Goal: Task Accomplishment & Management: Manage account settings

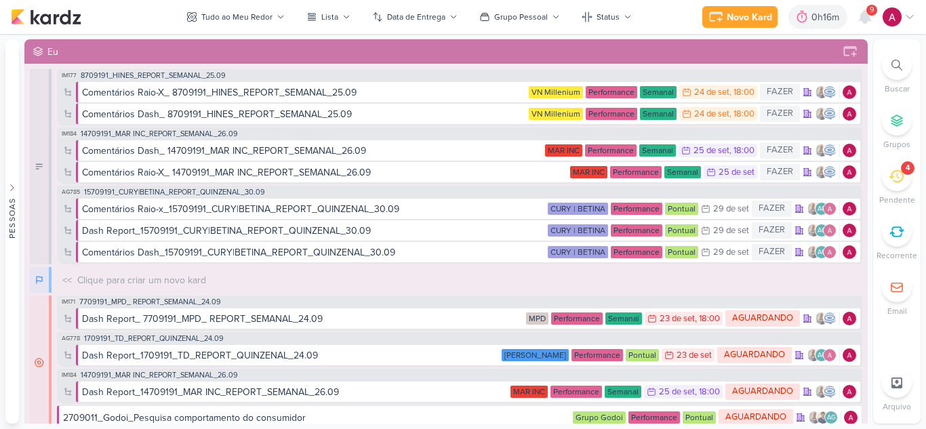
scroll to position [203, 0]
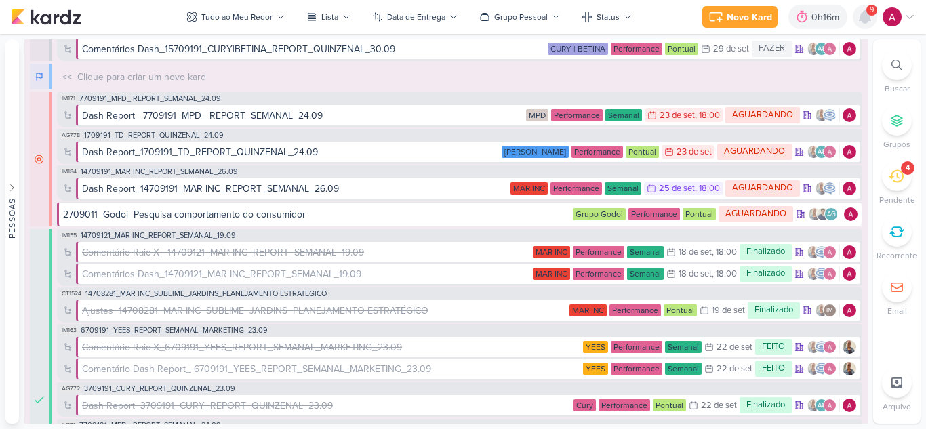
click at [863, 18] on icon at bounding box center [864, 17] width 11 height 12
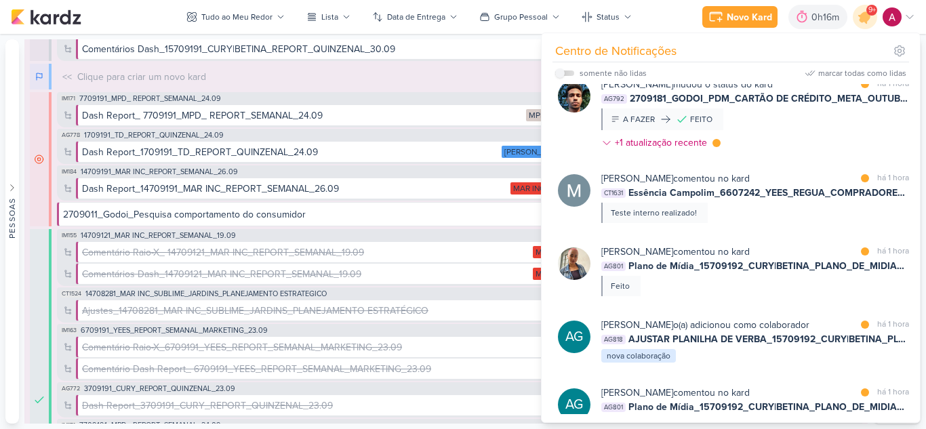
scroll to position [474, 0]
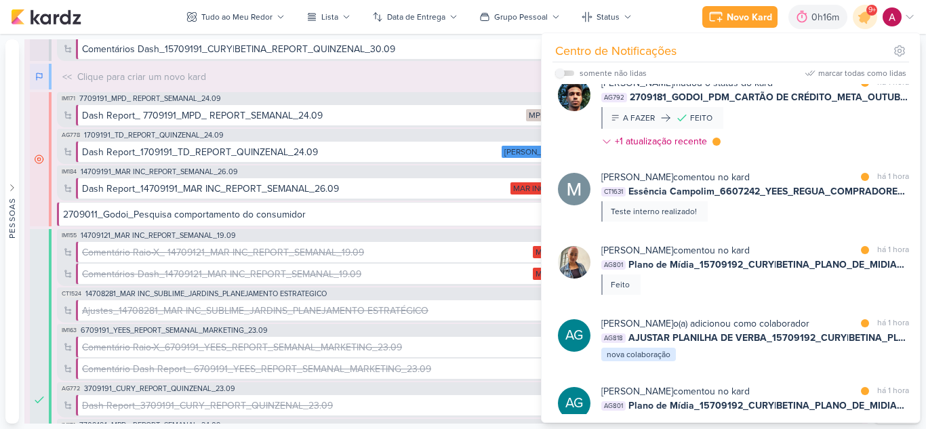
click at [565, 70] on div "somente não lidas" at bounding box center [600, 73] width 91 height 16
click at [572, 73] on label at bounding box center [564, 72] width 19 height 5
click at [565, 73] on input "checkbox" at bounding box center [559, 72] width 9 height 9
checkbox input "true"
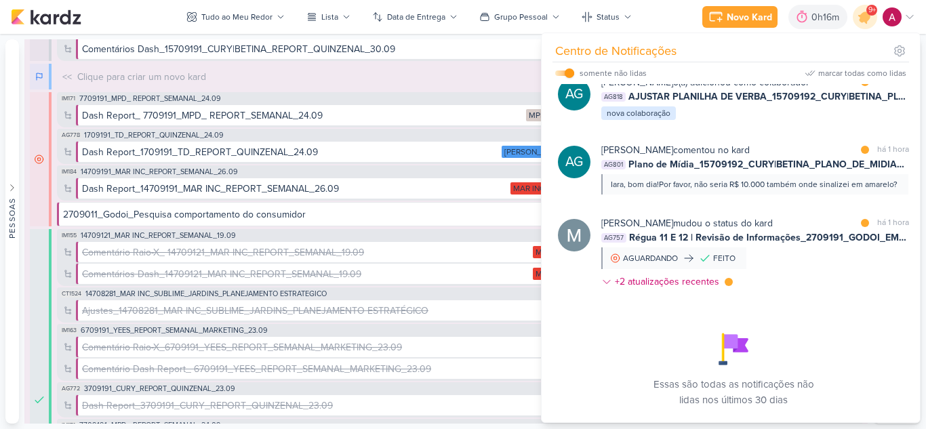
scroll to position [771, 0]
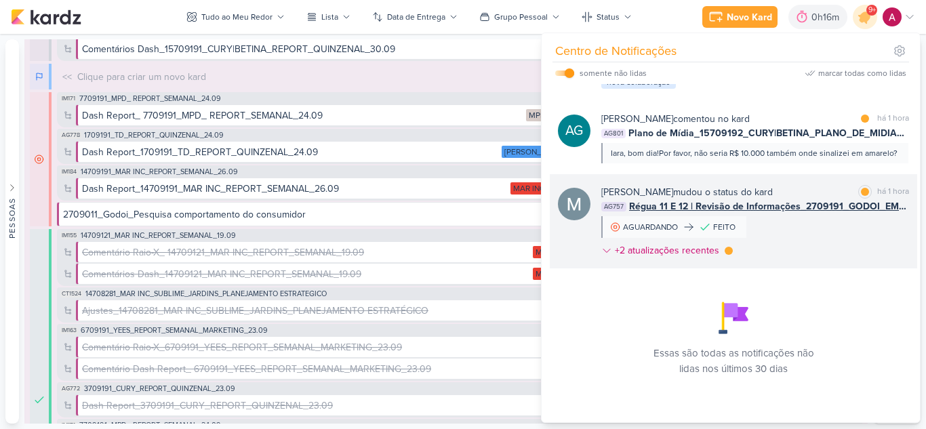
click at [853, 224] on div "Mariana Amorim mudou o status do kard marcar como lida há 1 hora AG757 Régua 11…" at bounding box center [755, 224] width 308 height 78
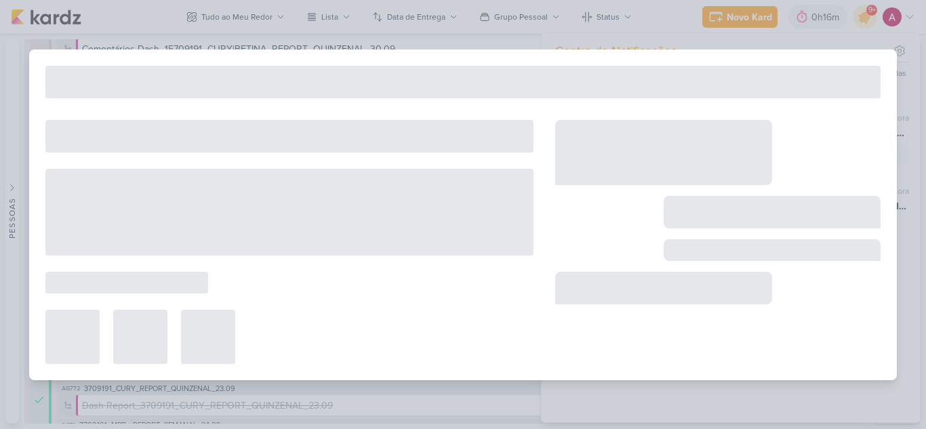
type input "Régua 11 E 12 | Revisão de Informações_2709191_GODOI_EMAIL MARKETING_OUTUBRO"
type input "24 de setembro de 2025 às 23:59"
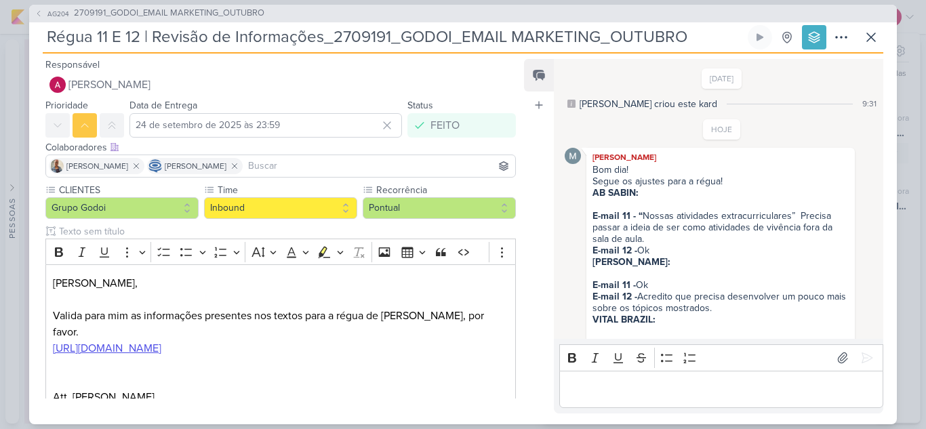
scroll to position [53, 0]
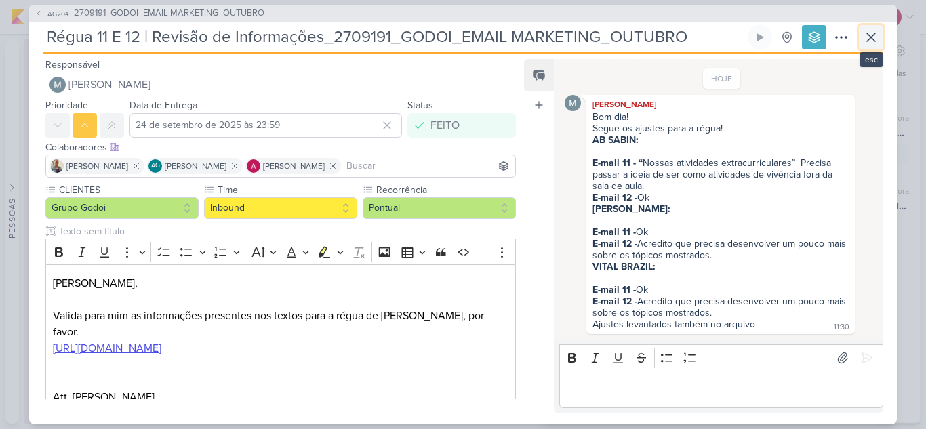
click at [869, 41] on icon at bounding box center [871, 37] width 16 height 16
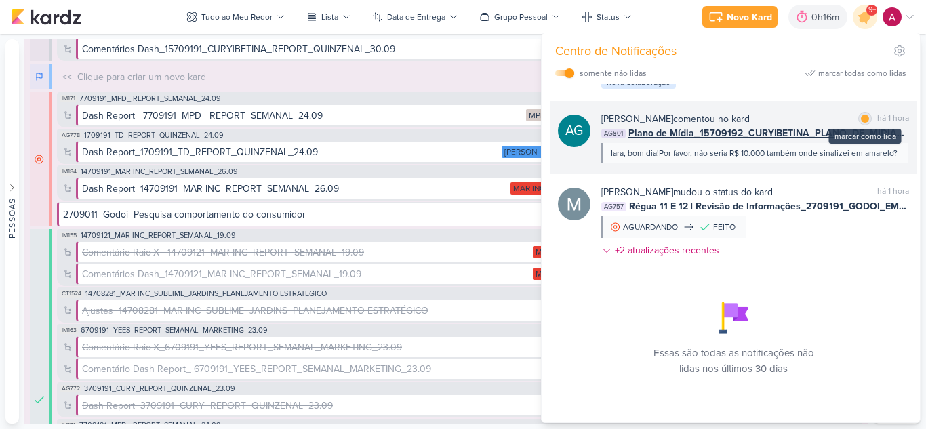
click at [858, 112] on div "marcar como lida" at bounding box center [865, 119] width 14 height 14
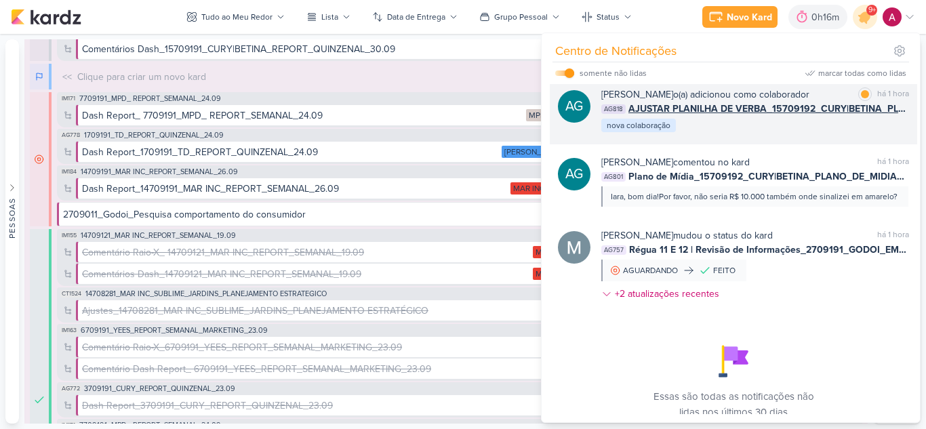
scroll to position [636, 0]
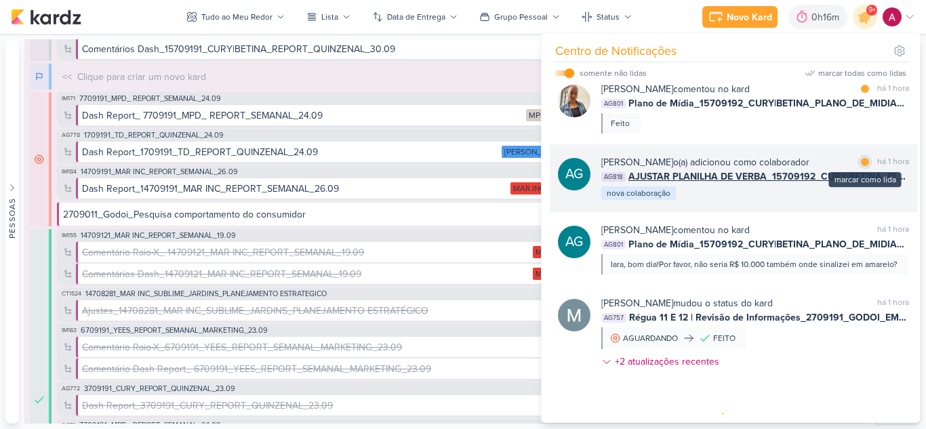
click at [858, 169] on div "marcar como lida" at bounding box center [865, 162] width 14 height 14
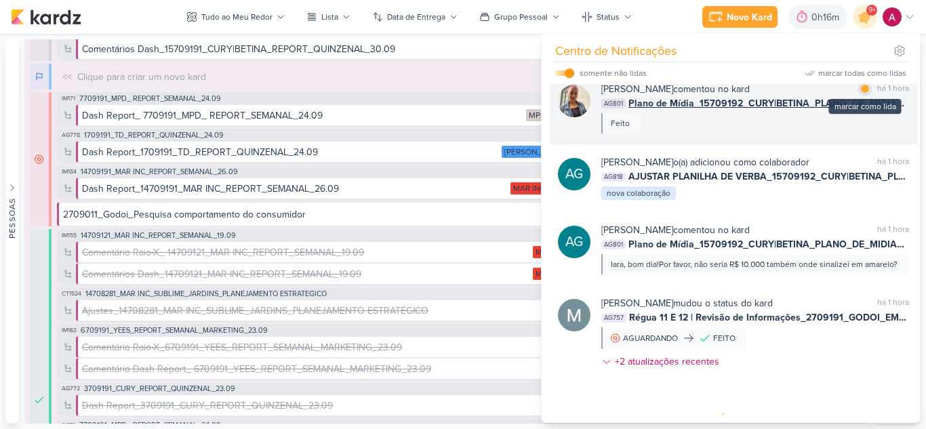
click at [861, 93] on div at bounding box center [865, 89] width 8 height 8
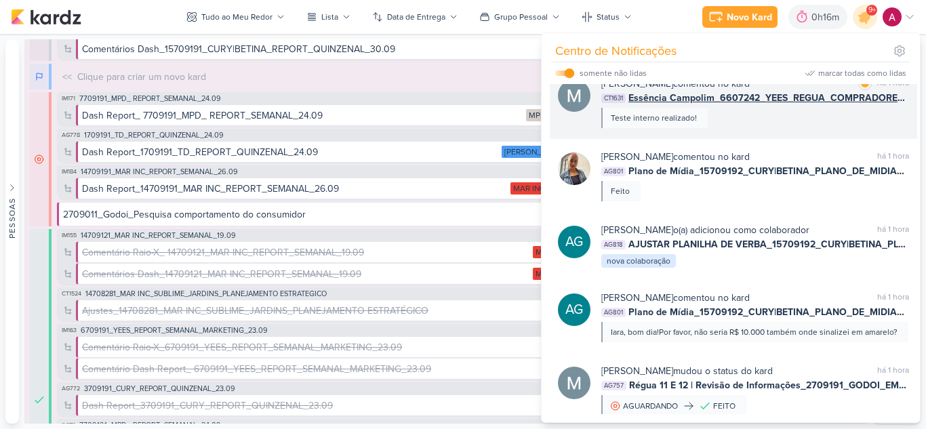
scroll to position [500, 0]
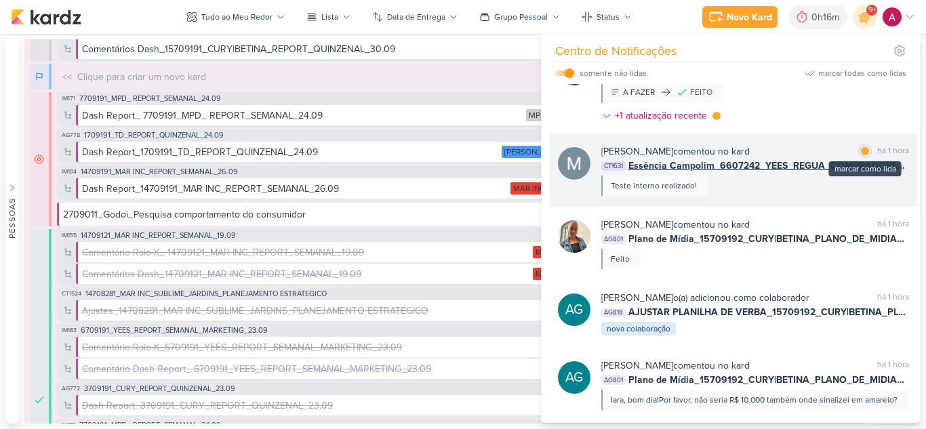
click at [861, 155] on div at bounding box center [865, 151] width 8 height 8
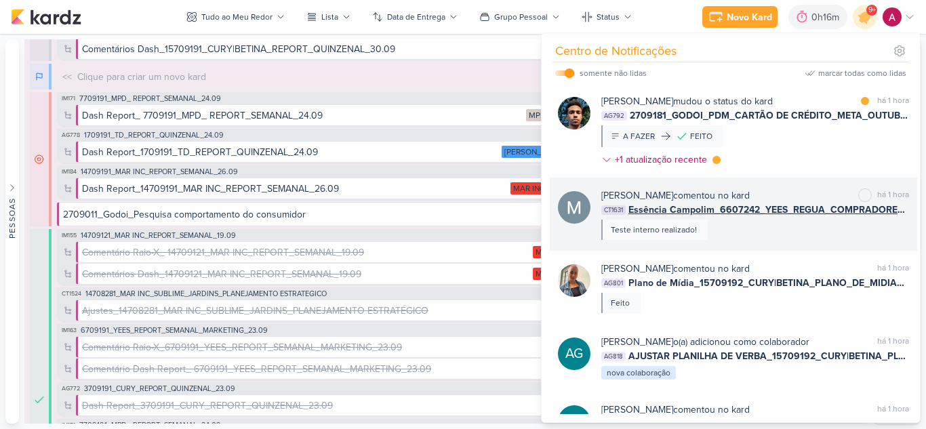
scroll to position [432, 0]
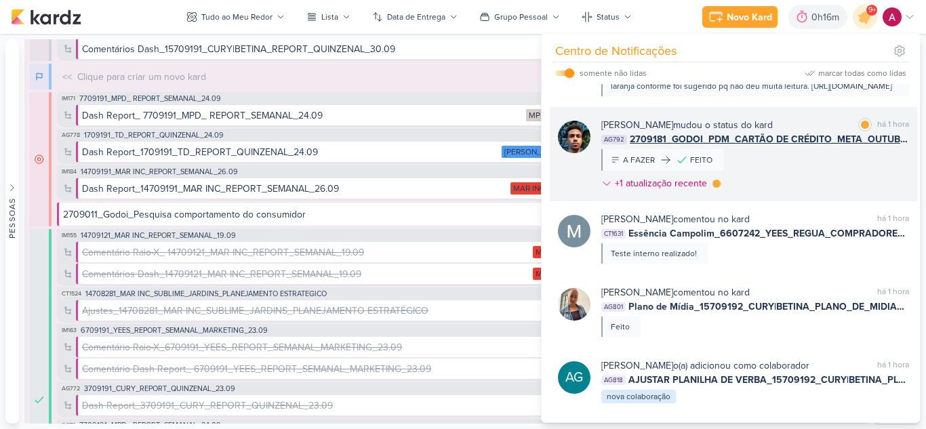
click at [806, 177] on div "Nelito Junior mudou o status do kard marcar como lida há 1 hora AG792 2709181_G…" at bounding box center [755, 157] width 308 height 78
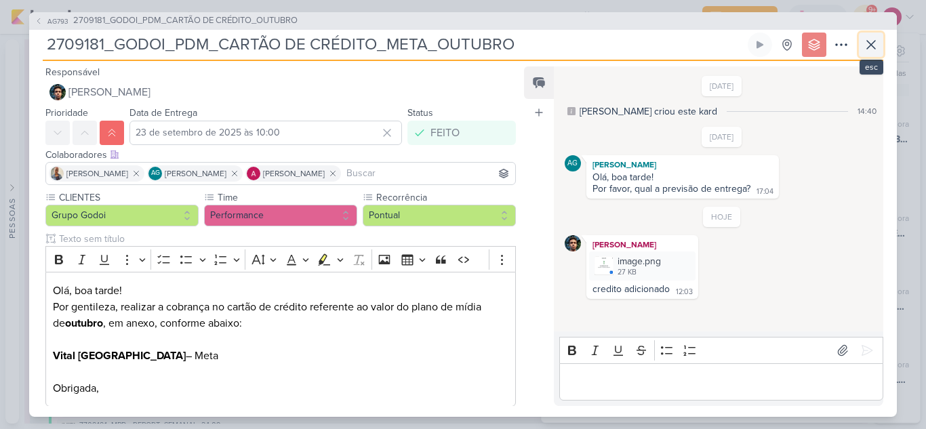
click at [873, 47] on icon at bounding box center [871, 45] width 16 height 16
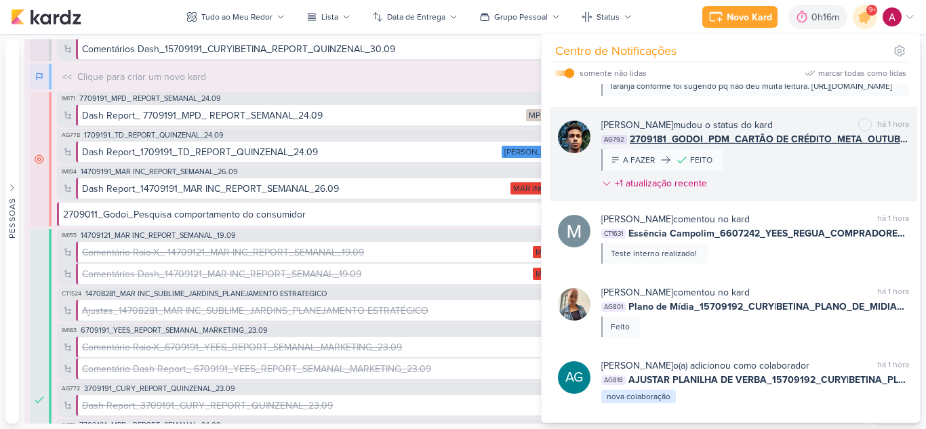
scroll to position [365, 0]
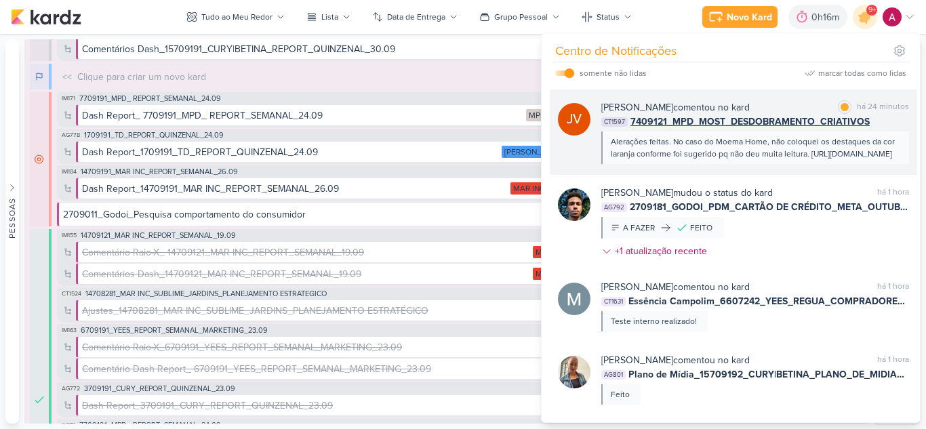
click at [872, 159] on div "Alerações feitas. No caso do Moema Home, não coloquei os destaques da cor laran…" at bounding box center [754, 148] width 287 height 24
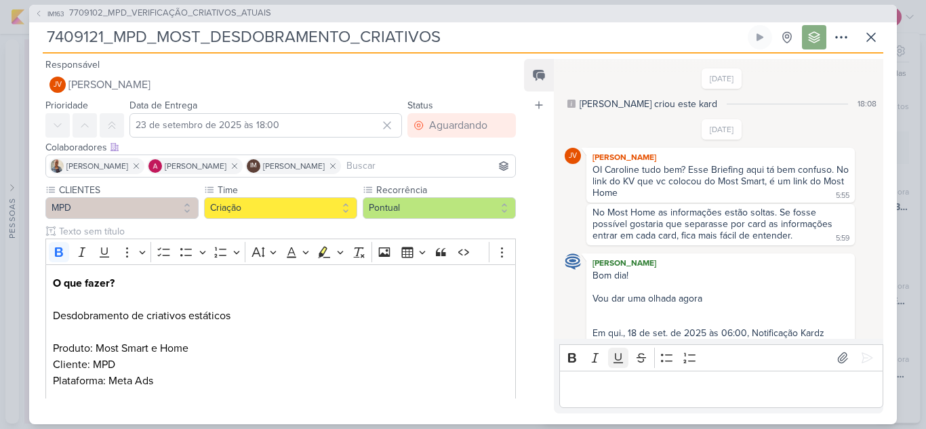
scroll to position [994, 0]
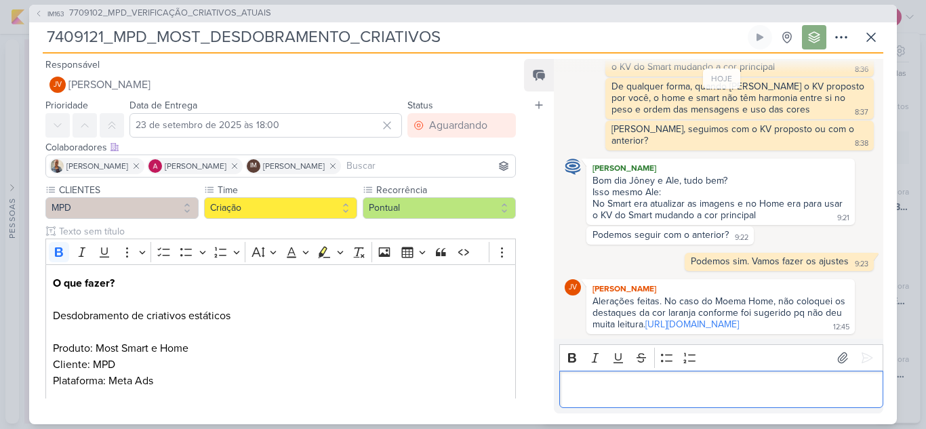
click at [604, 397] on p "Editor editing area: main" at bounding box center [721, 389] width 310 height 16
click at [862, 354] on icon at bounding box center [867, 358] width 10 height 10
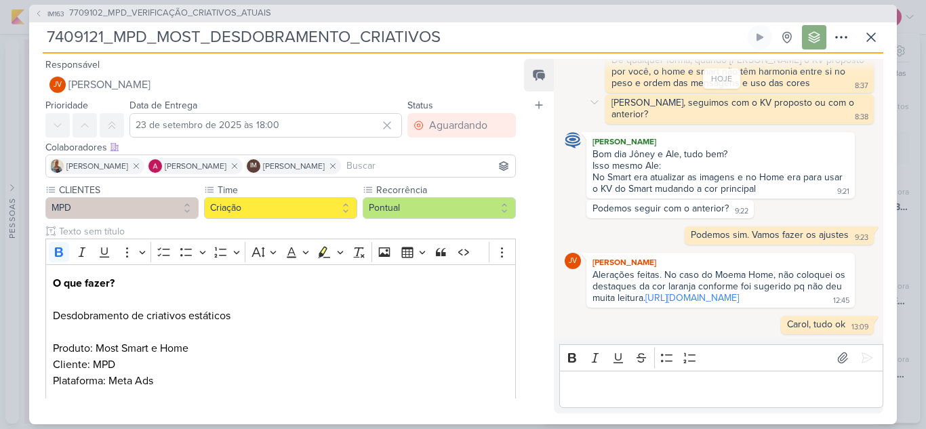
scroll to position [1021, 0]
click at [878, 43] on icon at bounding box center [871, 37] width 16 height 16
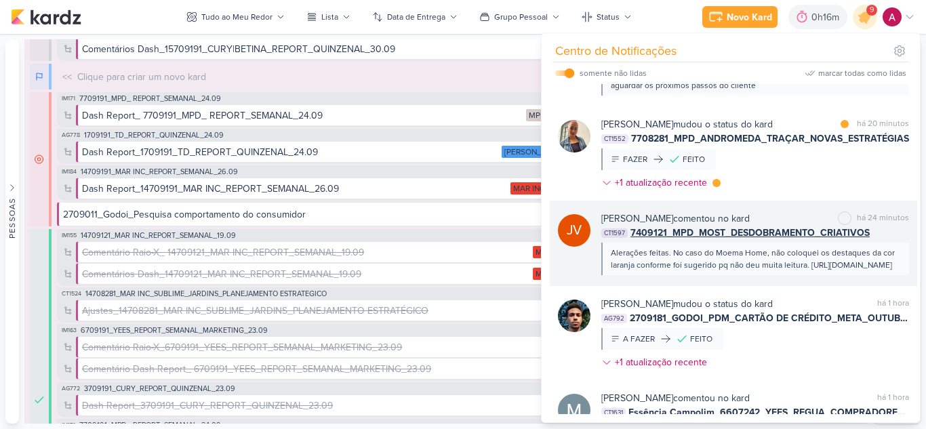
scroll to position [229, 0]
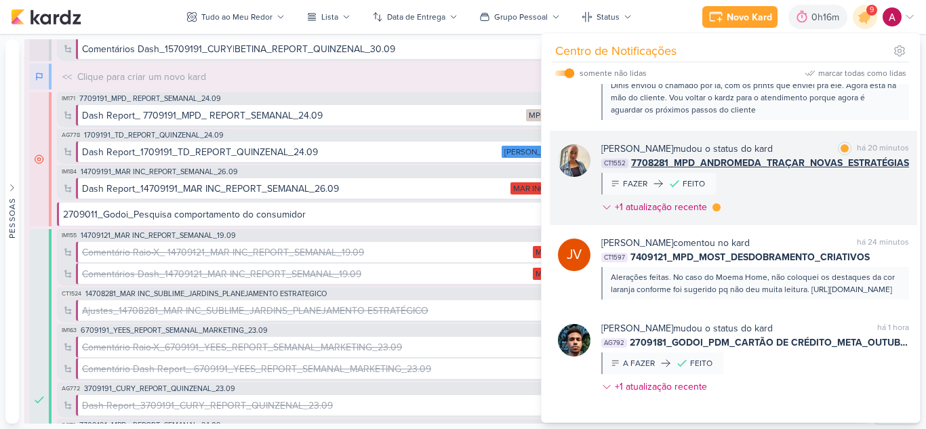
click at [803, 181] on div "Iara Santos mudou o status do kard marcar como lida há 20 minutos CT1552 770828…" at bounding box center [755, 181] width 308 height 78
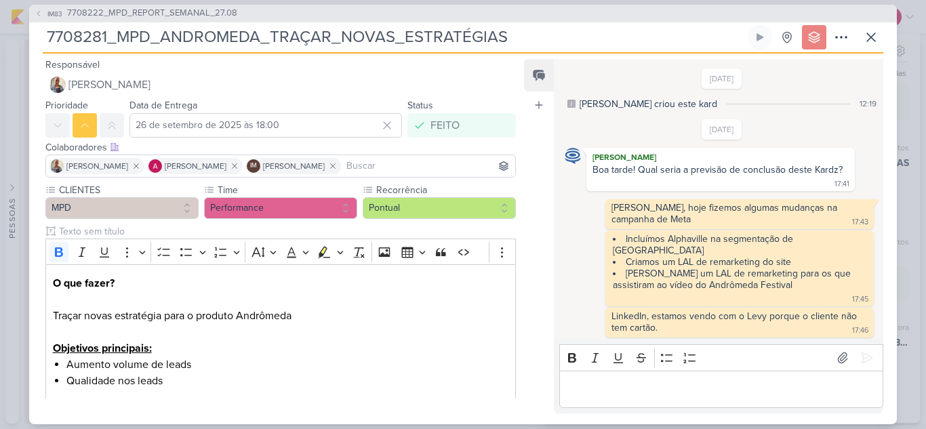
scroll to position [570, 0]
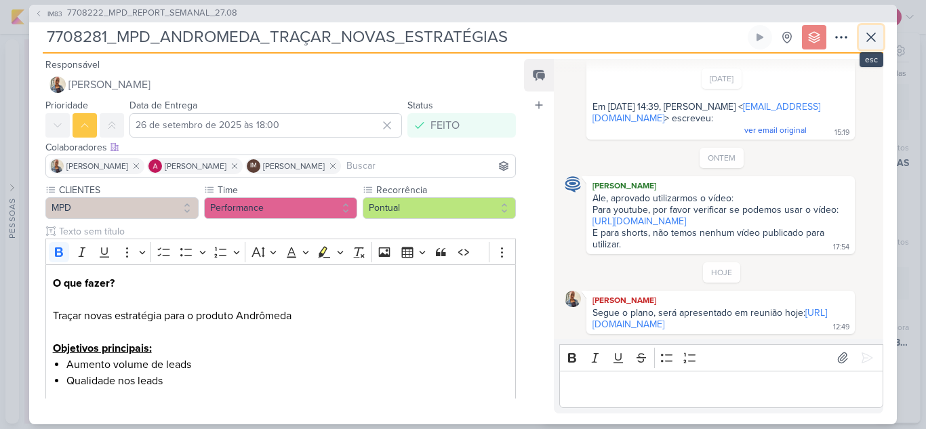
click at [871, 47] on button at bounding box center [871, 37] width 24 height 24
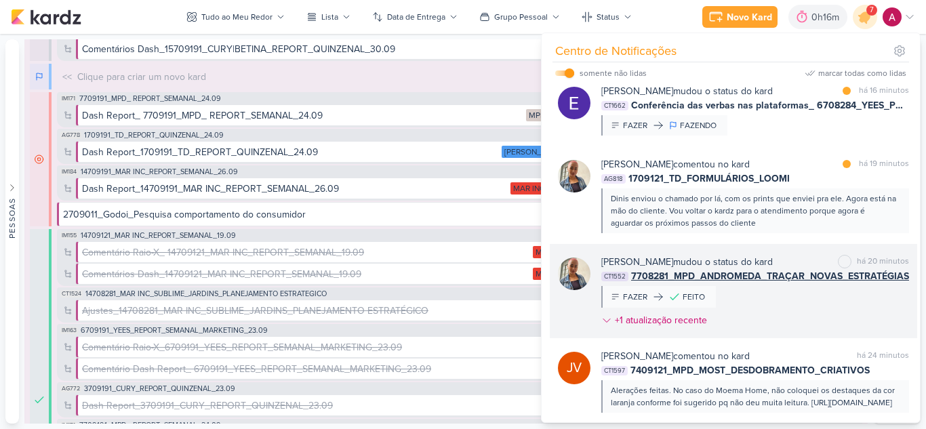
scroll to position [94, 0]
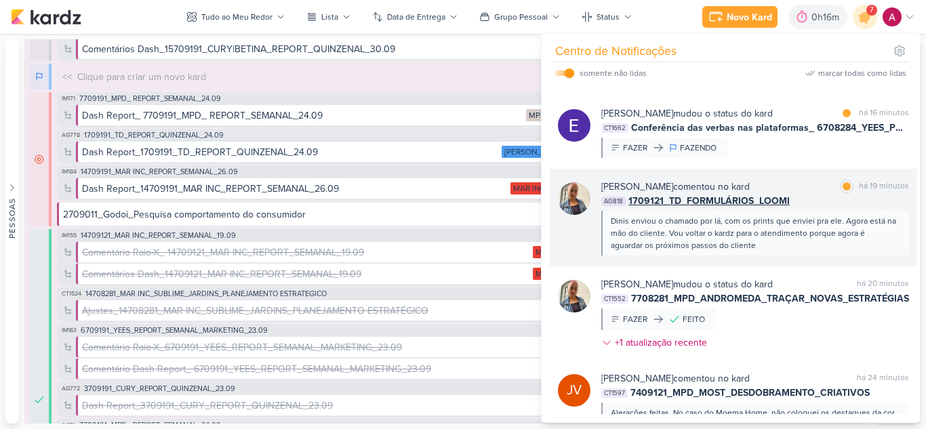
click at [806, 190] on div "Iara Santos comentou no kard marcar como lida há 19 minutos" at bounding box center [755, 187] width 308 height 14
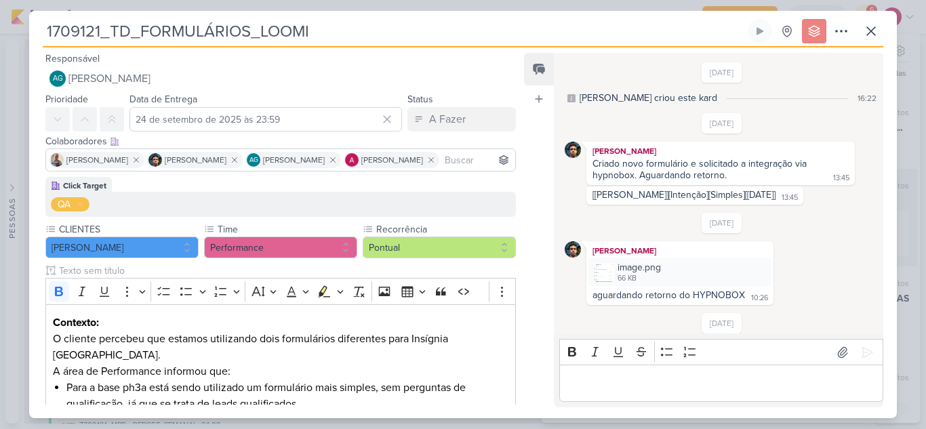
scroll to position [434, 0]
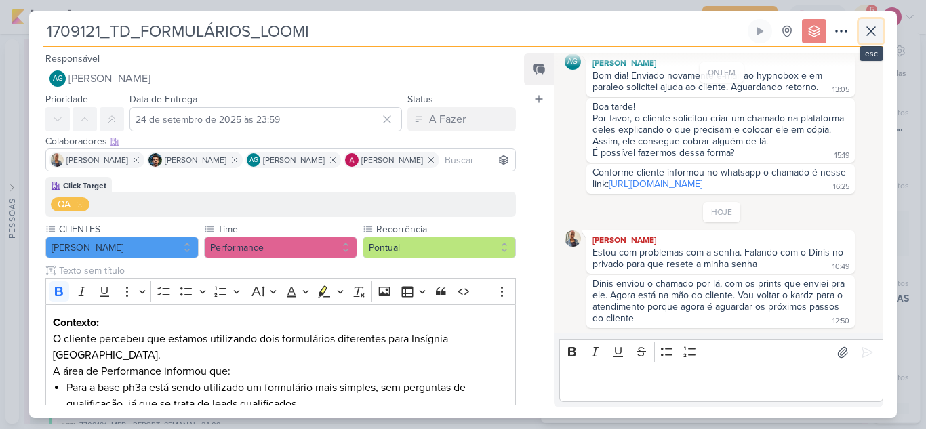
click at [872, 30] on icon at bounding box center [871, 31] width 8 height 8
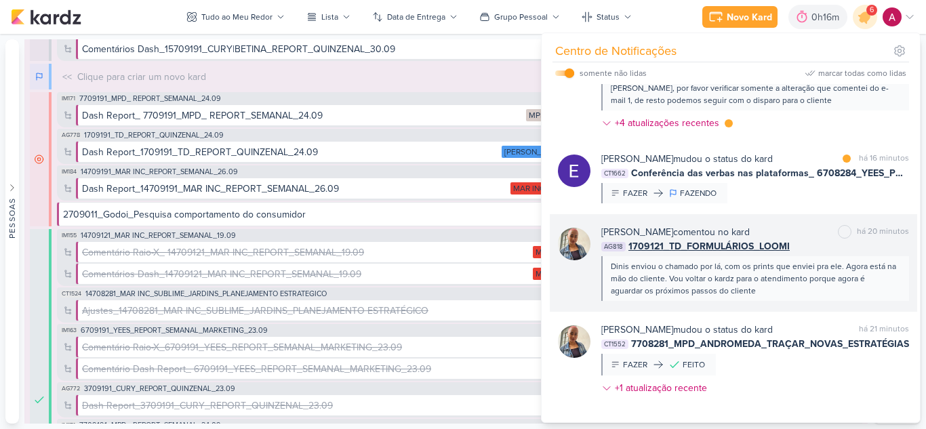
scroll to position [26, 0]
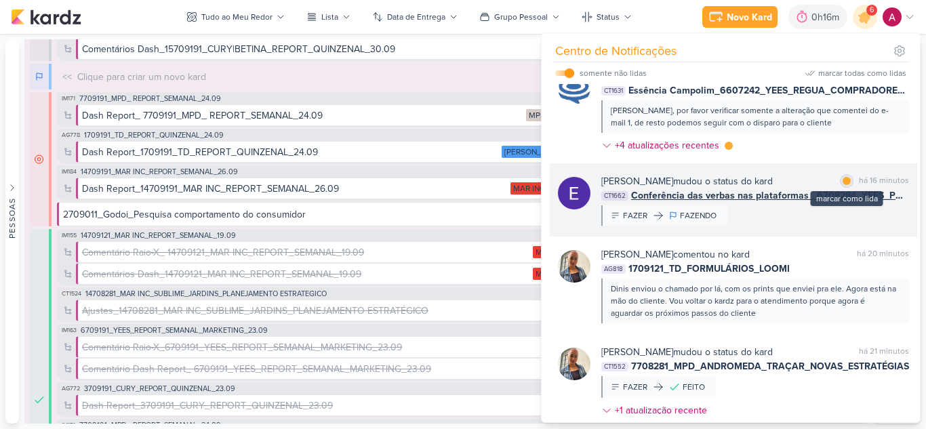
click at [843, 183] on div at bounding box center [846, 181] width 8 height 8
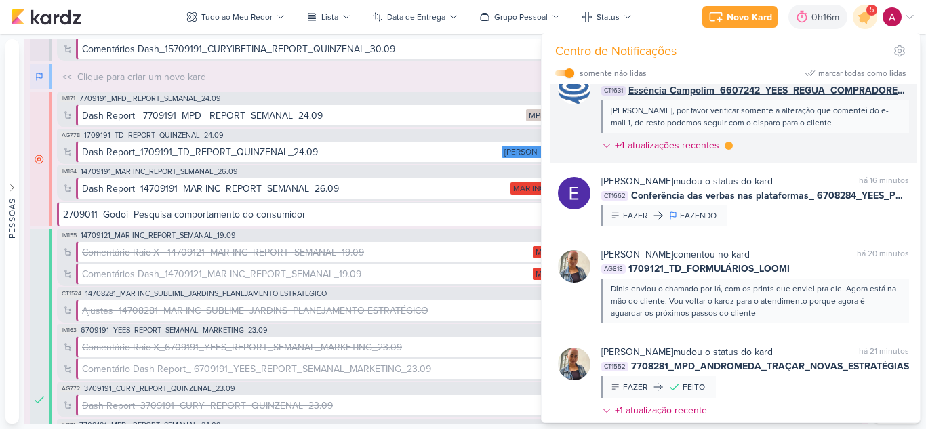
click at [819, 132] on div "Mari, por favor verificar somente a alteração que comentei do e-mail 1, de rest…" at bounding box center [755, 116] width 308 height 33
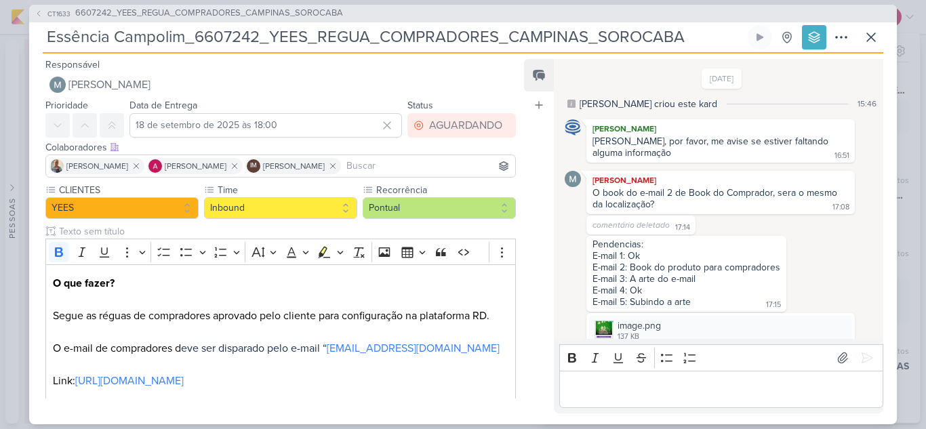
scroll to position [593, 0]
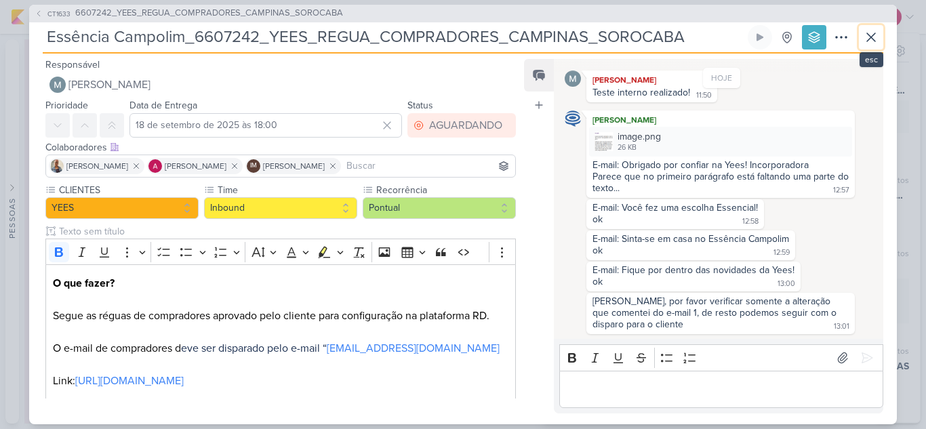
click at [880, 43] on button at bounding box center [871, 37] width 24 height 24
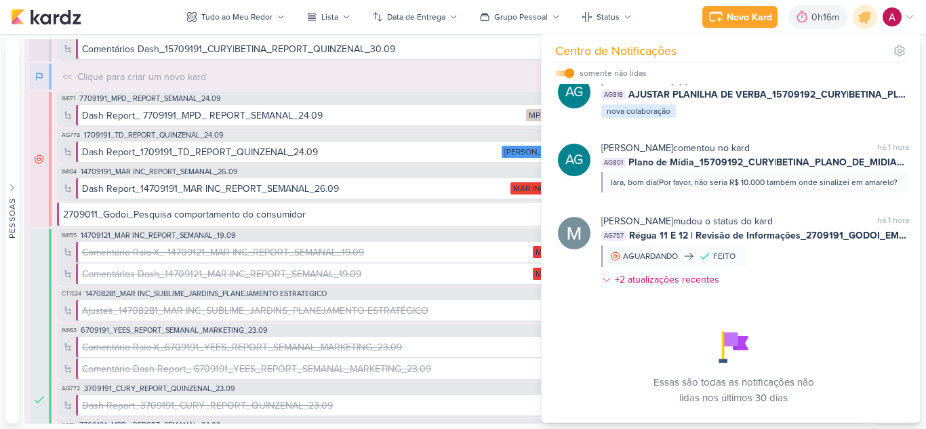
scroll to position [745, 0]
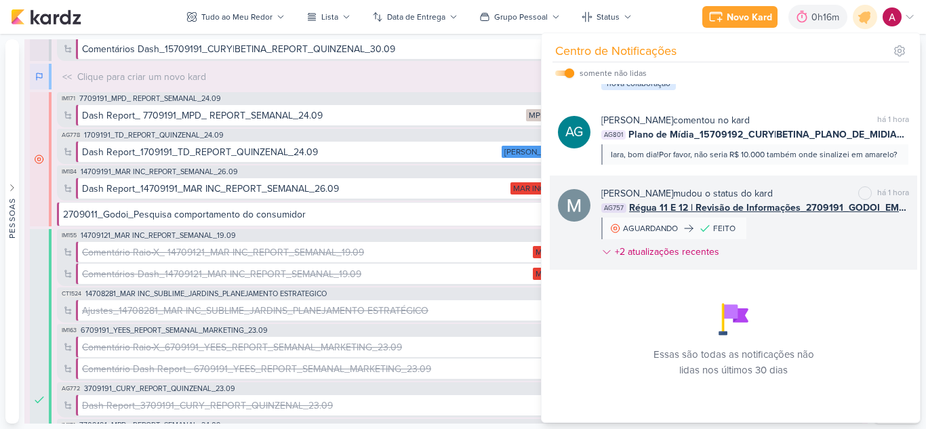
click at [788, 215] on span "Régua 11 E 12 | Revisão de Informações_2709191_GODOI_EMAIL MARKETING_OUTUBRO" at bounding box center [769, 208] width 280 height 14
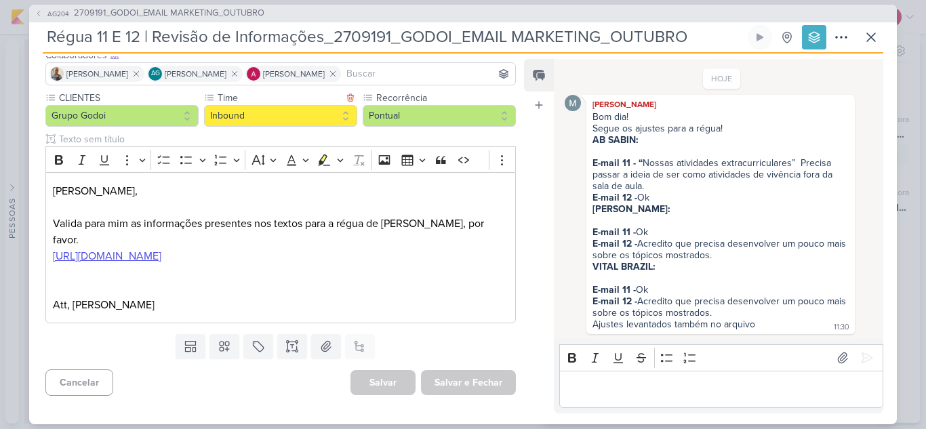
scroll to position [0, 0]
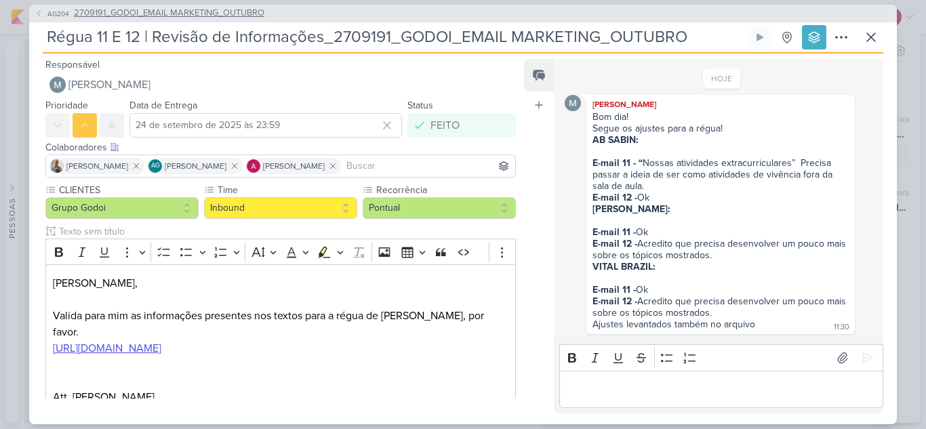
click at [128, 12] on span "2709191_GODOI_EMAIL MARKETING_OUTUBRO" at bounding box center [169, 14] width 190 height 14
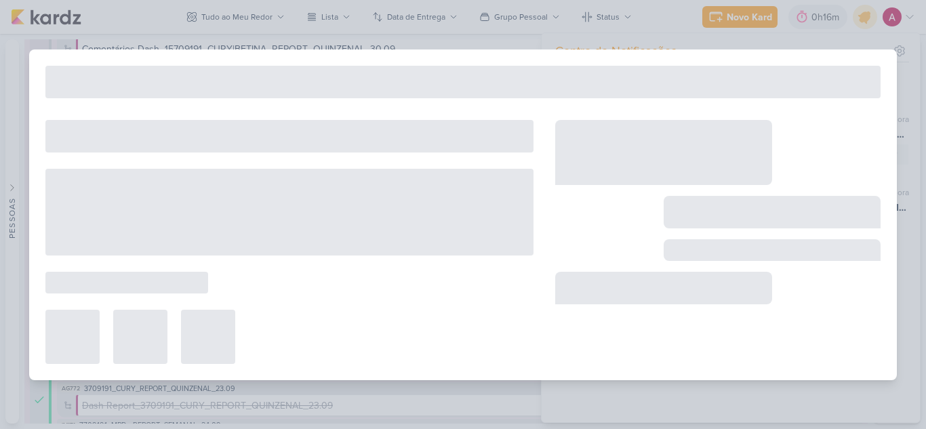
type input "2709191_GODOI_EMAIL MARKETING_OUTUBRO"
type input "30 de setembro de 2025 às 17:00"
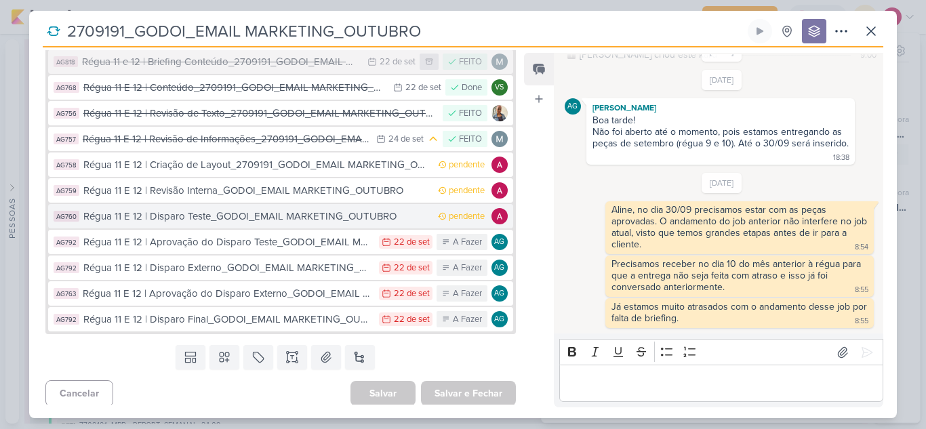
scroll to position [324, 0]
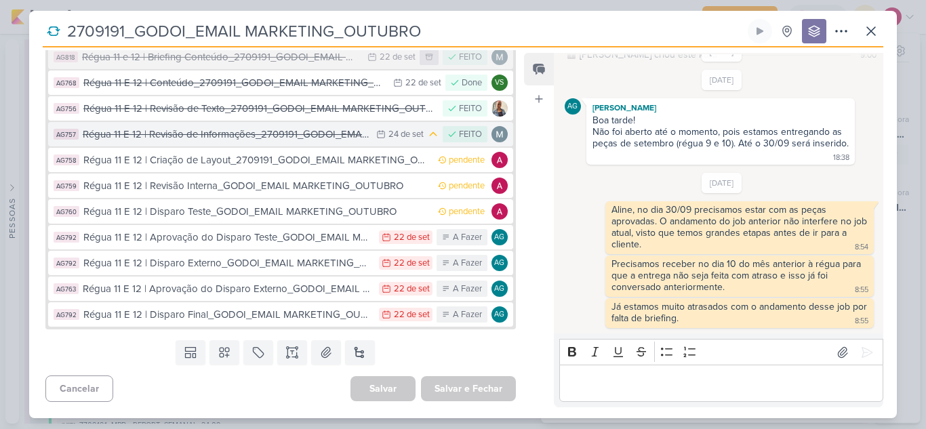
click at [327, 139] on div "Régua 11 E 12 | Revisão de Informações_2709191_GODOI_EMAIL MARKETING_OUTUBRO" at bounding box center [226, 135] width 287 height 16
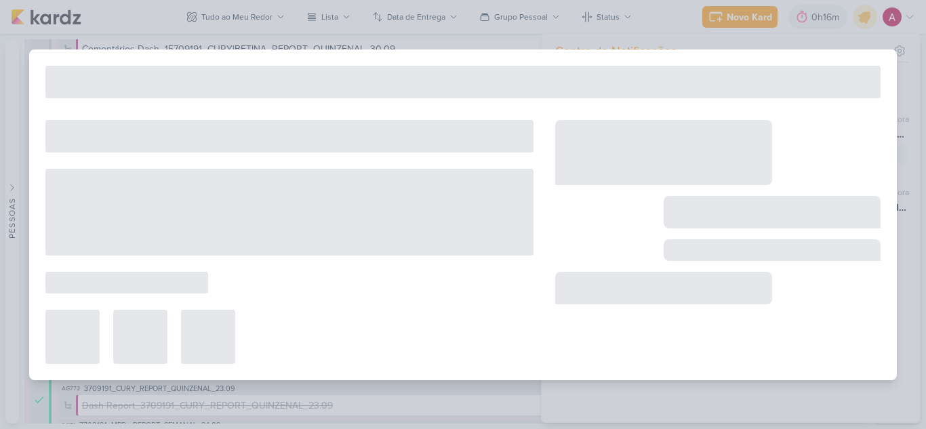
type input "Régua 11 E 12 | Revisão de Informações_2709191_GODOI_EMAIL MARKETING_OUTUBRO"
type input "24 de setembro de 2025 às 23:59"
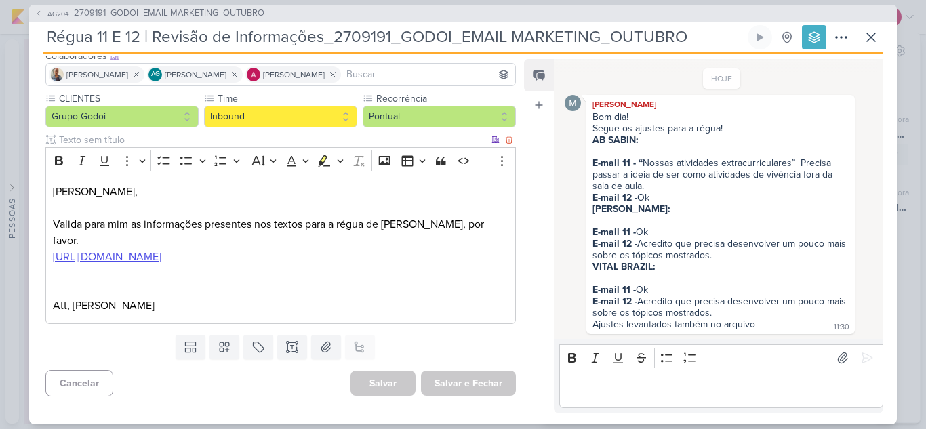
scroll to position [92, 0]
click at [161, 249] on u "https://docs.google.com/document/d/1doUTnV17wBvBA1QVRqxqZbDYz8_44tSxuRHhV_G5X2o…" at bounding box center [107, 256] width 108 height 14
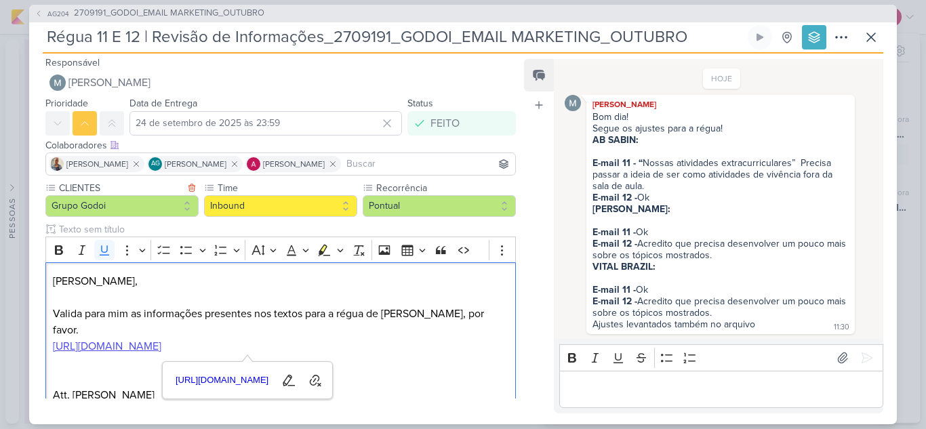
scroll to position [0, 0]
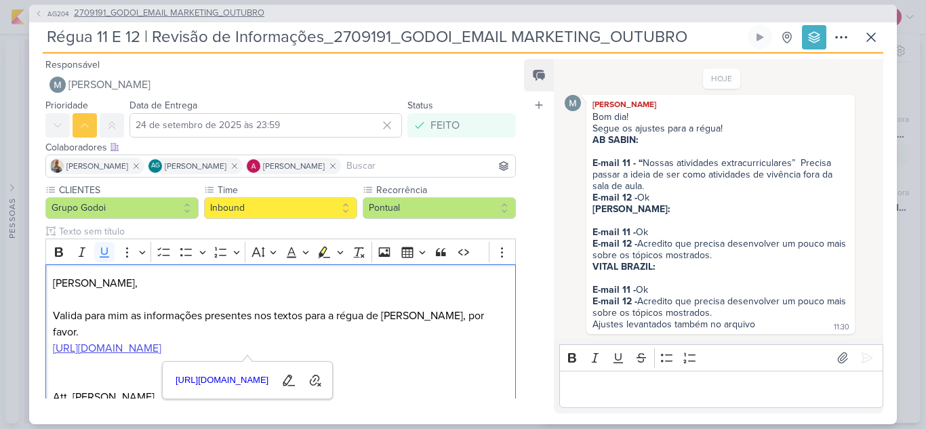
click at [48, 12] on span "AG204" at bounding box center [58, 14] width 26 height 10
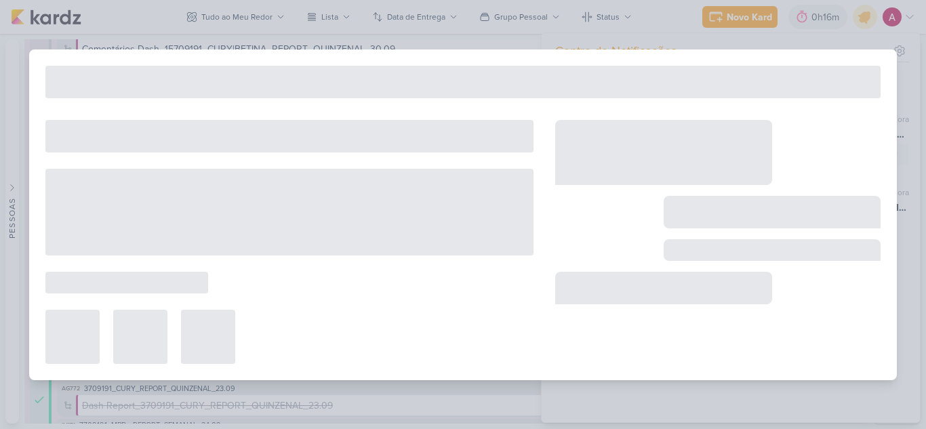
type input "2709191_GODOI_EMAIL MARKETING_OUTUBRO"
type input "30 de setembro de 2025 às 17:00"
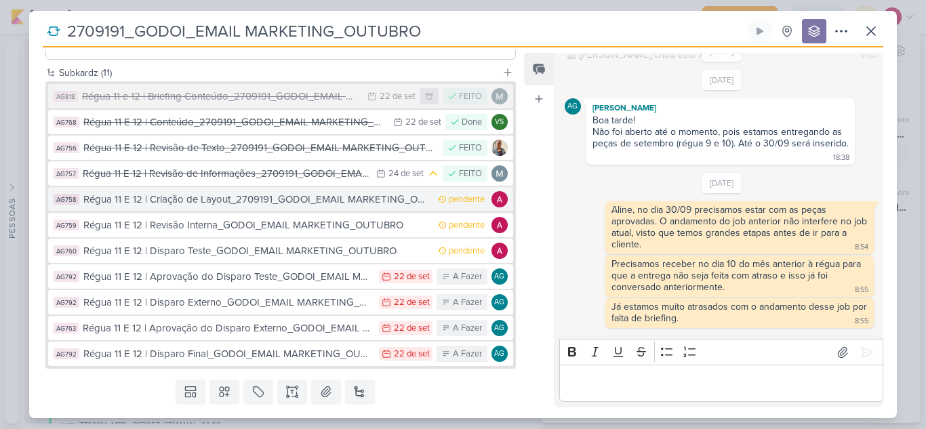
scroll to position [324, 0]
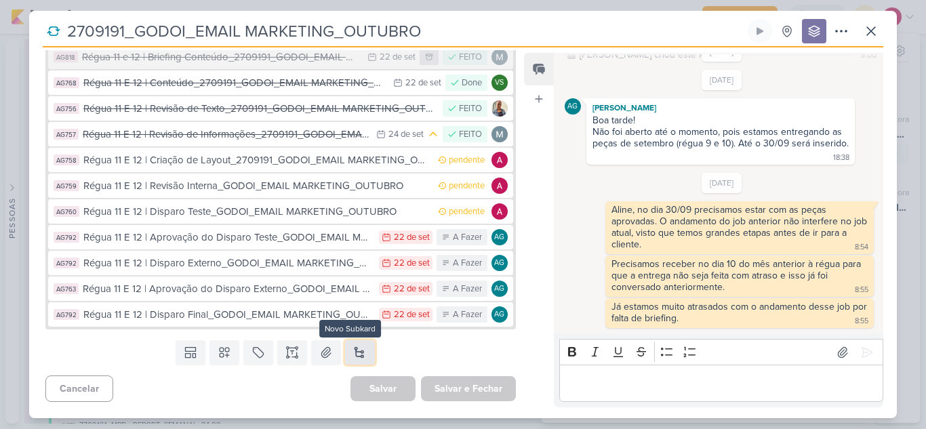
click at [351, 354] on button at bounding box center [360, 352] width 30 height 24
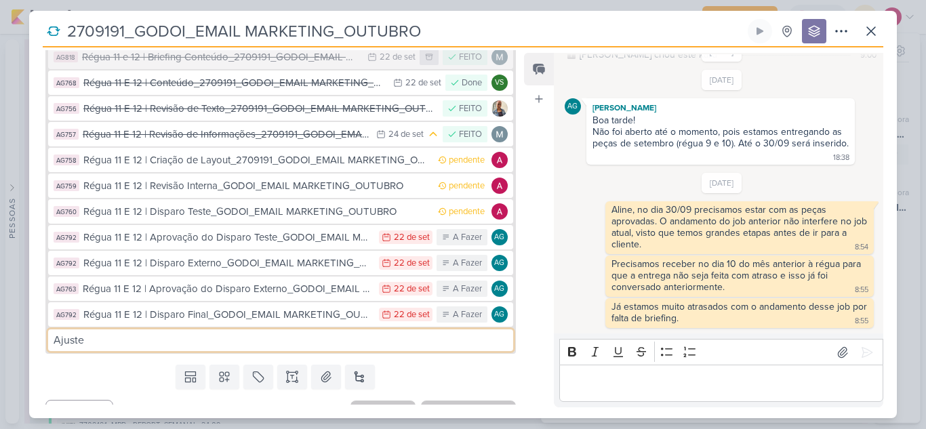
type input "Ajuste"
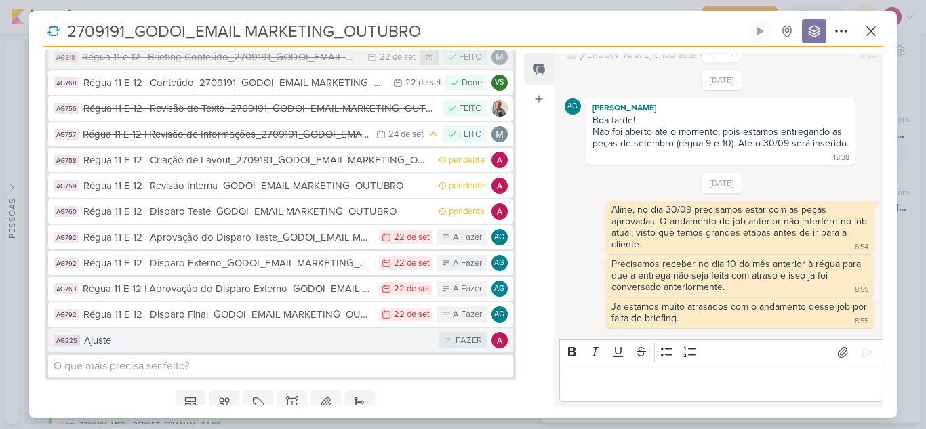
click at [180, 337] on div "Ajuste" at bounding box center [258, 341] width 348 height 16
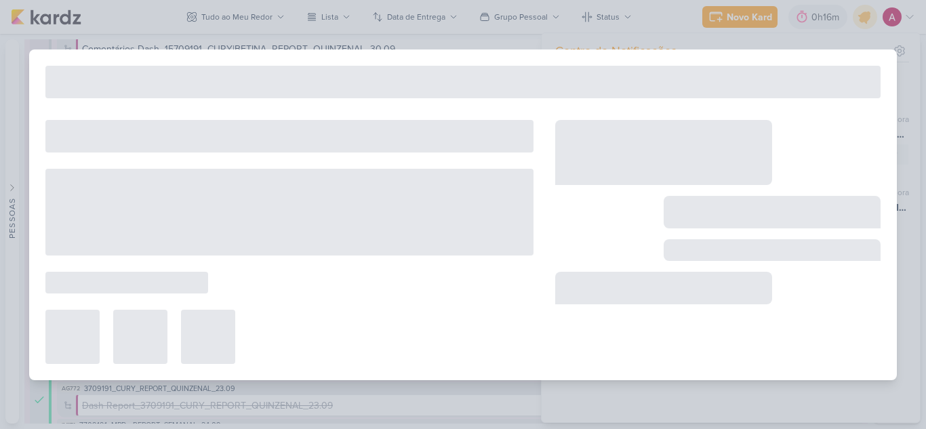
type input "Ajuste"
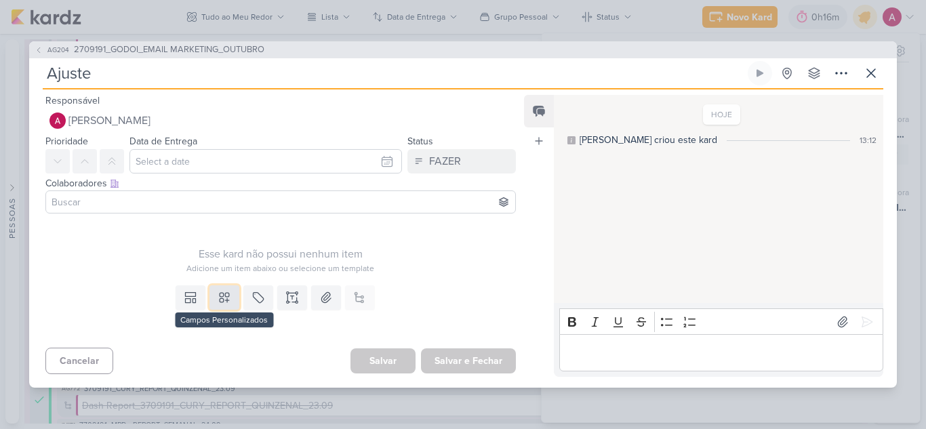
click at [226, 296] on icon at bounding box center [224, 297] width 9 height 9
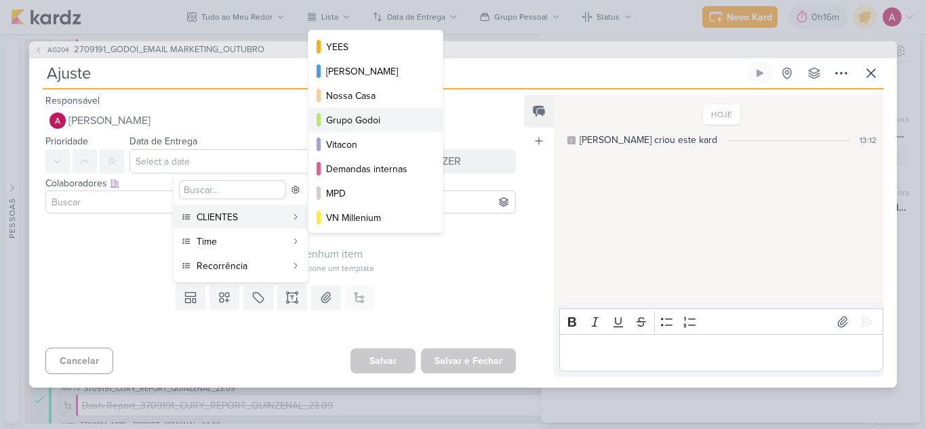
click at [359, 110] on button "Grupo Godoi" at bounding box center [375, 120] width 134 height 24
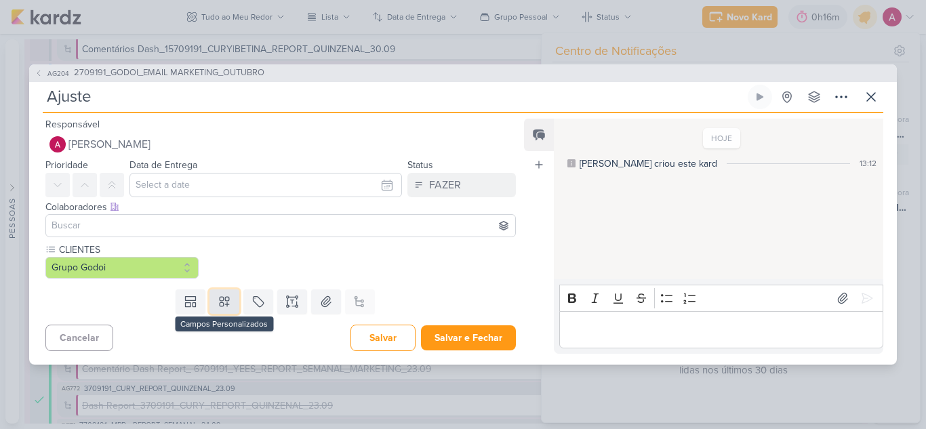
click at [220, 303] on icon at bounding box center [224, 301] width 9 height 9
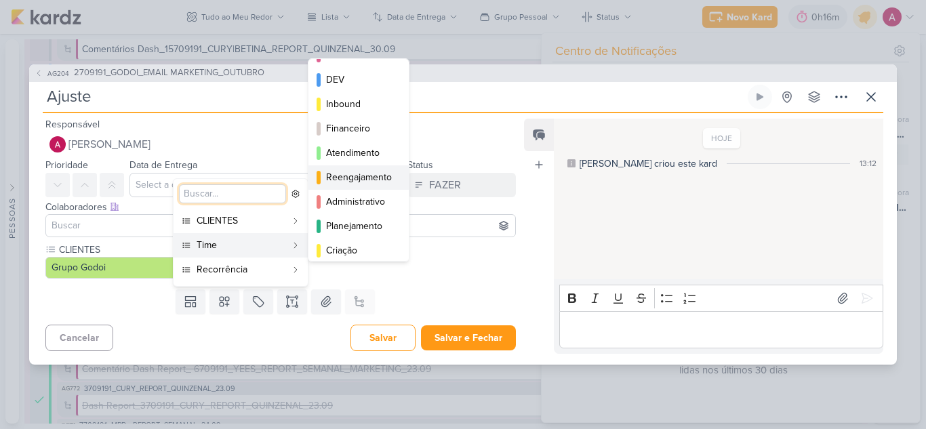
scroll to position [68, 0]
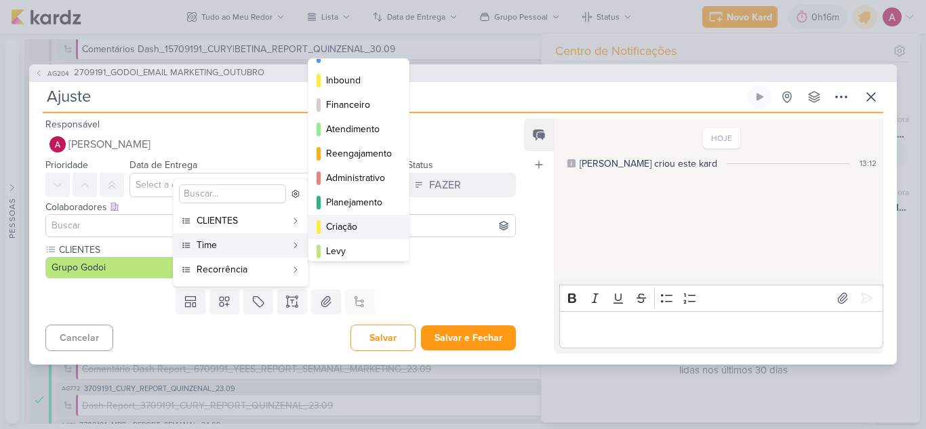
click at [348, 225] on div "Criação" at bounding box center [359, 227] width 66 height 14
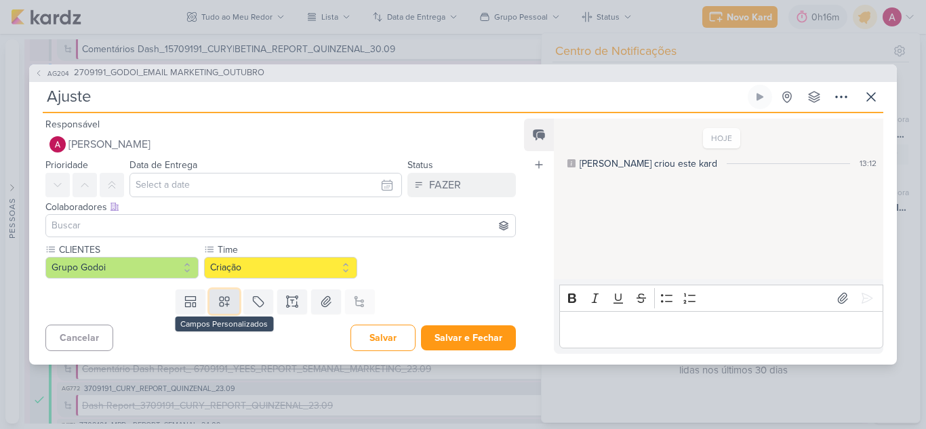
click at [227, 300] on icon at bounding box center [225, 302] width 14 height 14
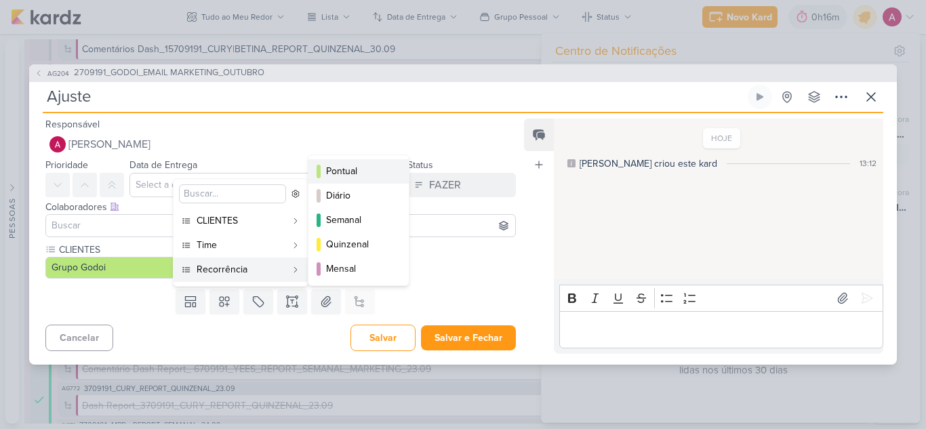
click at [337, 172] on div "Pontual" at bounding box center [359, 171] width 66 height 14
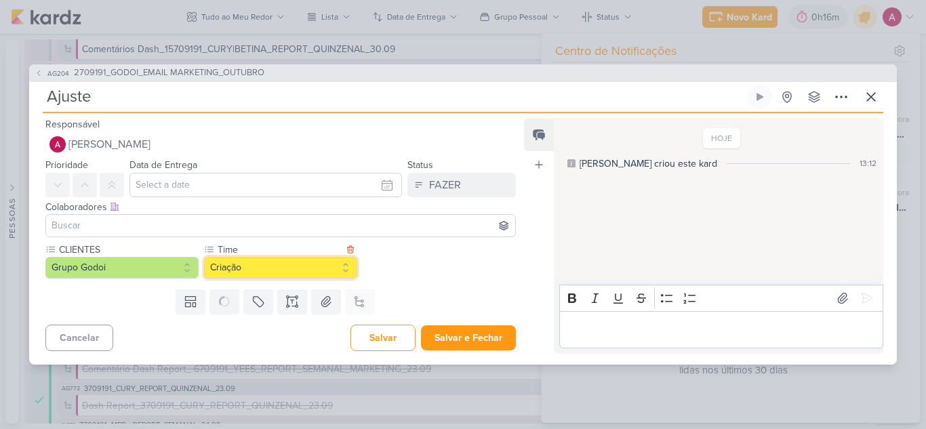
click at [237, 272] on button "Criação" at bounding box center [280, 268] width 153 height 22
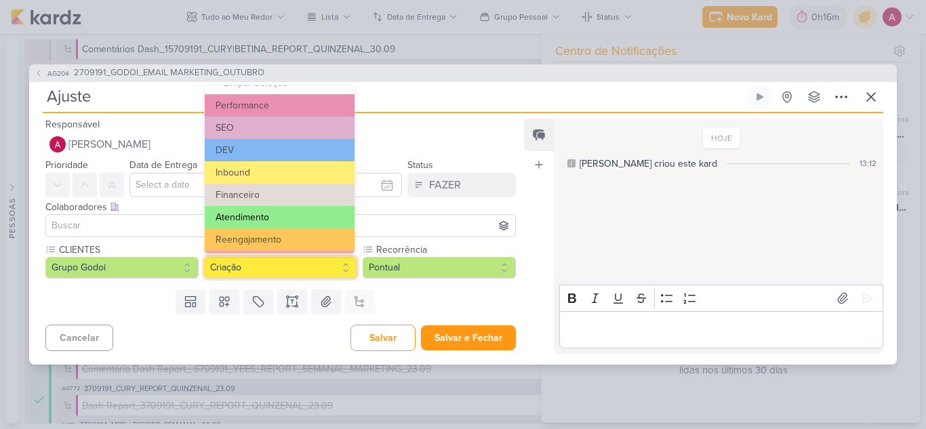
scroll to position [0, 0]
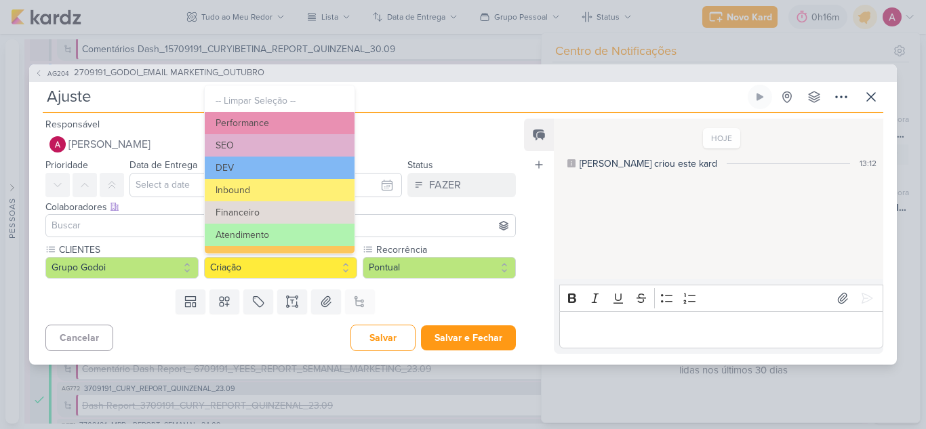
click at [388, 302] on div "Templates Campos Personalizados CLIENTES YEES" at bounding box center [275, 301] width 492 height 35
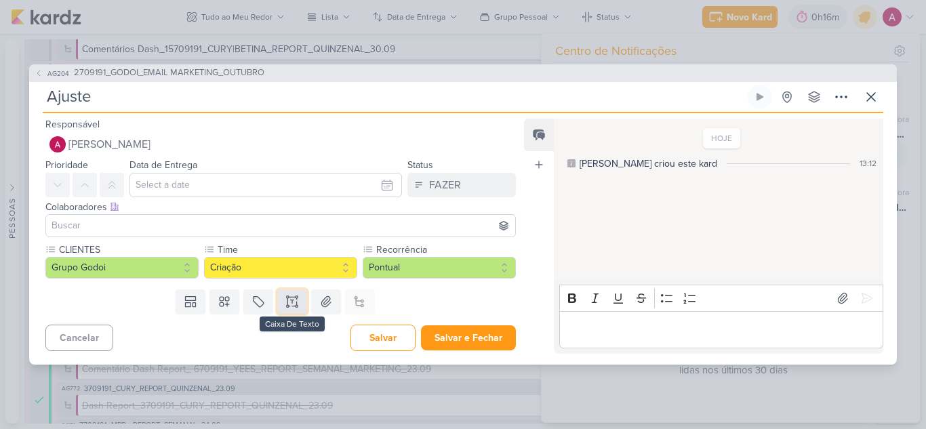
click at [291, 305] on icon at bounding box center [292, 302] width 14 height 14
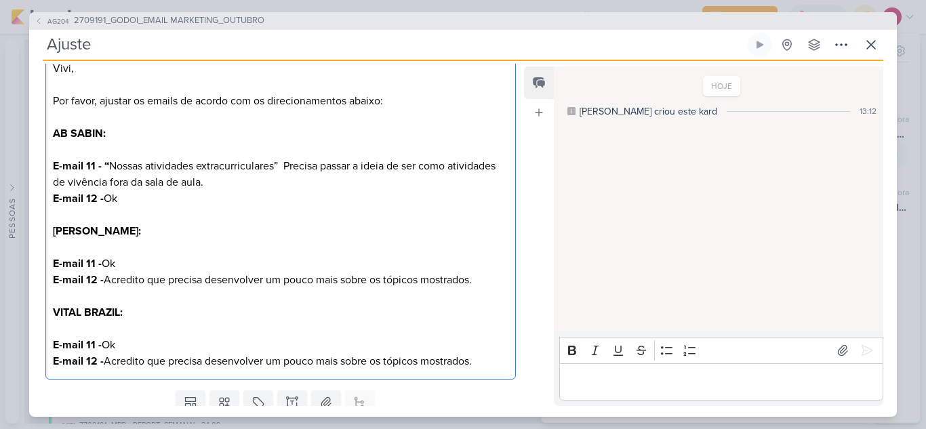
scroll to position [252, 0]
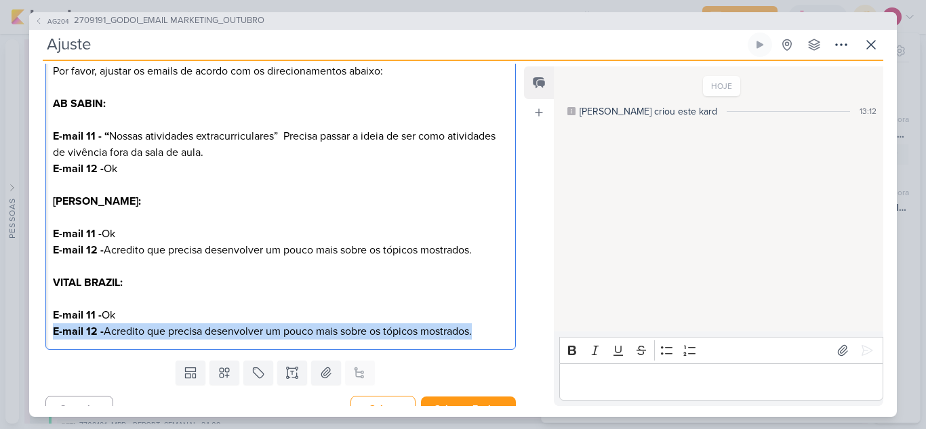
drag, startPoint x: 53, startPoint y: 331, endPoint x: 504, endPoint y: 323, distance: 451.4
click at [504, 323] on div "Vivi, Por favor, ajustar os emails de acordo com os direcionamentos abaixo: AB …" at bounding box center [280, 185] width 470 height 330
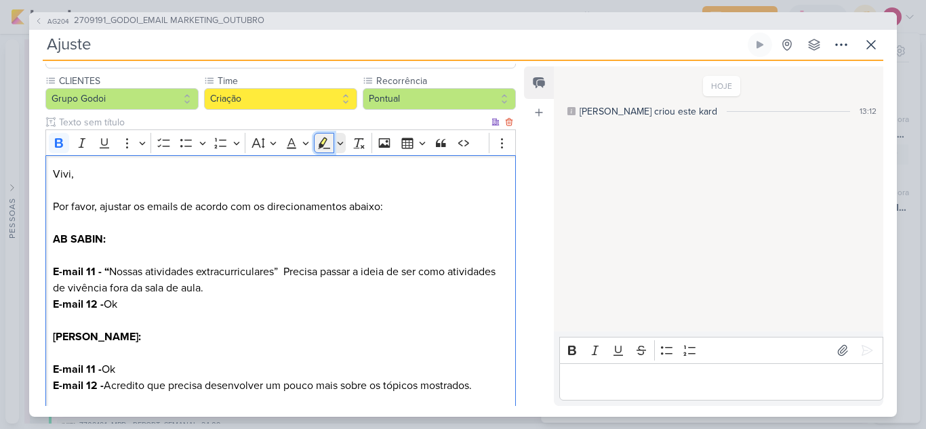
click at [319, 146] on icon "Editor toolbar" at bounding box center [325, 143] width 12 height 12
drag, startPoint x: 54, startPoint y: 267, endPoint x: 264, endPoint y: 287, distance: 211.7
click at [264, 287] on p "AB SABIN: E-mail 11 - “ Nossas atividades extracurriculares” Precisa passar a i…" at bounding box center [280, 271] width 455 height 81
click at [319, 148] on icon "Editor toolbar" at bounding box center [325, 143] width 12 height 12
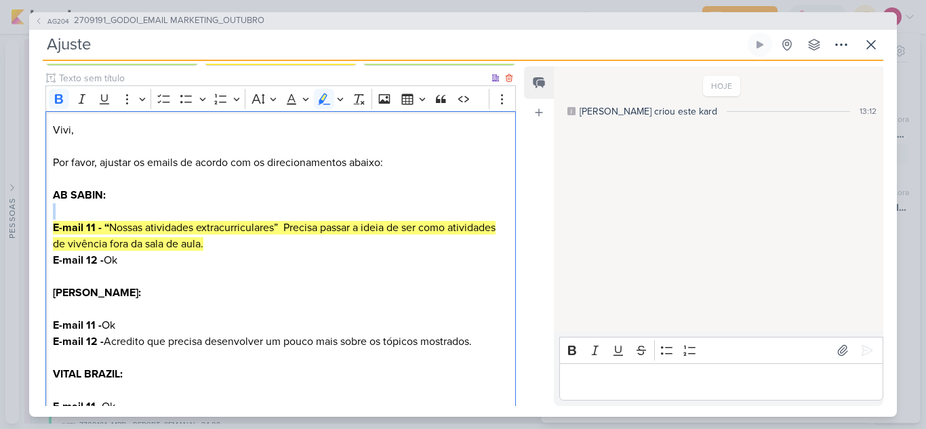
scroll to position [184, 0]
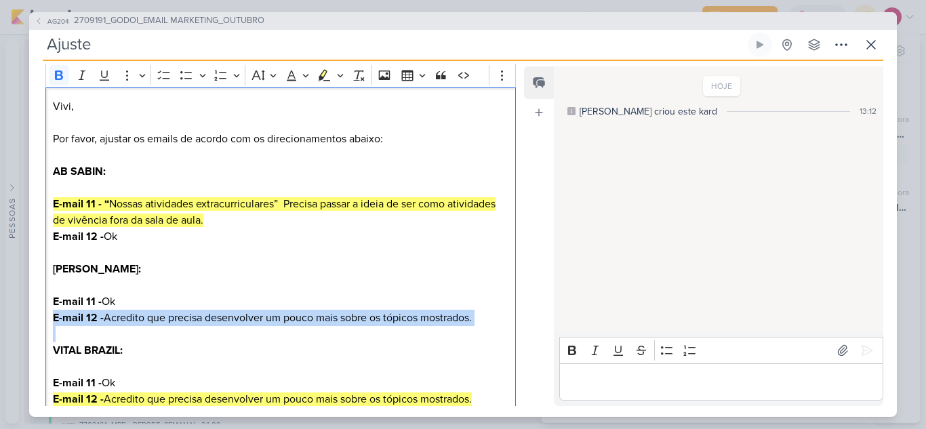
drag, startPoint x: 52, startPoint y: 318, endPoint x: 489, endPoint y: 329, distance: 437.9
click at [489, 329] on div "Vivi, Por favor, ajustar os emails de acordo com os direcionamentos abaixo: AB …" at bounding box center [280, 252] width 470 height 330
click at [325, 83] on button "Highlight" at bounding box center [324, 75] width 20 height 20
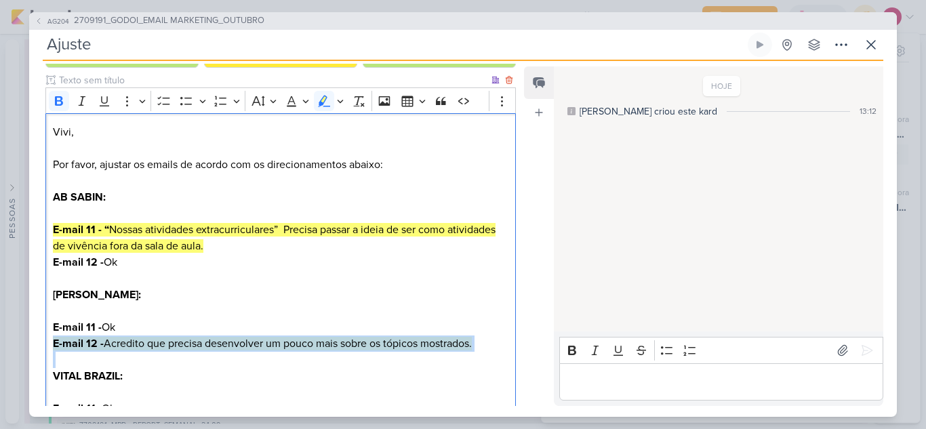
scroll to position [117, 0]
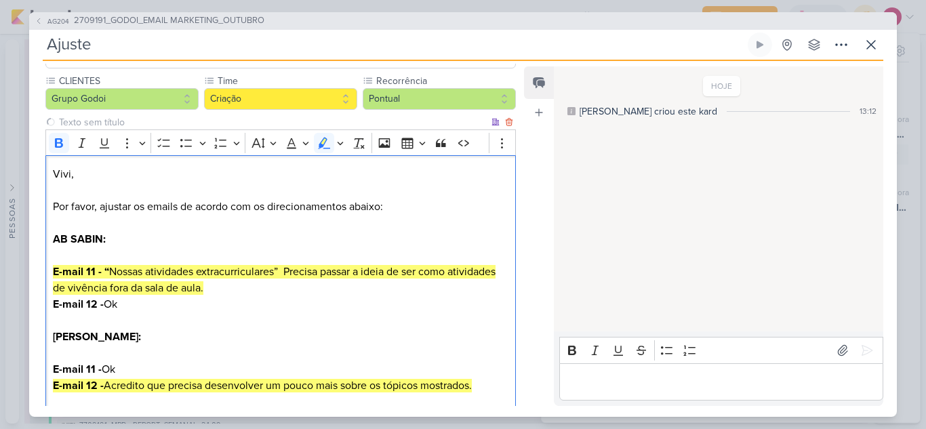
click at [123, 245] on p "AB SABIN: E-mail 11 - “ Nossas atividades extracurriculares” Precisa passar a i…" at bounding box center [280, 271] width 455 height 81
click at [130, 248] on p "AB SABIN: E-mail 11 - “ Nossas atividades extracurriculares” Precisa passar a i…" at bounding box center [280, 271] width 455 height 81
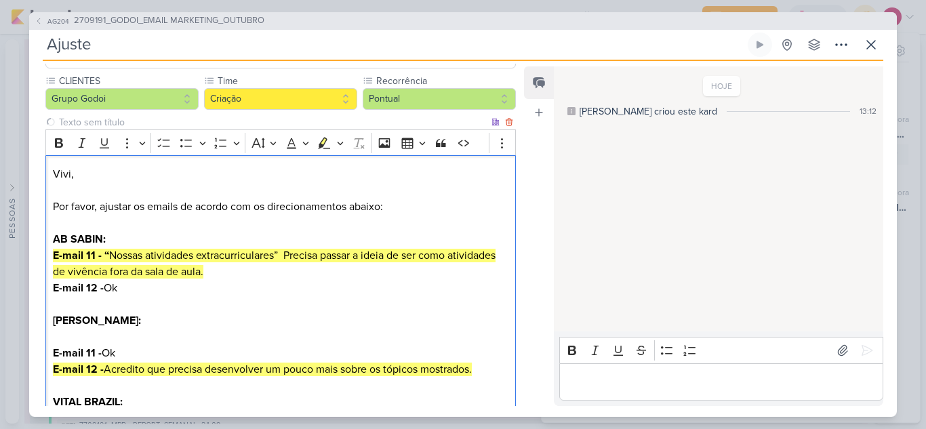
click at [97, 340] on p "ALBERT SABIN: E-mail 11 - Ok E-mail 12 - Acredito que precisa desenvolver um po…" at bounding box center [280, 344] width 455 height 65
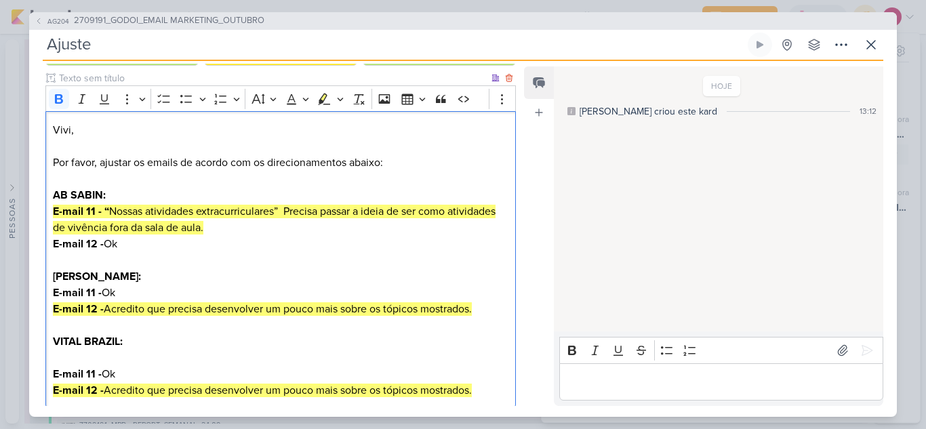
scroll to position [184, 0]
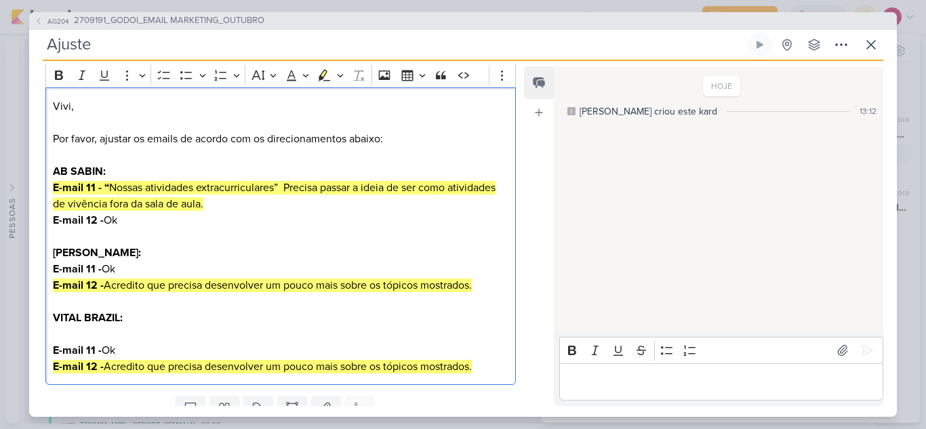
click at [109, 329] on p "VITAL BRAZIL: E-mail 11 - Ok E-mail 12 - Acredito que precisa desenvolver um po…" at bounding box center [280, 342] width 455 height 65
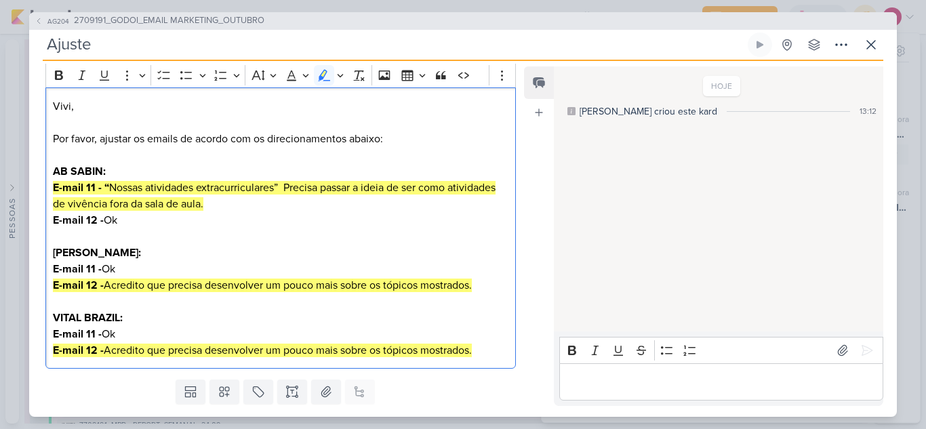
click at [480, 359] on div "Vivi, Por favor, ajustar os emails de acordo com os direcionamentos abaixo: AB …" at bounding box center [280, 227] width 470 height 281
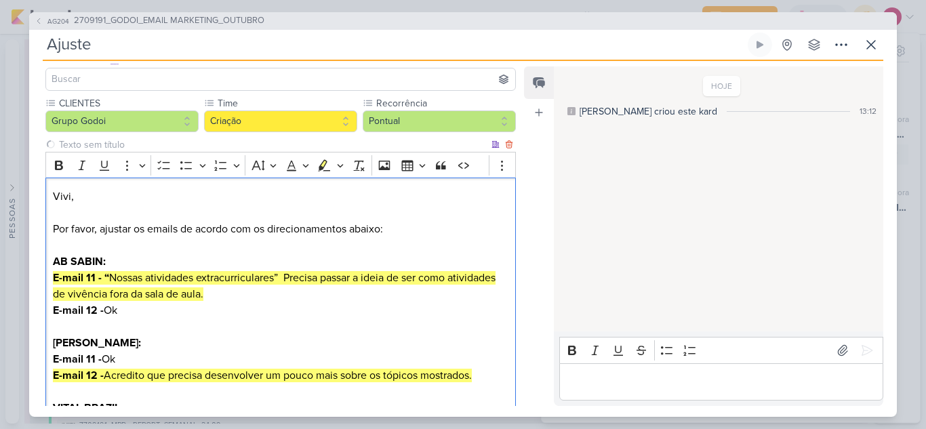
scroll to position [0, 0]
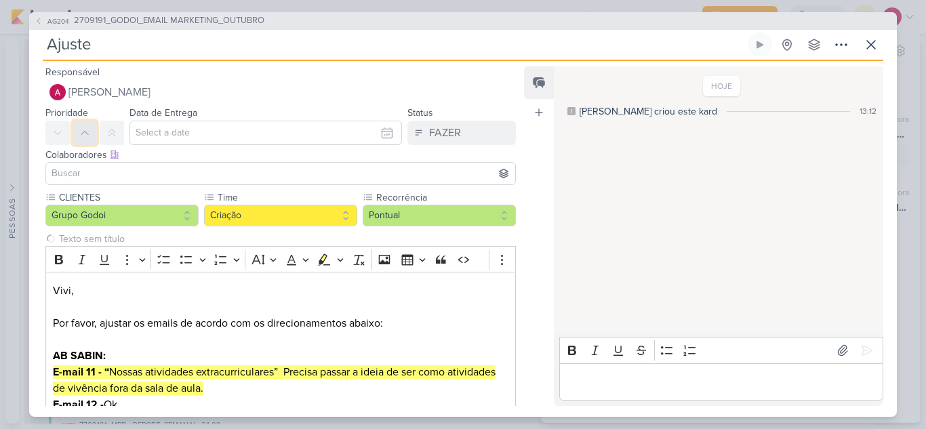
click at [90, 126] on button at bounding box center [85, 133] width 24 height 24
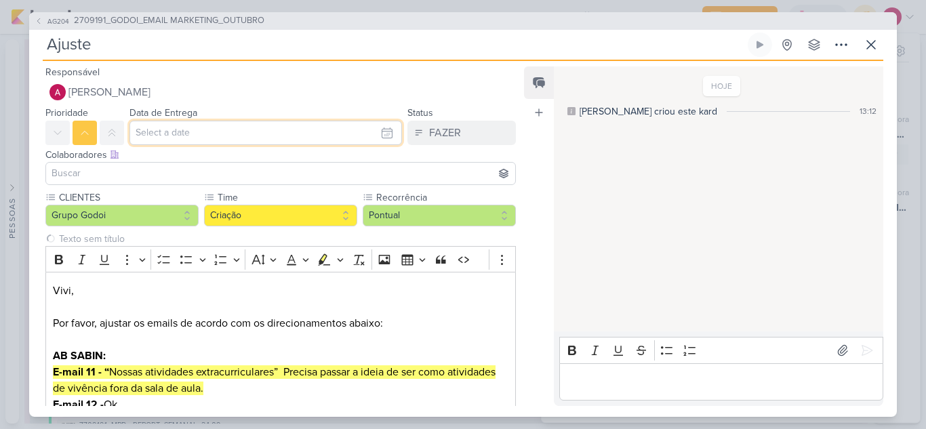
click at [167, 140] on input "text" at bounding box center [265, 133] width 272 height 24
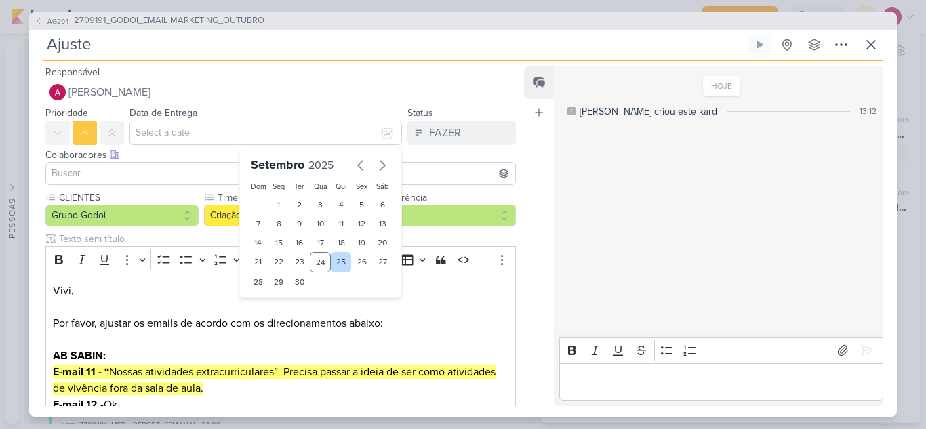
click at [336, 263] on div "25" at bounding box center [341, 262] width 21 height 20
type input "25 de setembro de 2025 às 23:59"
click at [138, 175] on input at bounding box center [281, 173] width 464 height 16
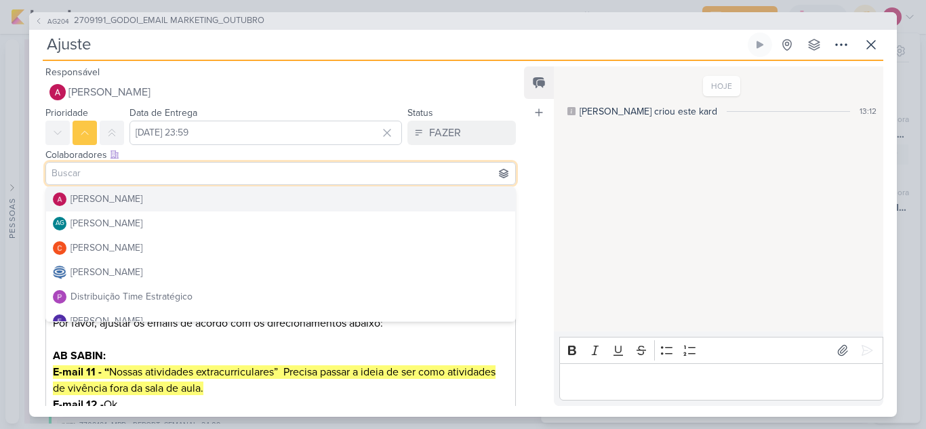
click at [131, 74] on div "Responsável Alessandra Gomes Nenhum contato encontrado create new contact Novo …" at bounding box center [275, 84] width 492 height 41
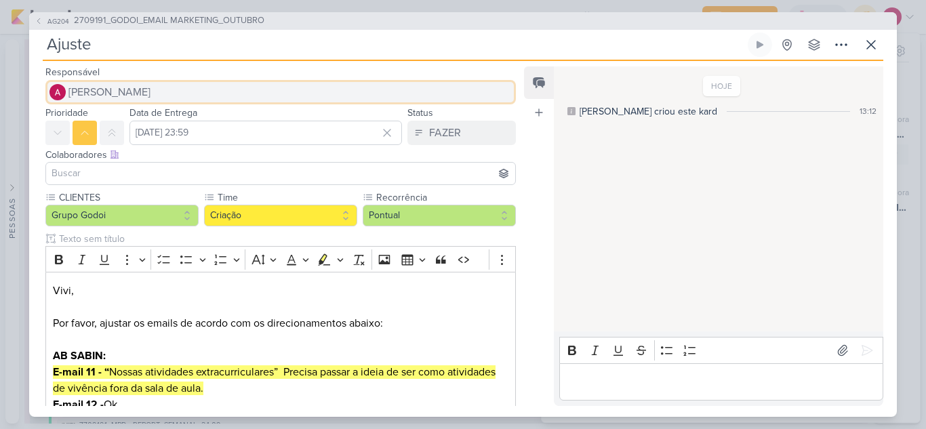
click at [131, 98] on span "[PERSON_NAME]" at bounding box center [109, 92] width 82 height 16
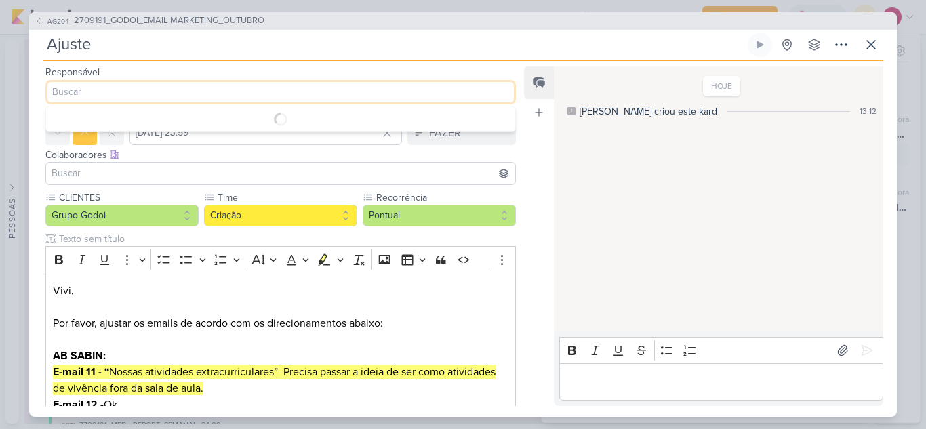
type input "v"
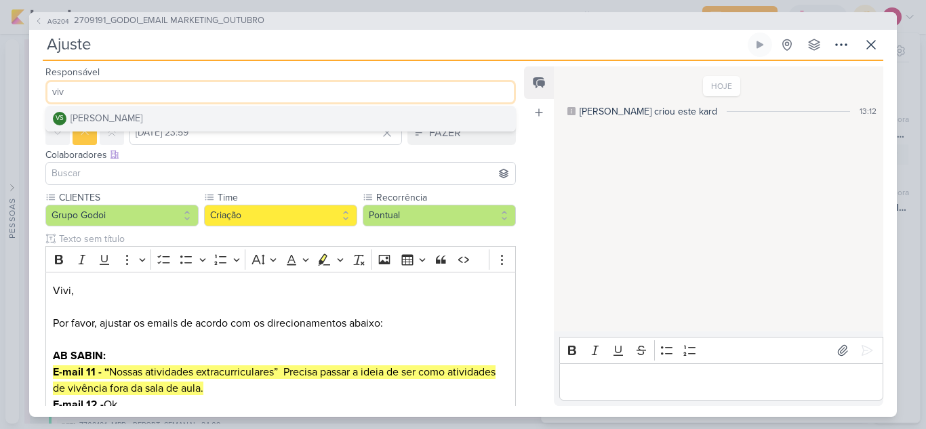
type input "viv"
click at [113, 123] on div "Viviane Sousa" at bounding box center [106, 118] width 72 height 14
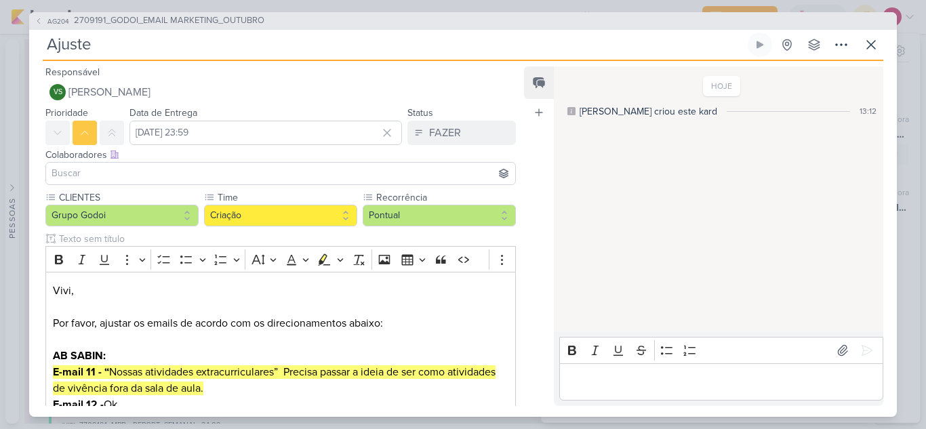
click at [104, 172] on input at bounding box center [281, 173] width 464 height 16
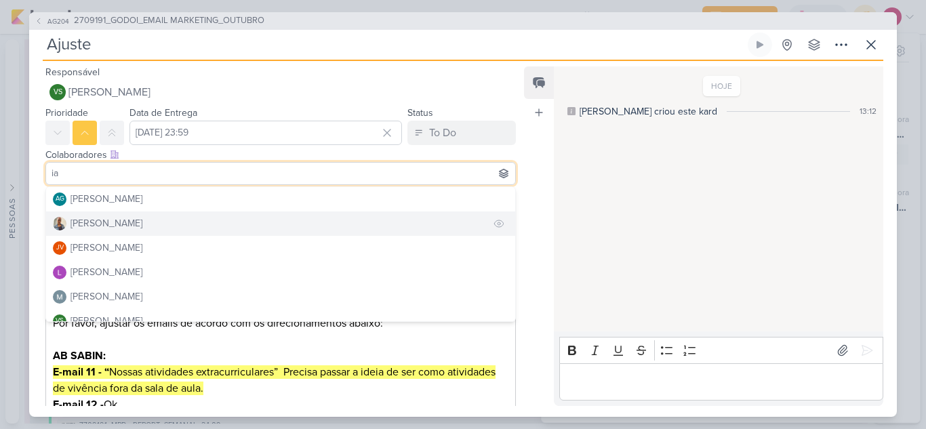
type input "ia"
click at [104, 221] on div "Iara Santos" at bounding box center [106, 223] width 72 height 14
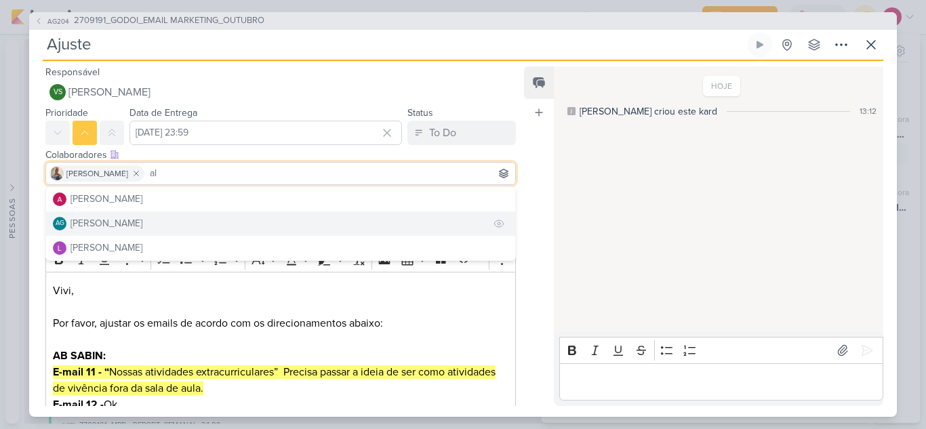
type input "al"
click at [106, 221] on div "Aline Gimenez Graciano" at bounding box center [106, 223] width 72 height 14
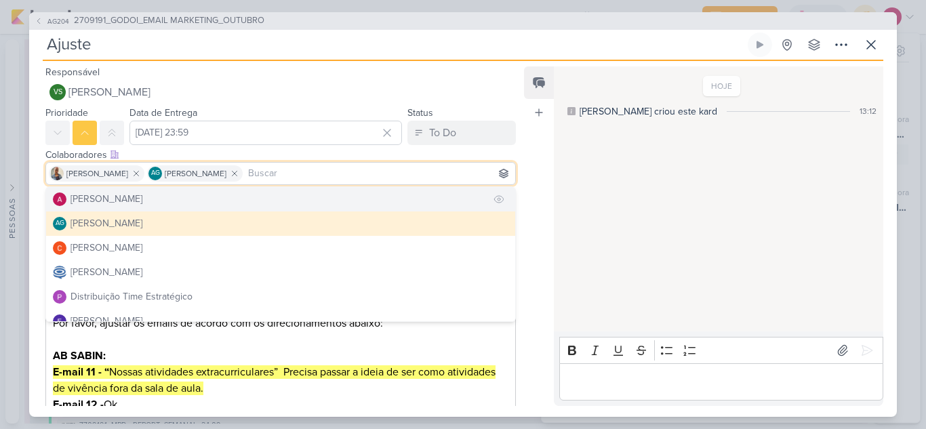
click at [140, 198] on div "[PERSON_NAME]" at bounding box center [106, 199] width 72 height 14
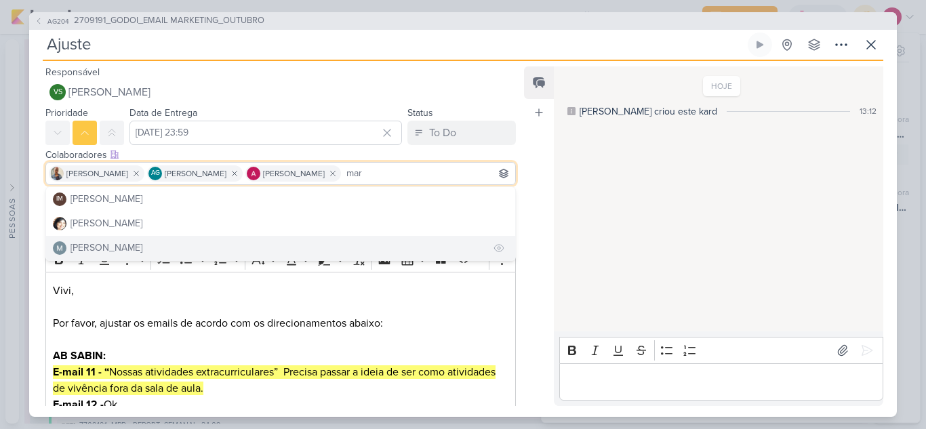
type input "mar"
click at [137, 247] on div "Mariana Amorim" at bounding box center [106, 248] width 72 height 14
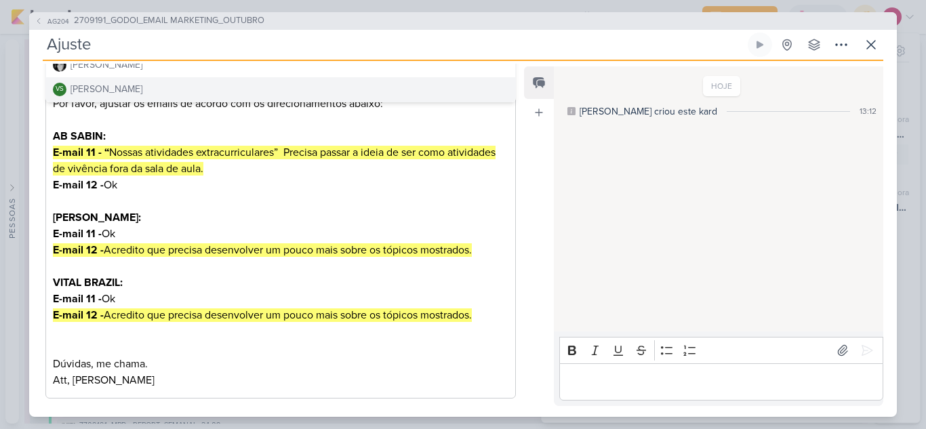
scroll to position [287, 0]
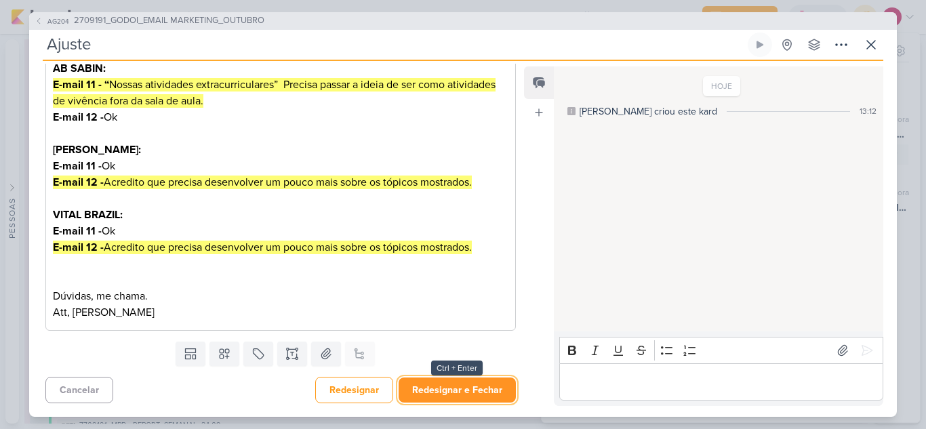
click at [438, 392] on button "Redesignar e Fechar" at bounding box center [456, 389] width 117 height 25
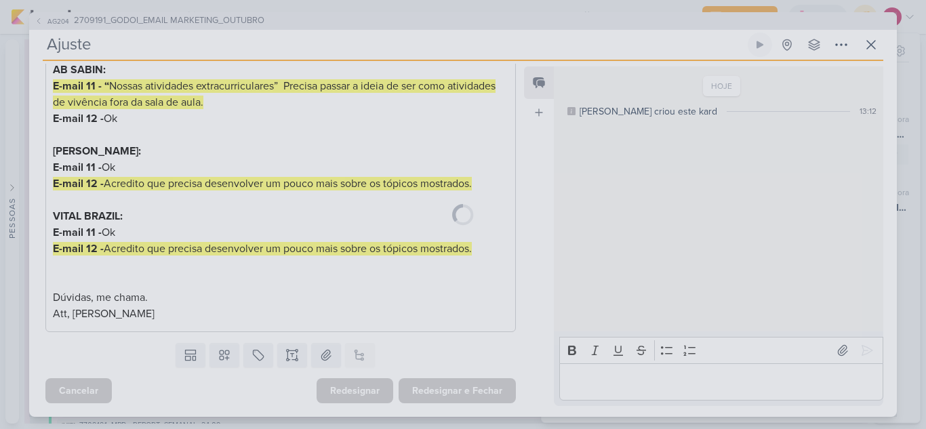
scroll to position [286, 0]
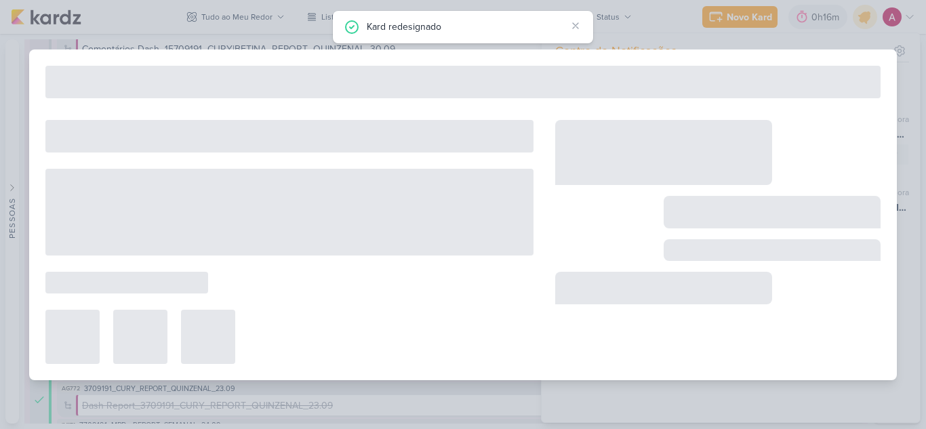
type input "2709191_GODOI_EMAIL MARKETING_OUTUBRO"
type input "30 de setembro de 2025 às 17:00"
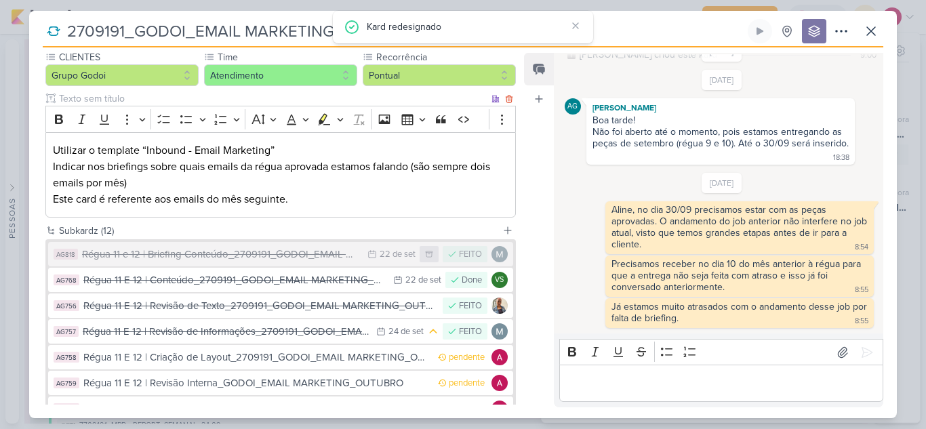
scroll to position [271, 0]
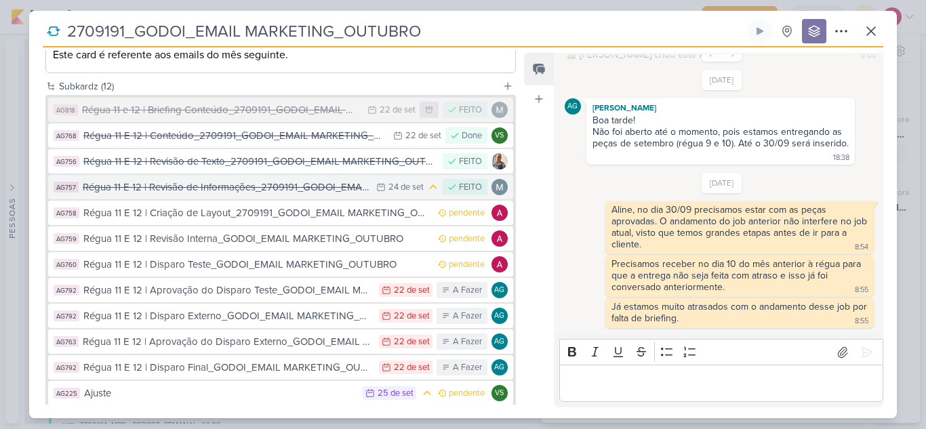
click at [335, 188] on div "Régua 11 E 12 | Revisão de Informações_2709191_GODOI_EMAIL MARKETING_OUTUBRO" at bounding box center [226, 188] width 287 height 16
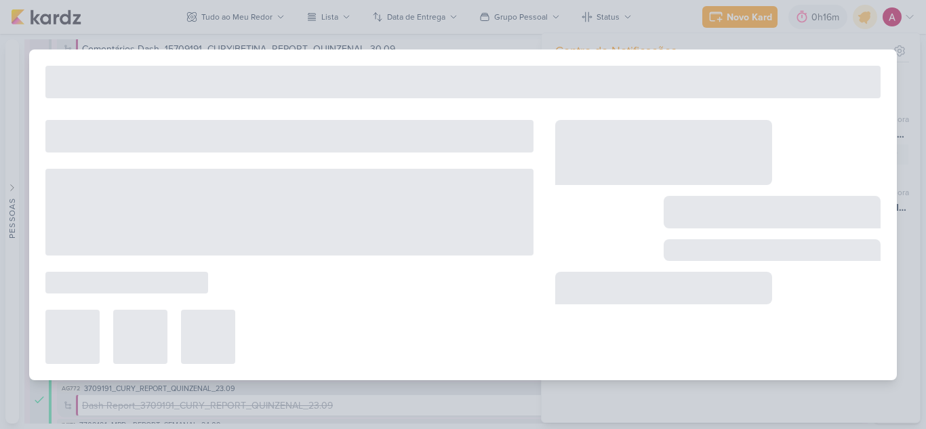
type input "Régua 11 E 12 | Revisão de Informações_2709191_GODOI_EMAIL MARKETING_OUTUBRO"
type input "24 de setembro de 2025 às 23:59"
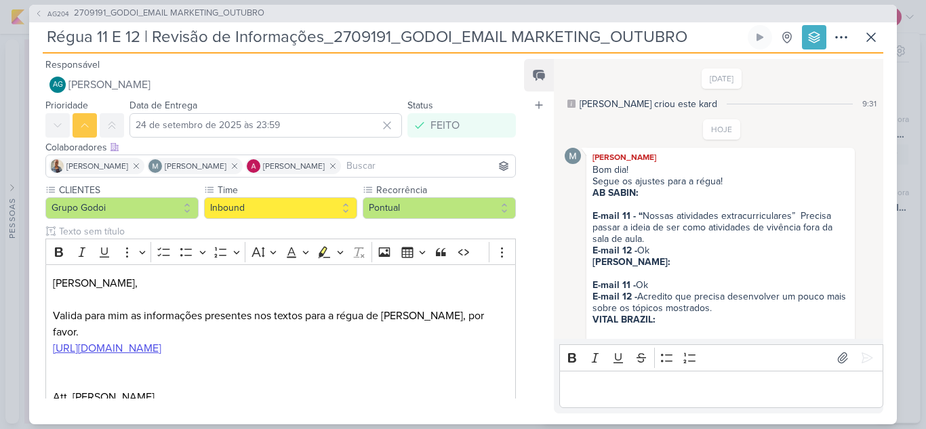
scroll to position [53, 0]
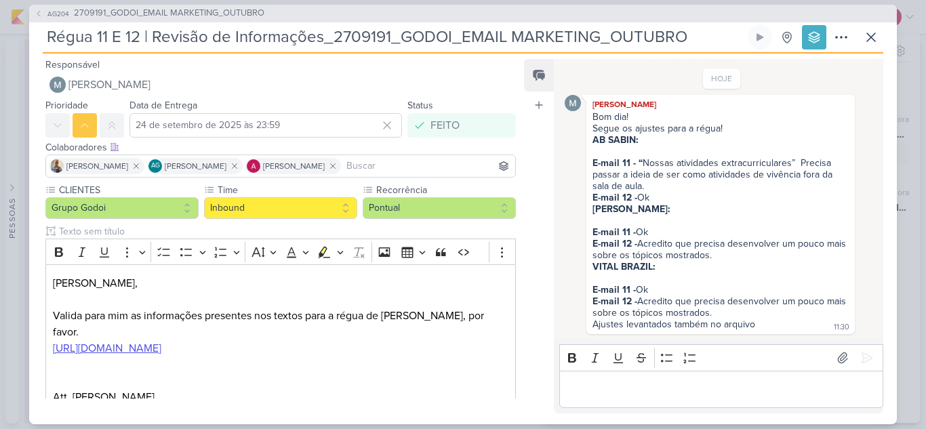
drag, startPoint x: 691, startPoint y: 39, endPoint x: 45, endPoint y: 56, distance: 645.4
click at [45, 56] on div "AG204 2709191_GODOI_EMAIL MARKETING_OUTUBRO Régua 11 E 12 | Revisão de Informaç…" at bounding box center [462, 214] width 867 height 419
click at [51, 9] on span "AG204" at bounding box center [58, 14] width 26 height 10
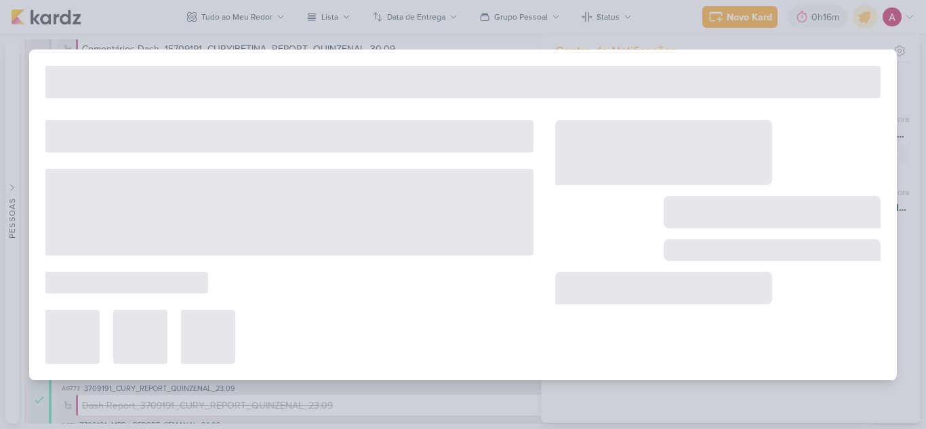
type input "2709191_GODOI_EMAIL MARKETING_OUTUBRO"
type input "30 de setembro de 2025 às 17:00"
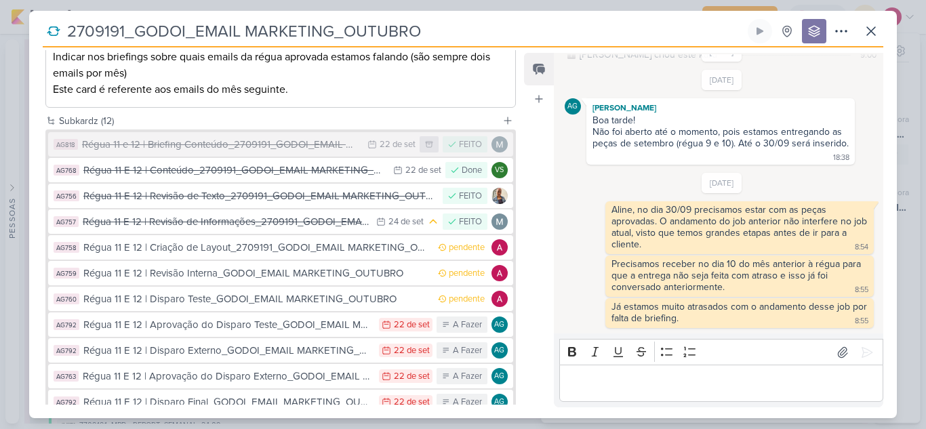
scroll to position [339, 0]
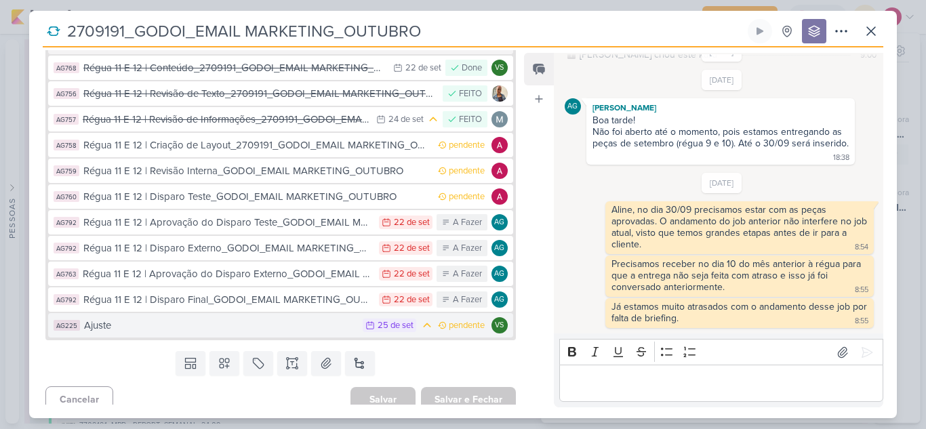
click at [237, 327] on div "Ajuste" at bounding box center [220, 326] width 272 height 16
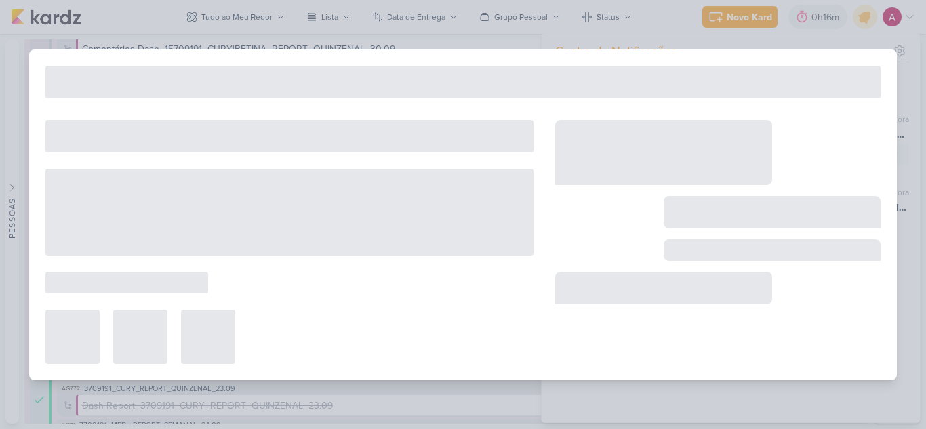
type input "Ajuste"
type input "25 de setembro de 2025 às 23:59"
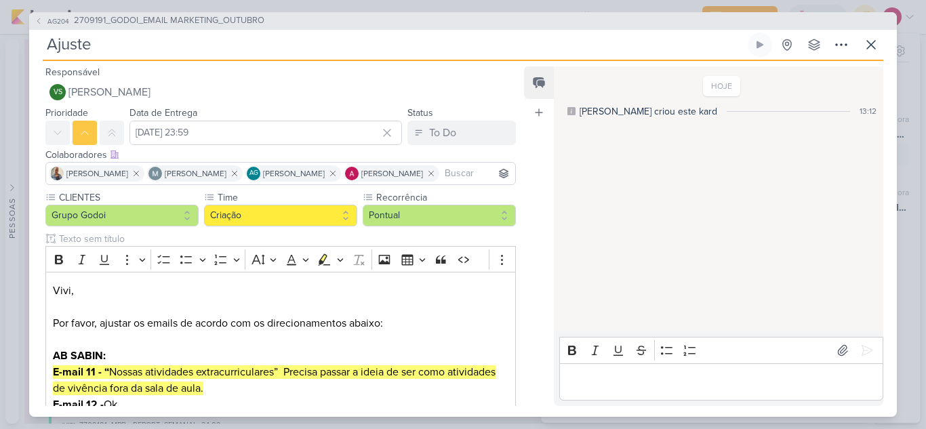
drag, startPoint x: 145, startPoint y: 41, endPoint x: 9, endPoint y: 51, distance: 136.6
click at [9, 51] on div "AG204 2709191_GODOI_EMAIL MARKETING_OUTUBRO Ajuste" at bounding box center [463, 214] width 926 height 429
paste input "Régua 11 E 12 | Revisão de Informações_2709191_GODOI_EMAIL MARKETING_OUTUBRO"
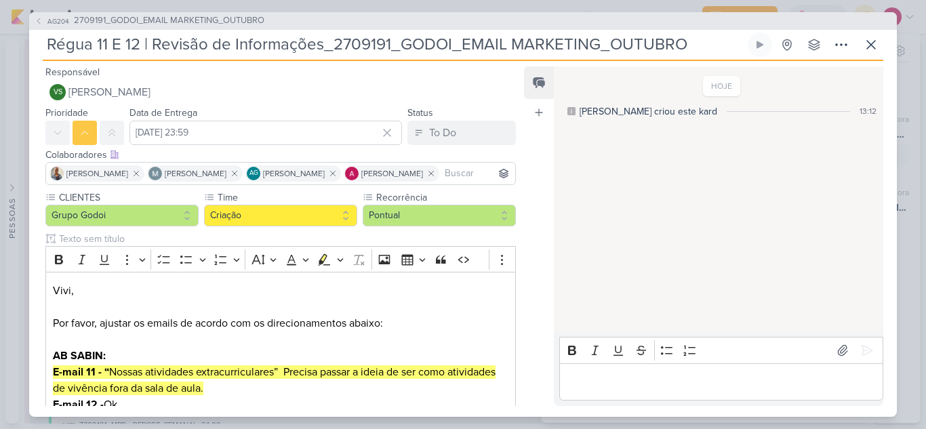
drag, startPoint x: 157, startPoint y: 47, endPoint x: 321, endPoint y: 40, distance: 164.1
click at [321, 40] on input "Régua 11 E 12 | Revisão de Informações_2709191_GODOI_EMAIL MARKETING_OUTUBRO" at bounding box center [394, 45] width 702 height 24
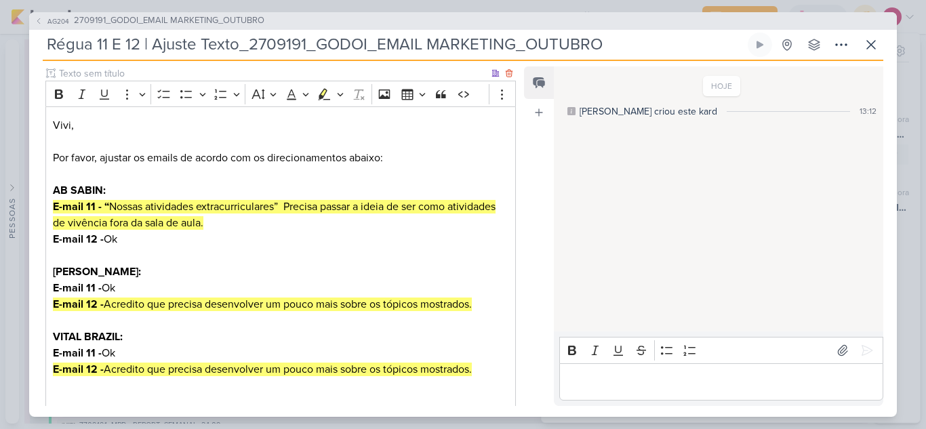
scroll to position [287, 0]
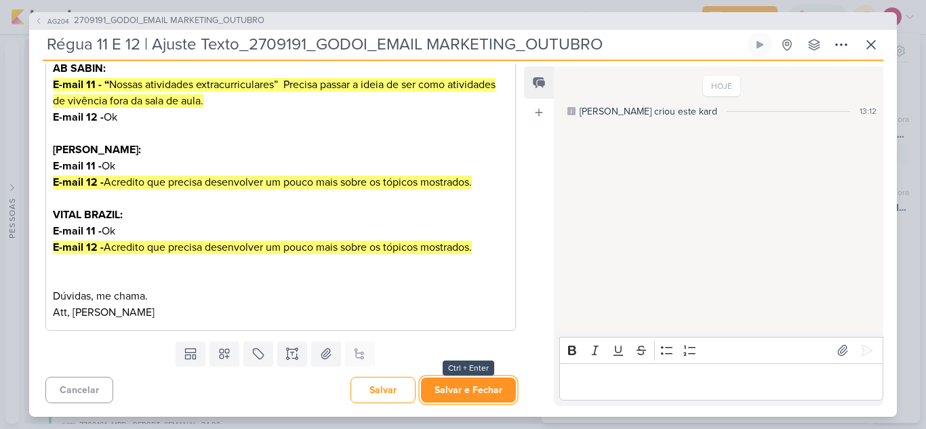
click at [459, 386] on button "Salvar e Fechar" at bounding box center [468, 389] width 95 height 25
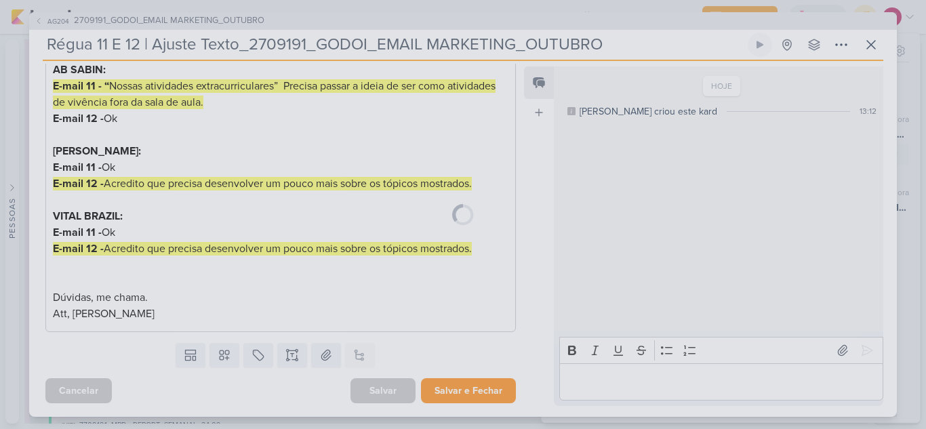
scroll to position [286, 0]
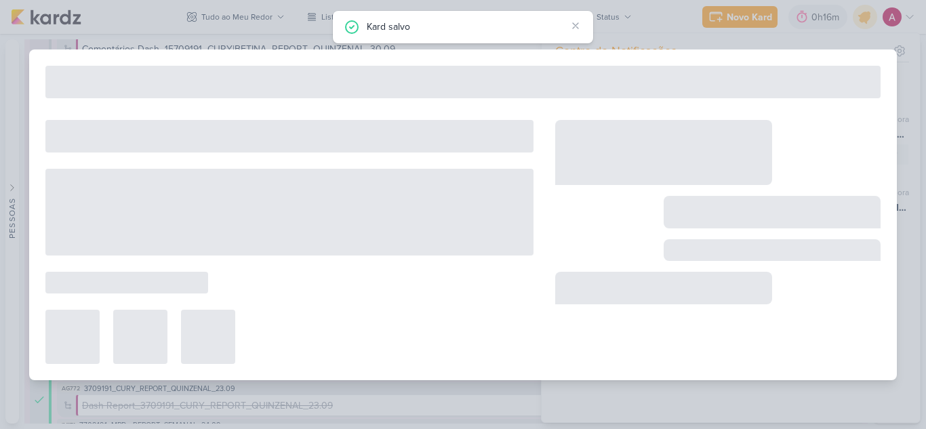
type input "2709191_GODOI_EMAIL MARKETING_OUTUBRO"
type input "30 de setembro de 2025 às 17:00"
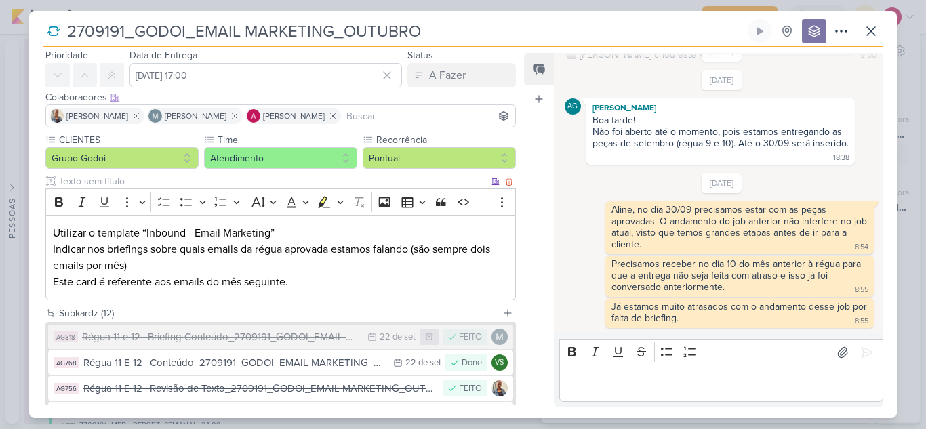
scroll to position [136, 0]
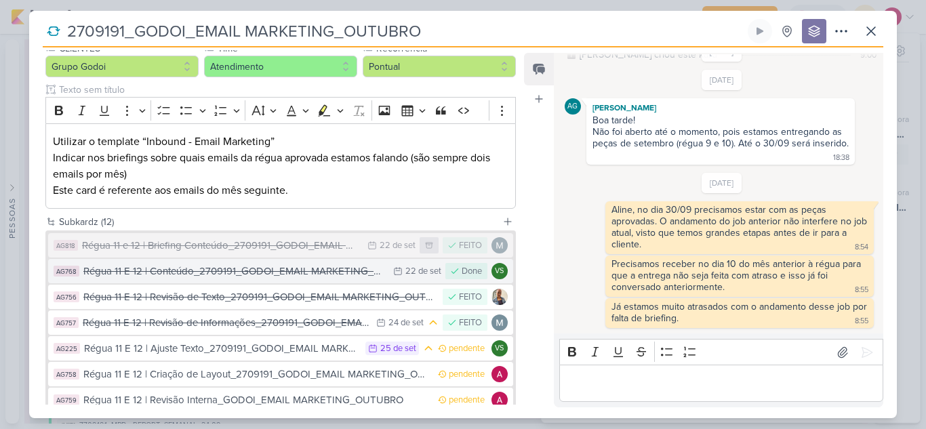
click at [216, 276] on div "Régua 11 E 12 | Conteúdo_2709191_GODOI_EMAIL MARKETING_OUTUBRO" at bounding box center [234, 272] width 303 height 16
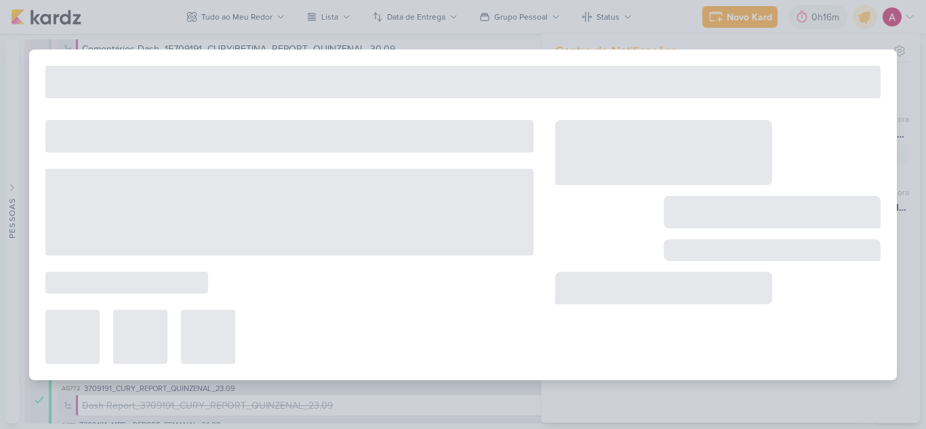
type input "Régua 11 E 12 | Conteúdo_2709191_GODOI_EMAIL MARKETING_OUTUBRO"
type input "22 de setembro de 2025 às 23:59"
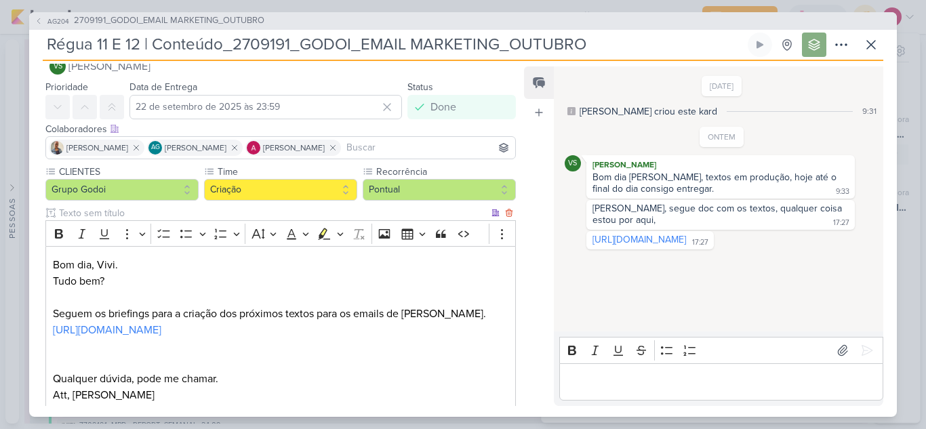
scroll to position [68, 0]
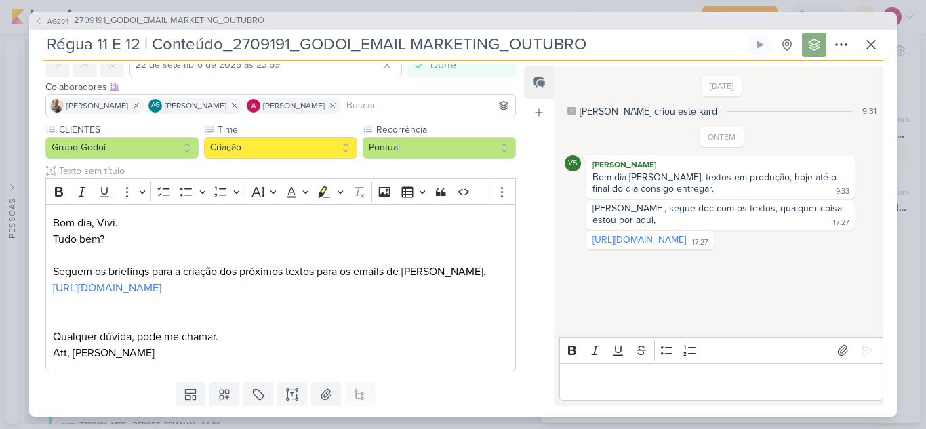
click at [55, 18] on span "AG204" at bounding box center [58, 21] width 26 height 10
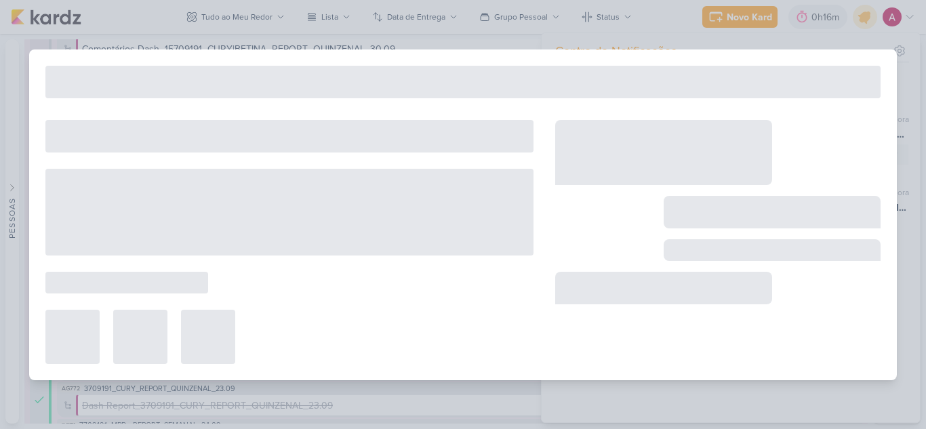
type input "2709191_GODOI_EMAIL MARKETING_OUTUBRO"
type input "30 de setembro de 2025 às 17:00"
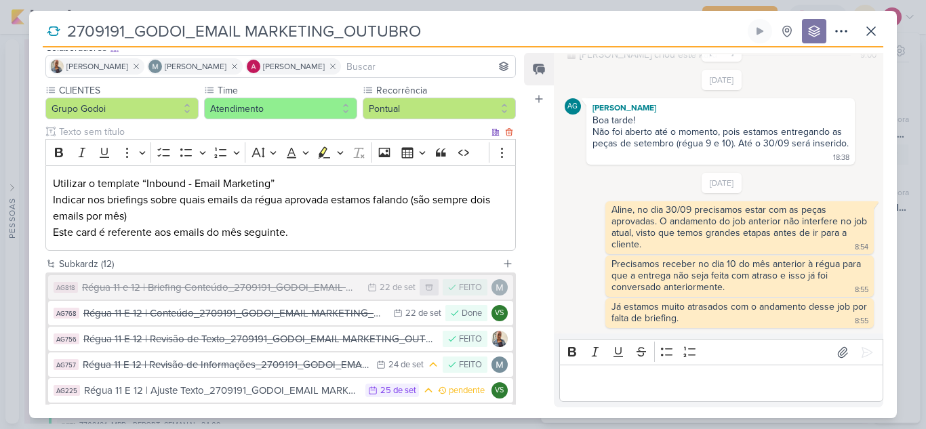
scroll to position [271, 0]
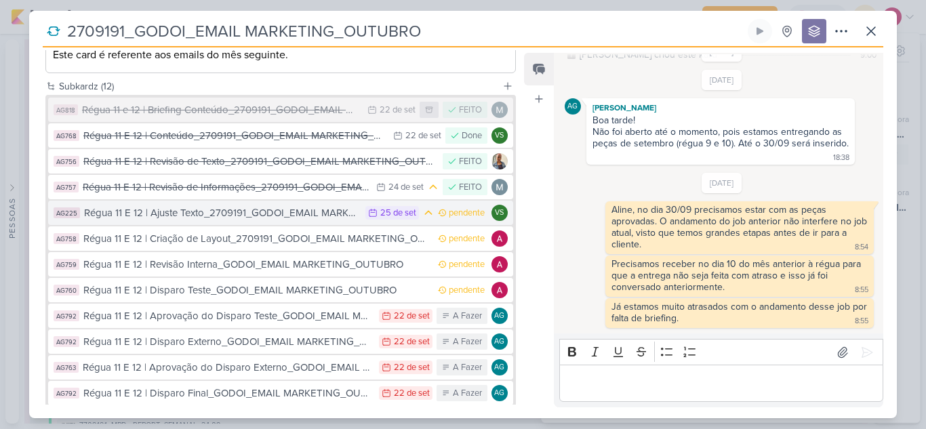
click at [226, 218] on div "Régua 11 E 12 | Ajuste Texto_2709191_GODOI_EMAIL MARKETING_OUTUBRO" at bounding box center [221, 213] width 274 height 16
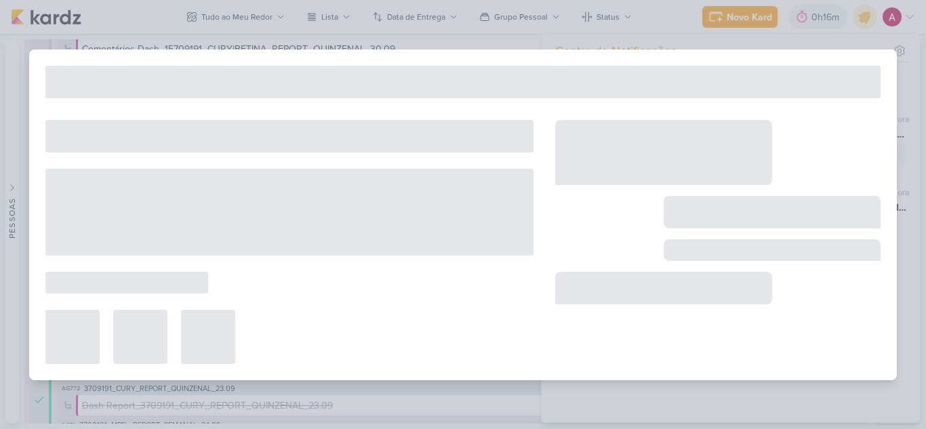
type input "Régua 11 E 12 | Ajuste Texto_2709191_GODOI_EMAIL MARKETING_OUTUBRO"
type input "25 de setembro de 2025 às 23:59"
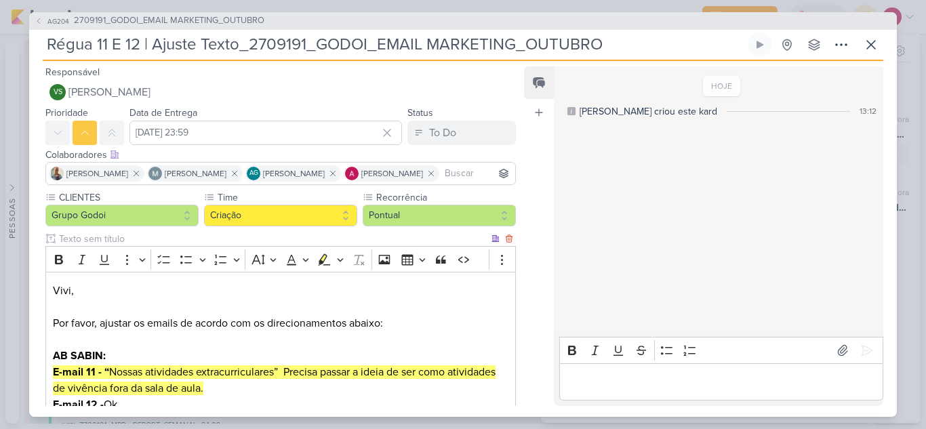
scroll to position [68, 0]
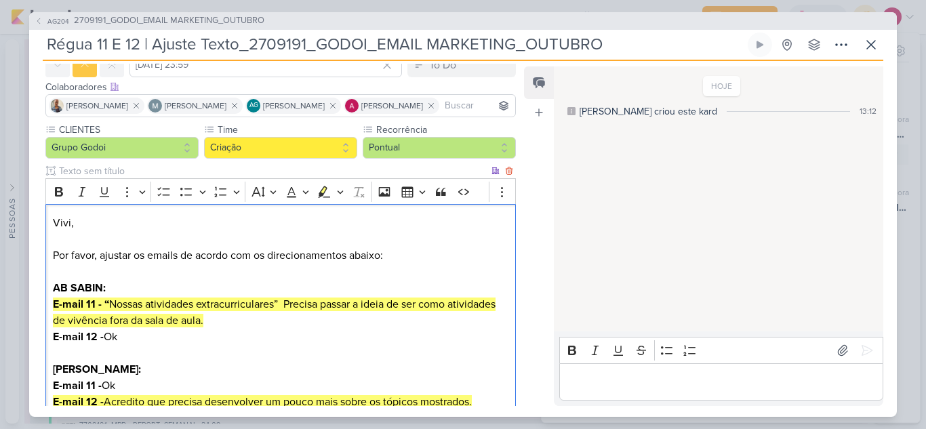
click at [179, 241] on p "Editor editing area: main" at bounding box center [280, 239] width 455 height 16
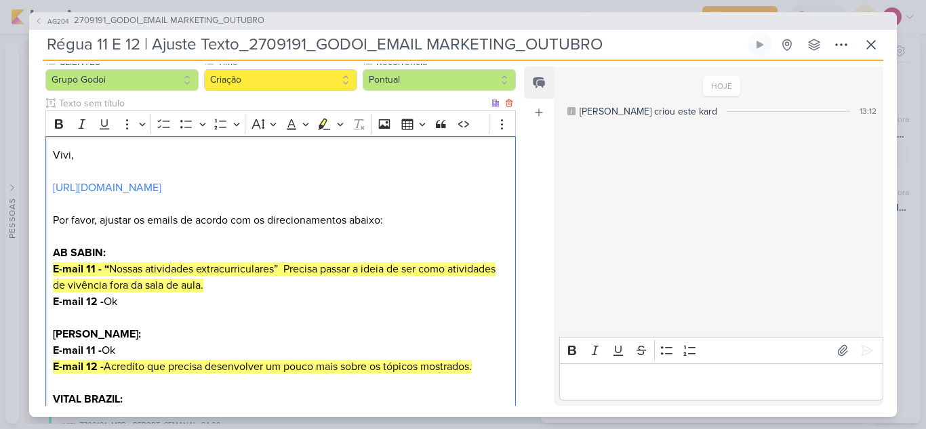
scroll to position [336, 0]
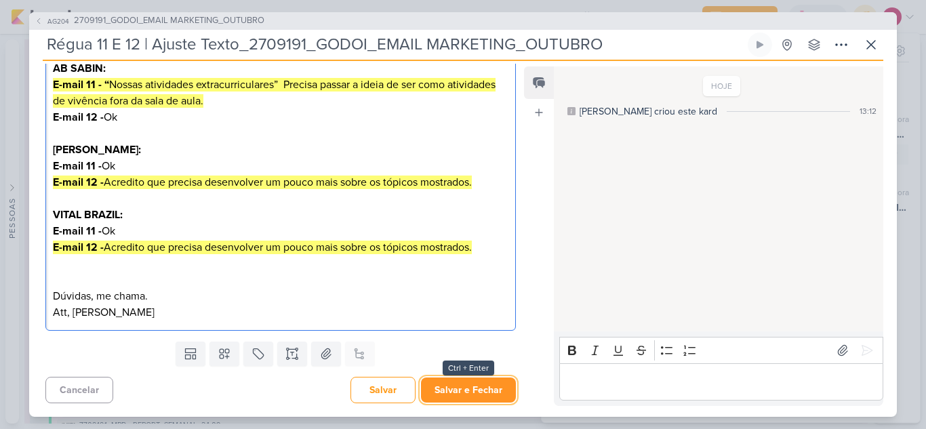
click at [468, 394] on button "Salvar e Fechar" at bounding box center [468, 389] width 95 height 25
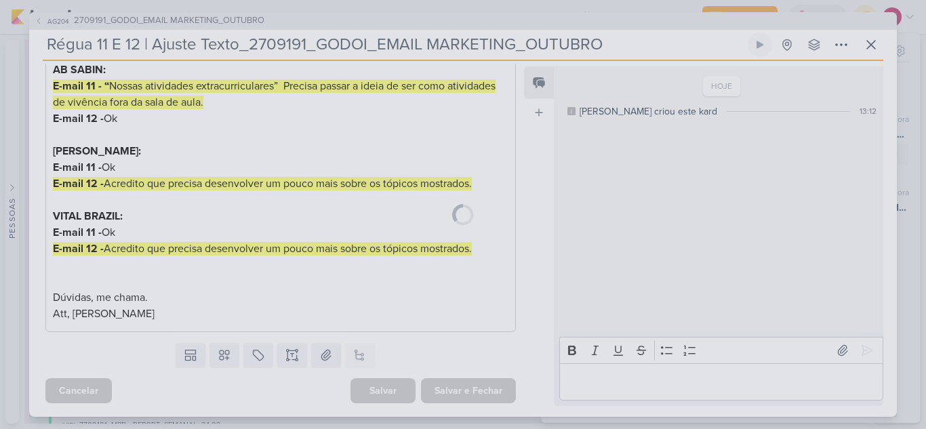
scroll to position [335, 0]
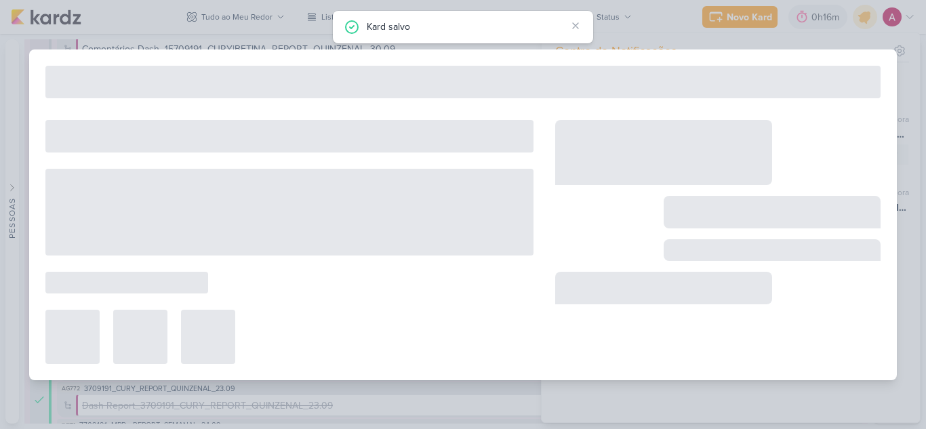
type input "2709191_GODOI_EMAIL MARKETING_OUTUBRO"
type input "30 de setembro de 2025 às 17:00"
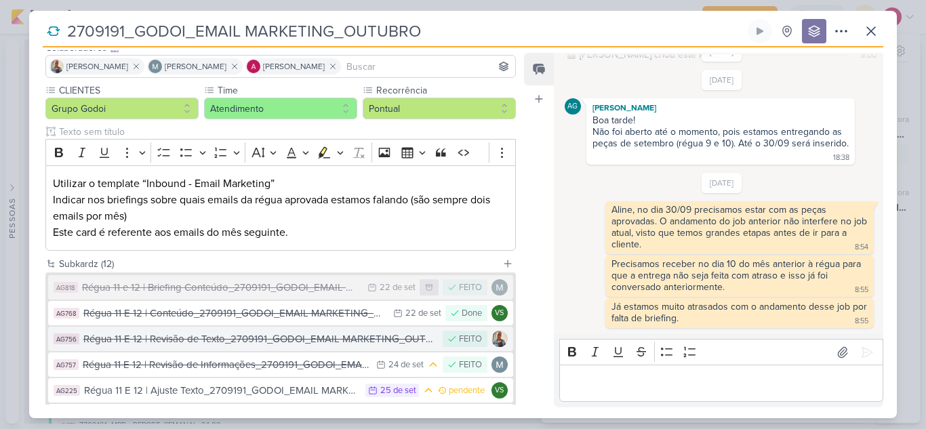
scroll to position [203, 0]
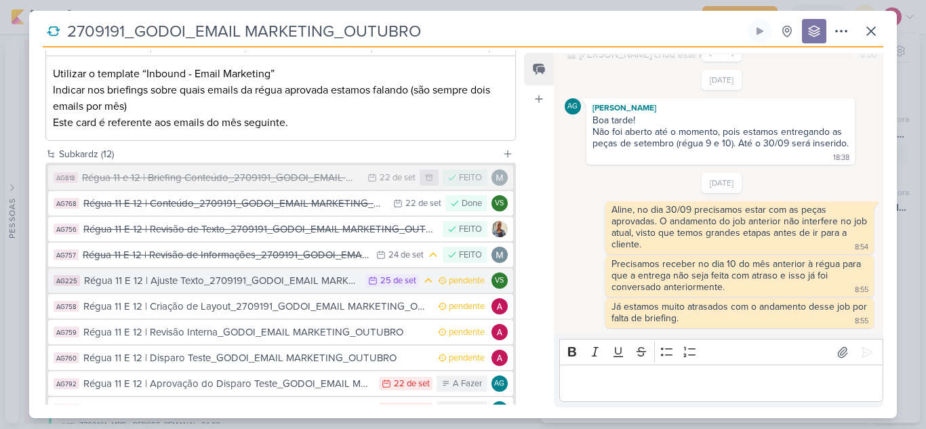
click at [315, 287] on div "Régua 11 E 12 | Ajuste Texto_2709191_GODOI_EMAIL MARKETING_OUTUBRO" at bounding box center [221, 281] width 274 height 16
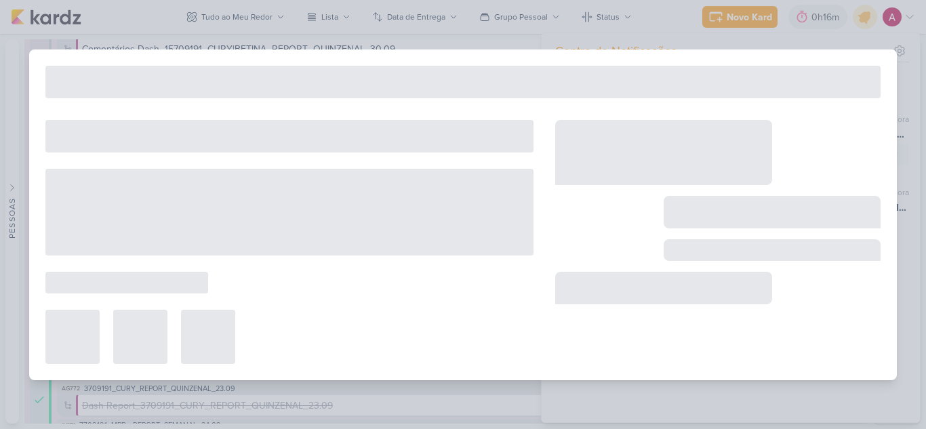
type input "Régua 11 E 12 | Ajuste Texto_2709191_GODOI_EMAIL MARKETING_OUTUBRO"
type input "25 de setembro de 2025 às 23:59"
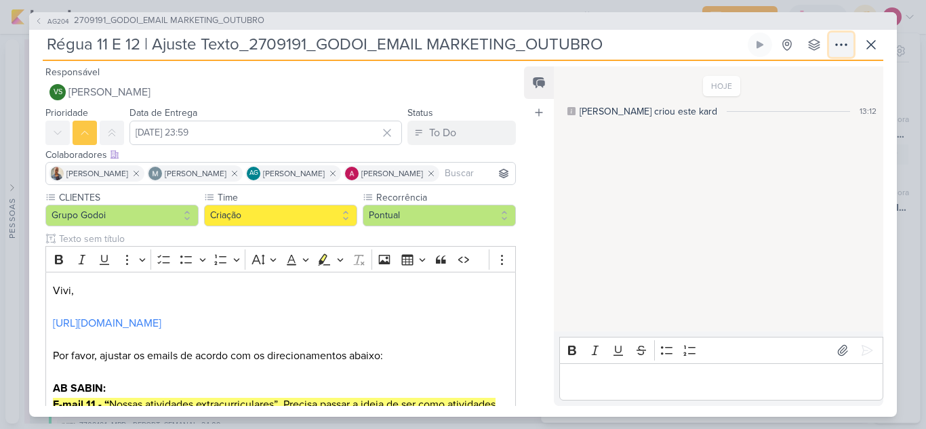
click at [834, 47] on icon at bounding box center [841, 45] width 16 height 16
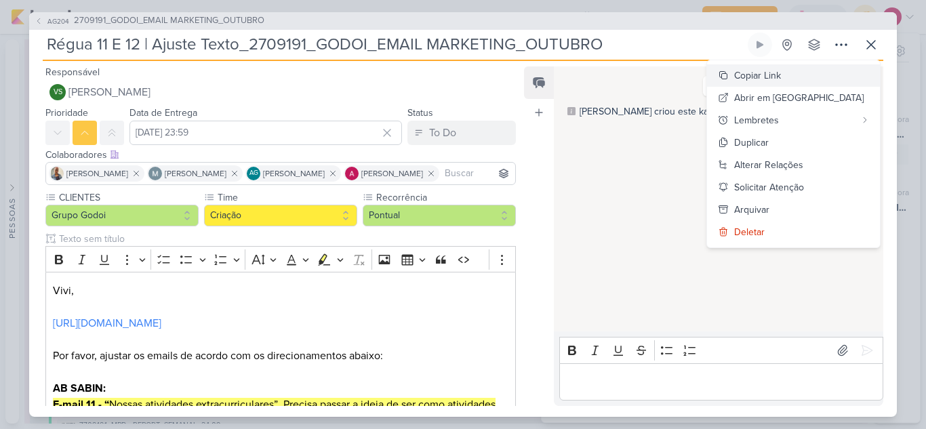
click at [781, 77] on div "Copiar Link" at bounding box center [757, 75] width 47 height 14
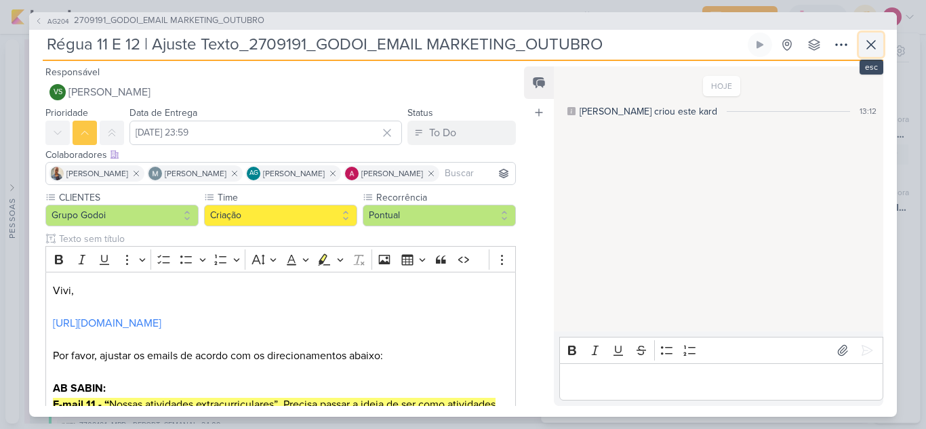
click at [872, 42] on icon at bounding box center [871, 45] width 16 height 16
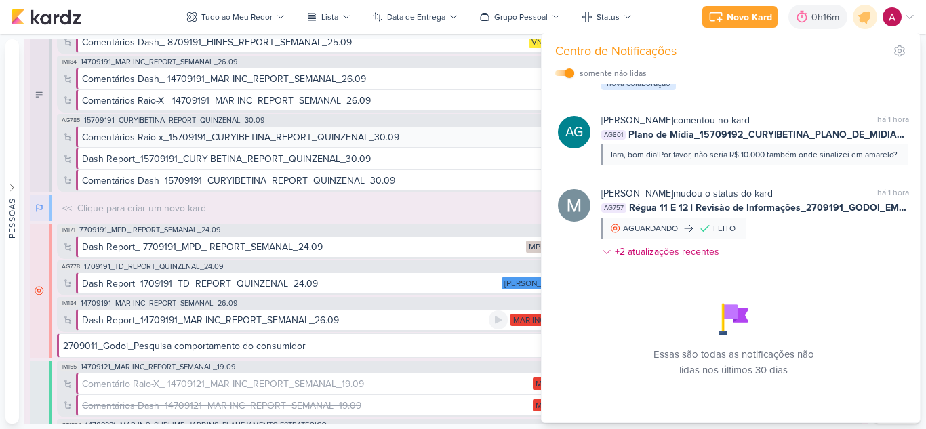
scroll to position [0, 0]
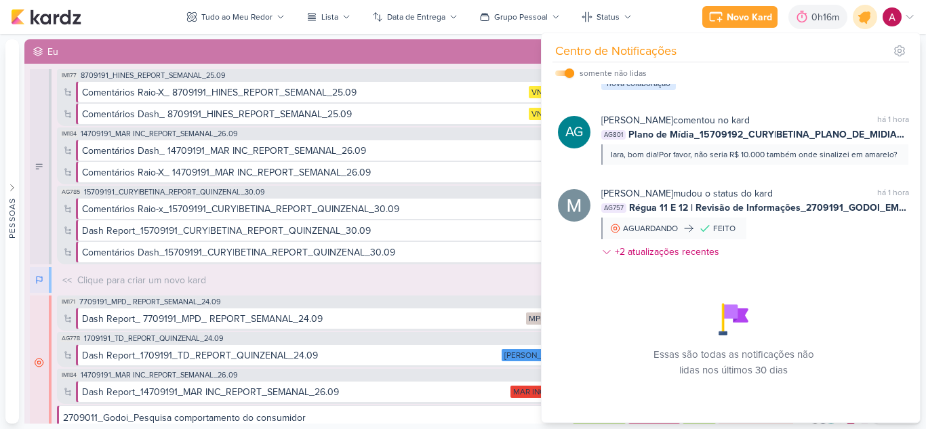
click at [858, 21] on icon at bounding box center [864, 16] width 23 height 23
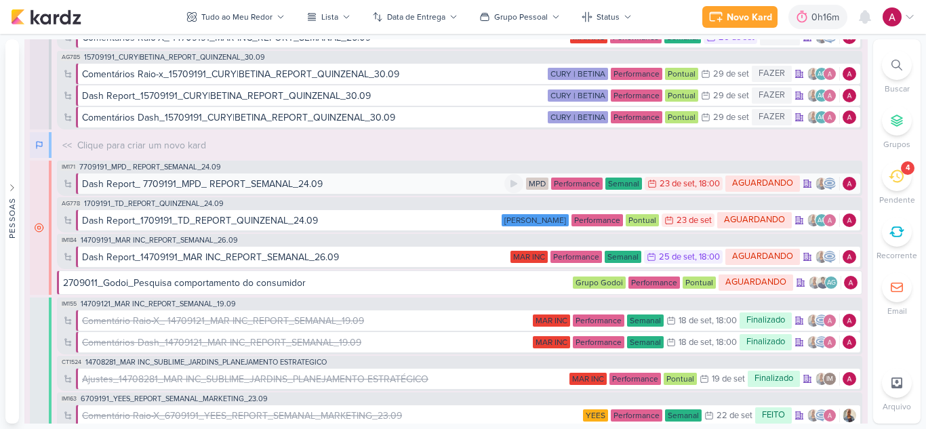
scroll to position [136, 0]
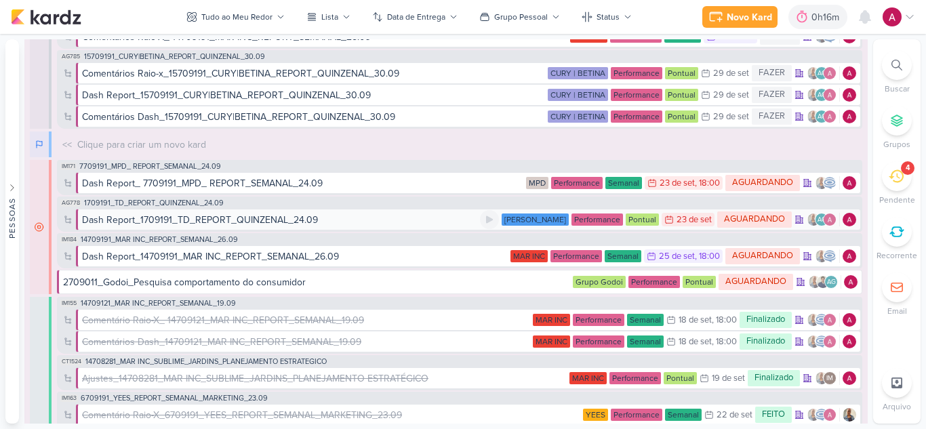
click at [252, 219] on div "Dash Report_1709191_TD_REPORT_QUINZENAL_24.09" at bounding box center [200, 220] width 236 height 14
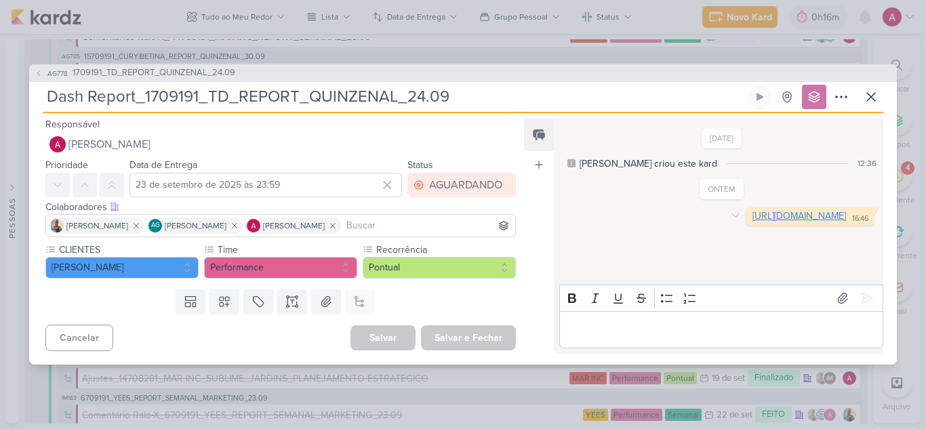
click at [752, 222] on link "https://lookerstudio.google.com/u/0/reporting/aa175d80-4b69-44b8-82e0-6c541db11…" at bounding box center [799, 216] width 94 height 12
click at [56, 75] on span "AG778" at bounding box center [57, 73] width 24 height 10
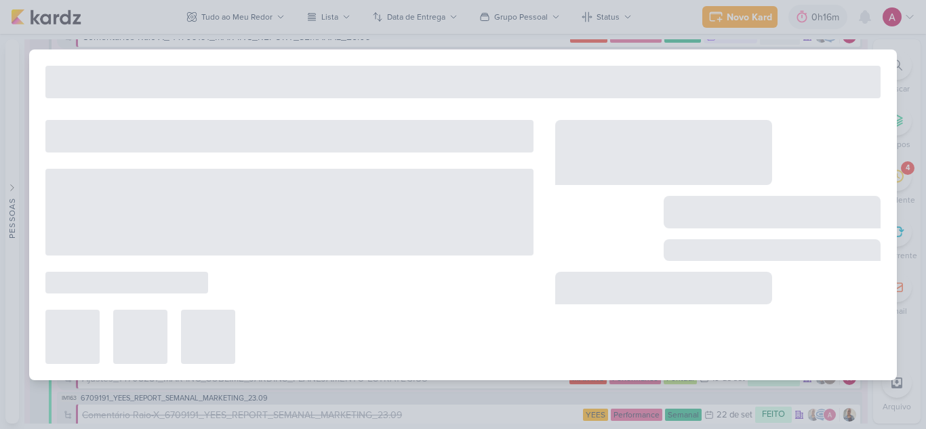
type input "1709191_TD_REPORT_QUINZENAL_24.09"
type input "24 de setembro de 2025 às 17:00"
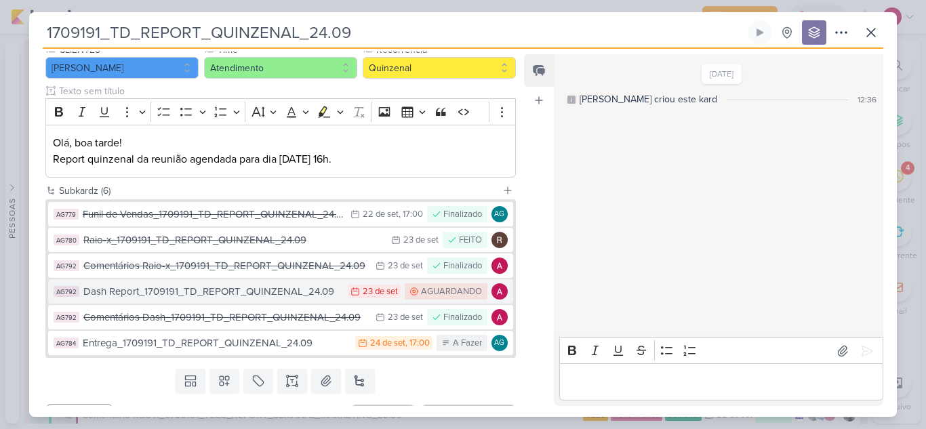
click at [266, 289] on div "Dash Report_1709191_TD_REPORT_QUINZENAL_24.09" at bounding box center [212, 292] width 258 height 16
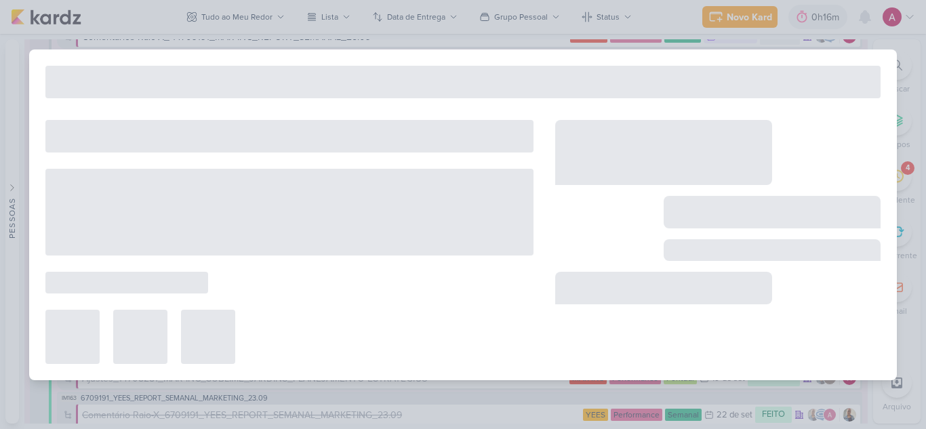
type input "Dash Report_1709191_TD_REPORT_QUINZENAL_24.09"
type input "23 de setembro de 2025 às 23:59"
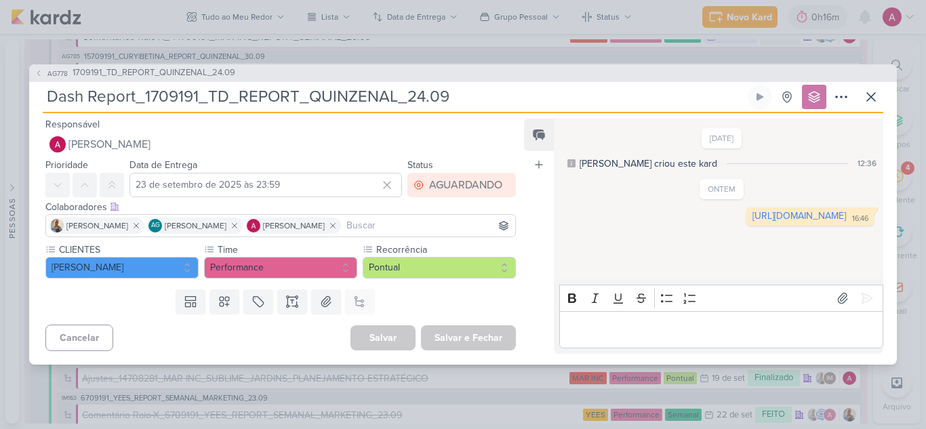
click at [594, 332] on p "Editor editing area: main" at bounding box center [721, 329] width 310 height 16
click at [836, 291] on icon at bounding box center [843, 298] width 14 height 14
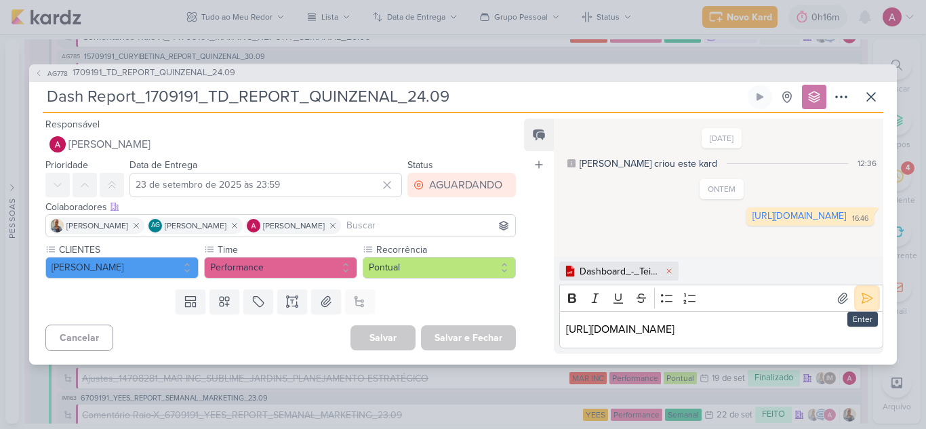
click at [860, 291] on icon at bounding box center [867, 298] width 14 height 14
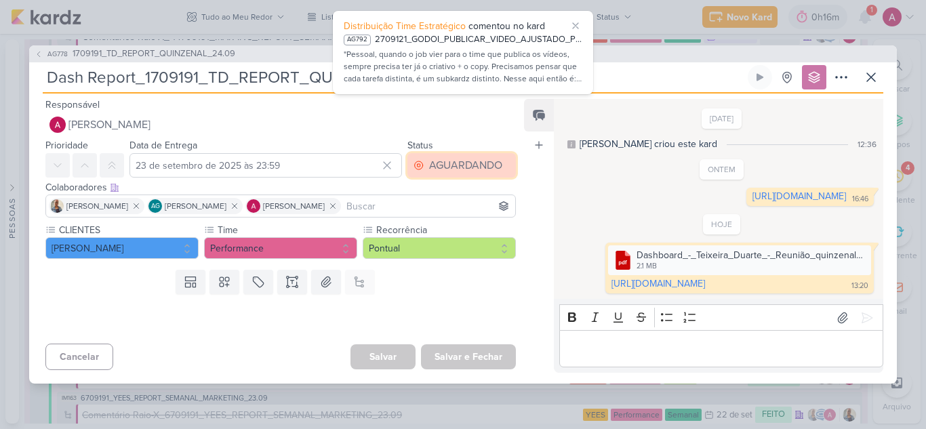
click at [438, 157] on div "AGUARDANDO" at bounding box center [465, 165] width 73 height 16
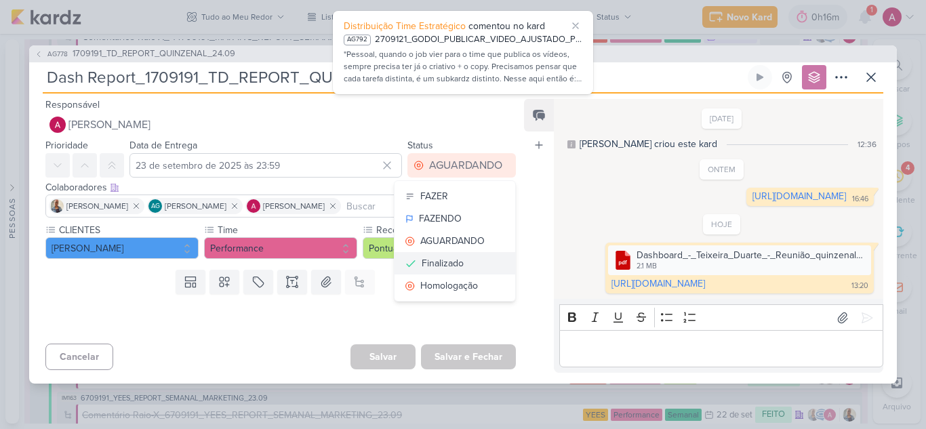
click at [455, 256] on div "Finalizado" at bounding box center [443, 263] width 42 height 14
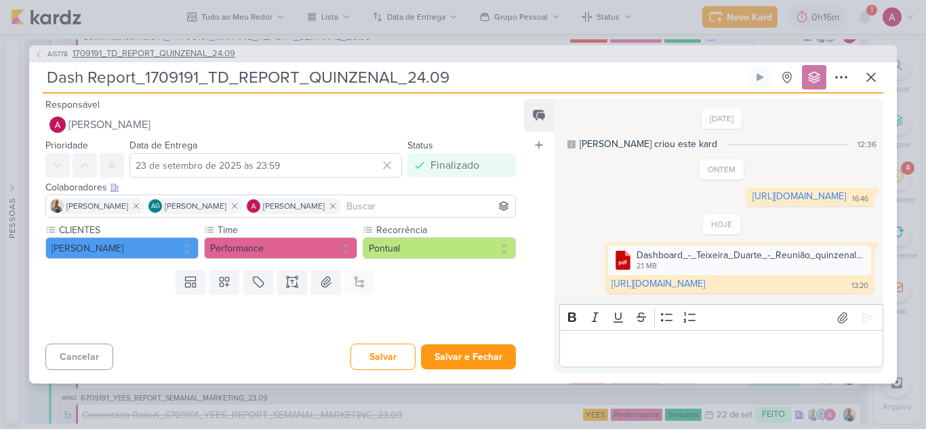
click at [41, 50] on icon at bounding box center [39, 54] width 8 height 8
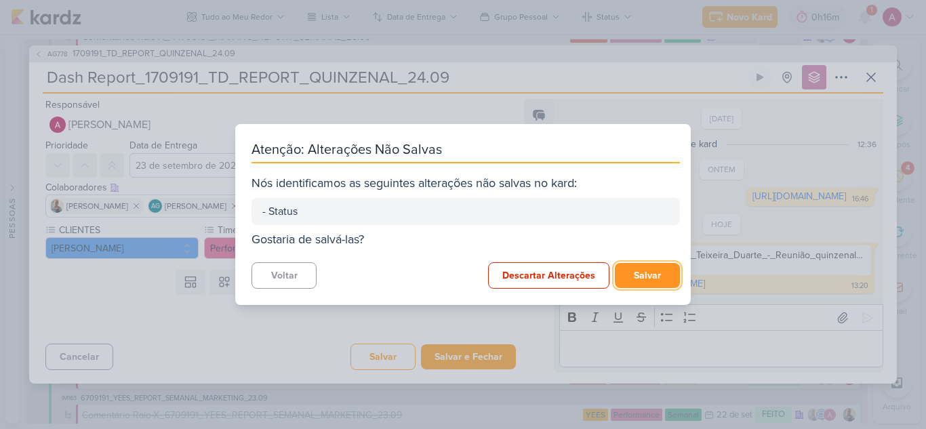
click at [660, 279] on button "Salvar" at bounding box center [647, 275] width 65 height 25
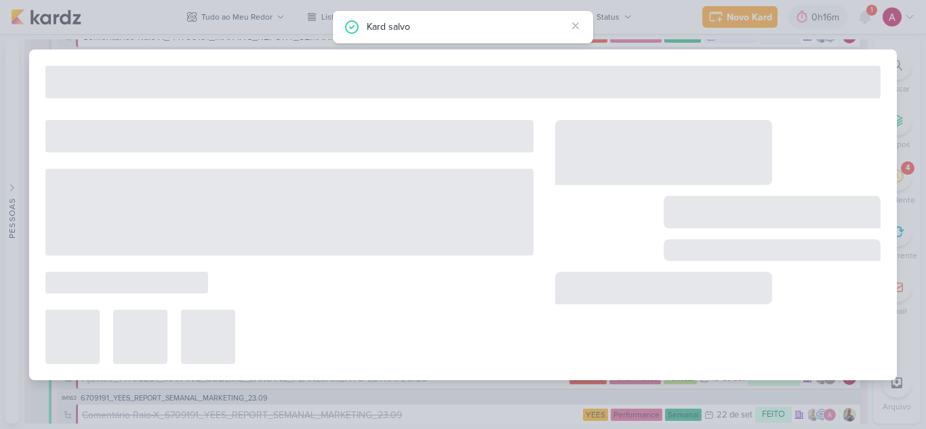
type input "1709191_TD_REPORT_QUINZENAL_24.09"
type input "24 de setembro de 2025 às 17:00"
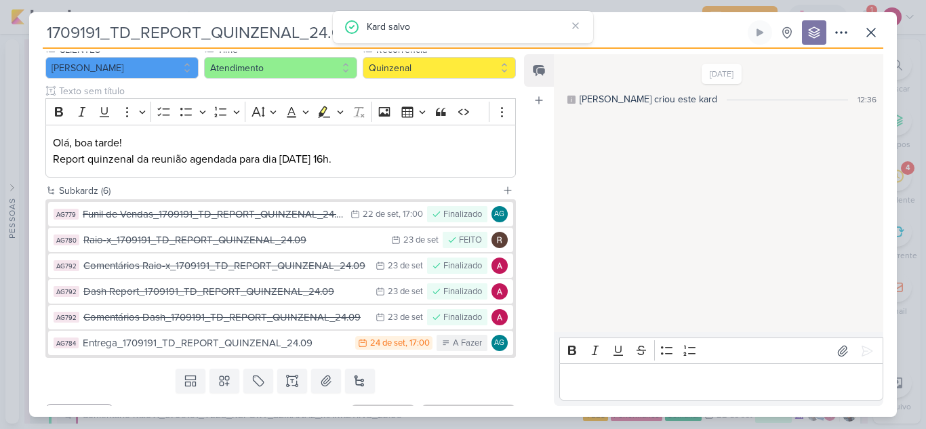
scroll to position [0, 0]
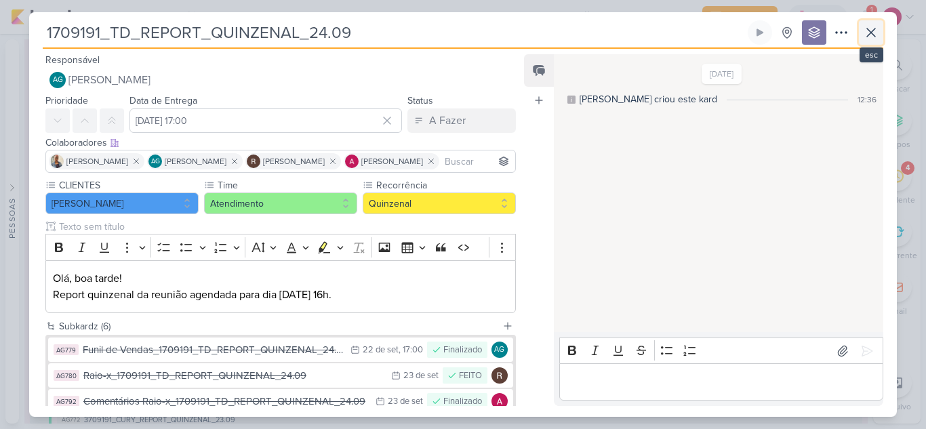
click at [867, 38] on icon at bounding box center [871, 32] width 16 height 16
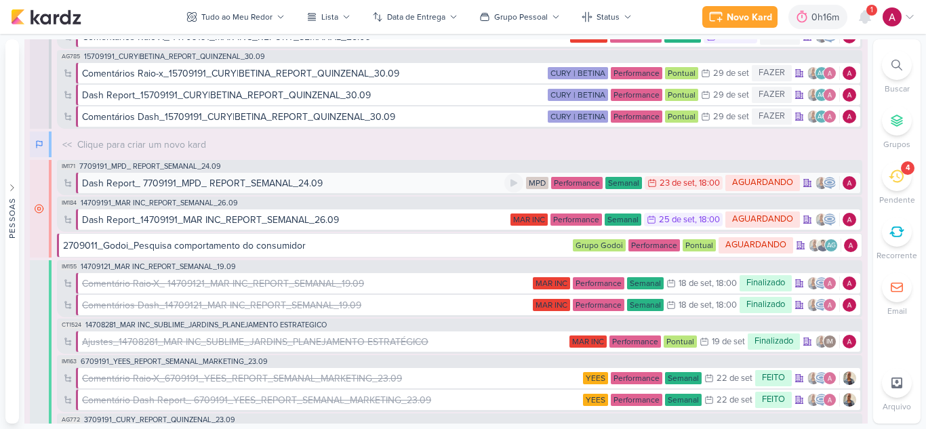
click at [263, 182] on div "Dash Report_ 7709191_MPD_ REPORT_SEMANAL_24.09" at bounding box center [202, 183] width 241 height 14
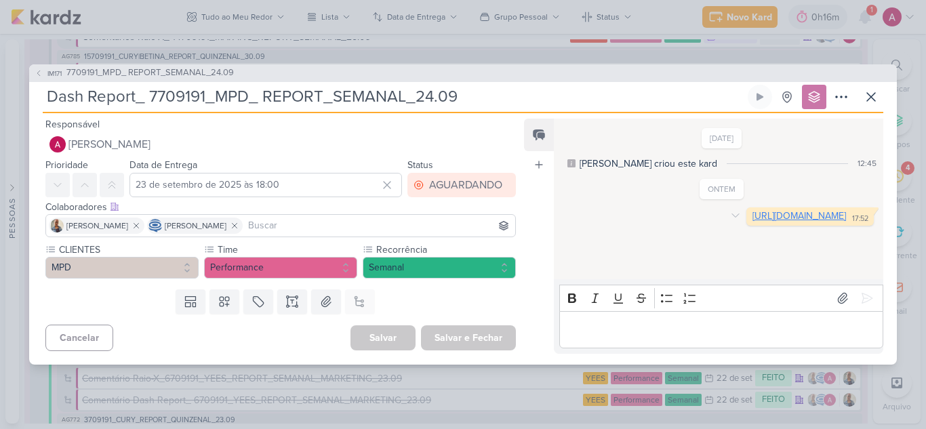
click at [752, 222] on link "https://lookerstudio.google.com/u/0/reporting/461767c3-cd83-418d-a671-a576fa83c…" at bounding box center [799, 216] width 94 height 12
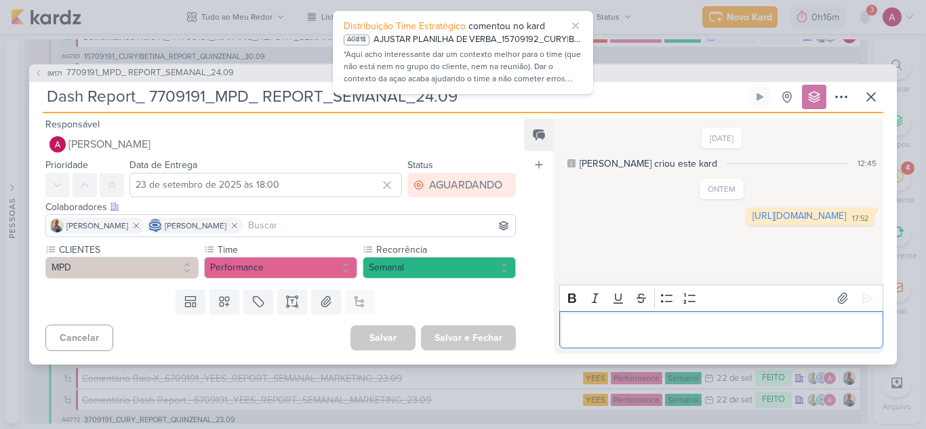
click at [637, 325] on p "Editor editing area: main" at bounding box center [721, 329] width 310 height 16
click at [838, 293] on icon at bounding box center [842, 298] width 9 height 10
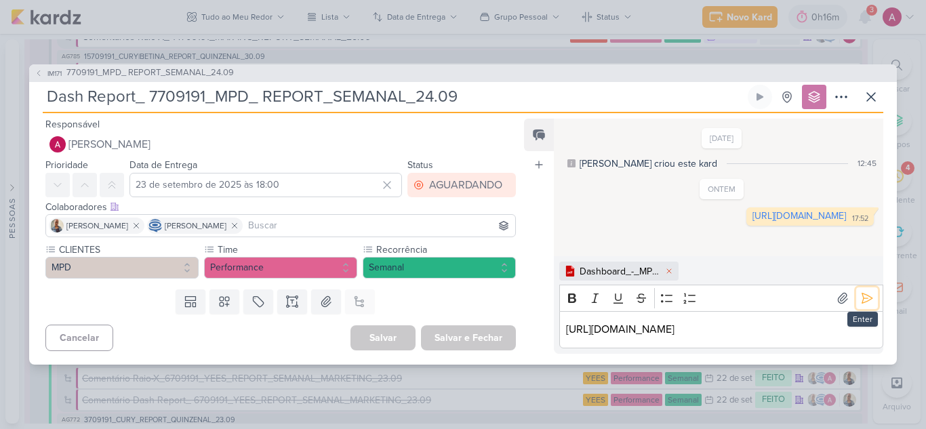
drag, startPoint x: 861, startPoint y: 279, endPoint x: 849, endPoint y: 282, distance: 12.5
click at [861, 291] on icon at bounding box center [867, 298] width 14 height 14
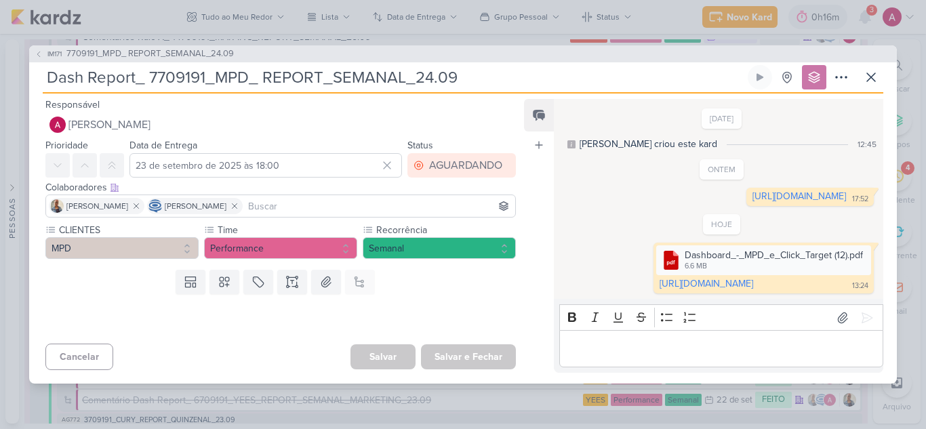
click at [449, 195] on div "Iara Santos Caroline Traven De Andrade" at bounding box center [280, 206] width 470 height 23
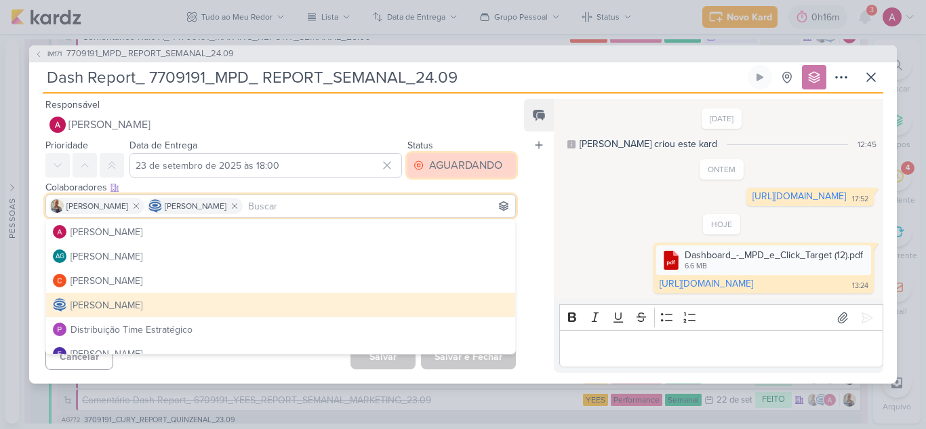
click at [450, 162] on div "AGUARDANDO" at bounding box center [465, 165] width 73 height 16
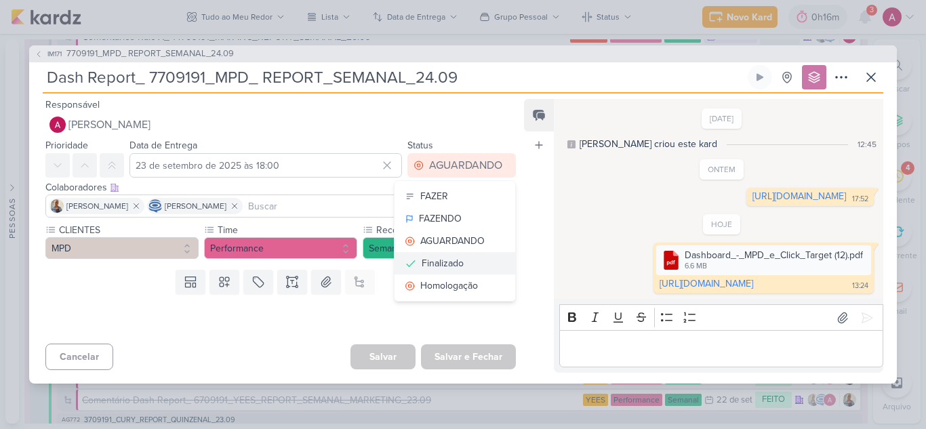
click at [447, 259] on div "Finalizado" at bounding box center [443, 263] width 42 height 14
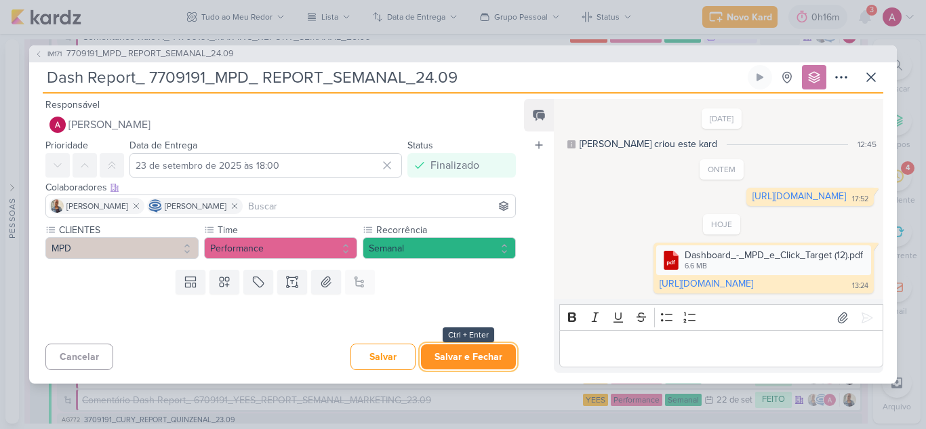
click at [483, 369] on button "Salvar e Fechar" at bounding box center [468, 356] width 95 height 25
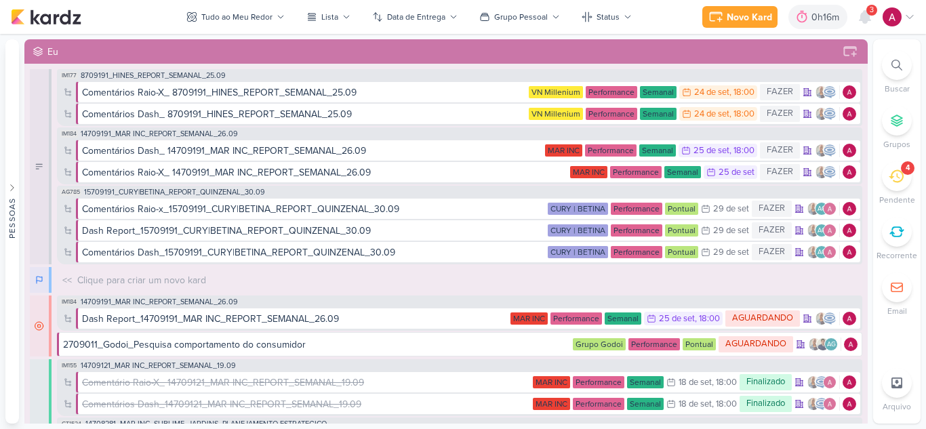
click at [916, 16] on div "Novo Kard Ctrl + k 0h16m Sessão desligada... Hoje 0h16m Semana 0h16m Mês 0h16m" at bounding box center [463, 17] width 926 height 34
click at [912, 16] on icon at bounding box center [909, 17] width 11 height 11
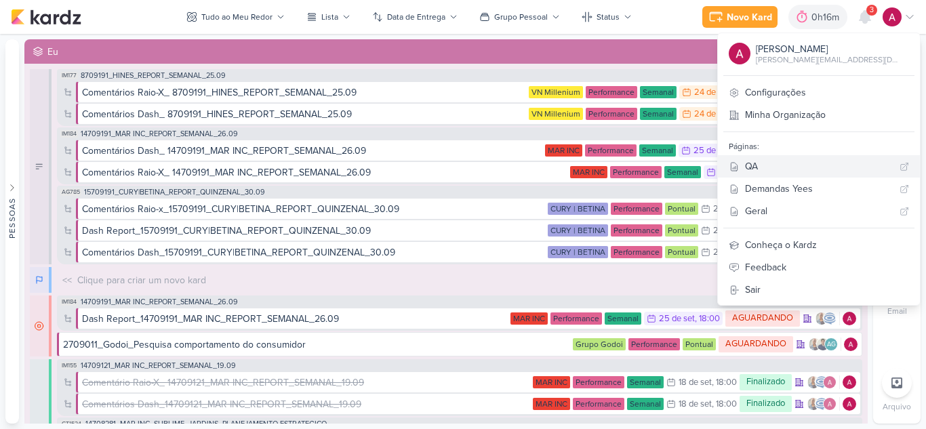
click at [798, 161] on div "QA" at bounding box center [819, 166] width 149 height 14
click at [872, 18] on icon at bounding box center [865, 17] width 16 height 16
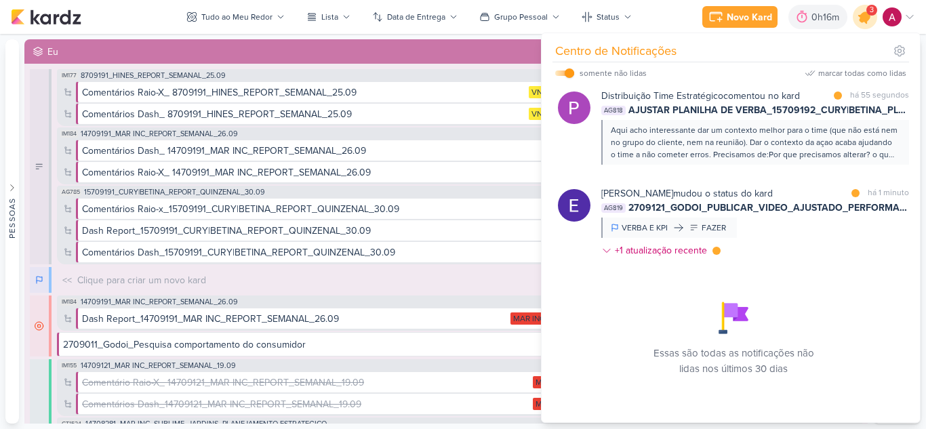
scroll to position [6, 0]
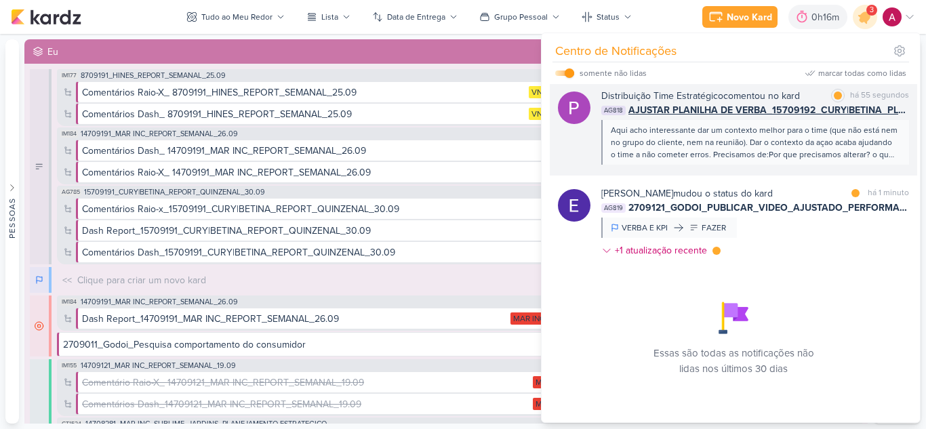
click at [817, 161] on div "Aqui acho interessante dar um contexto melhor para o time (que não está nem no …" at bounding box center [755, 142] width 308 height 45
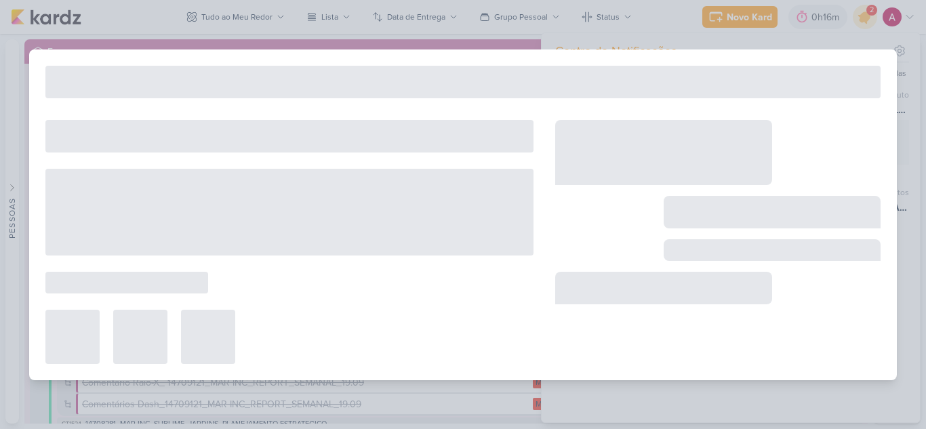
type input "AJUSTAR PLANILHA DE VERBA_15709192_CURY|BETINA_PLANO_DE_MIDIA_OUTUBRO"
type input "25 de setembro de 2025 às 12:00"
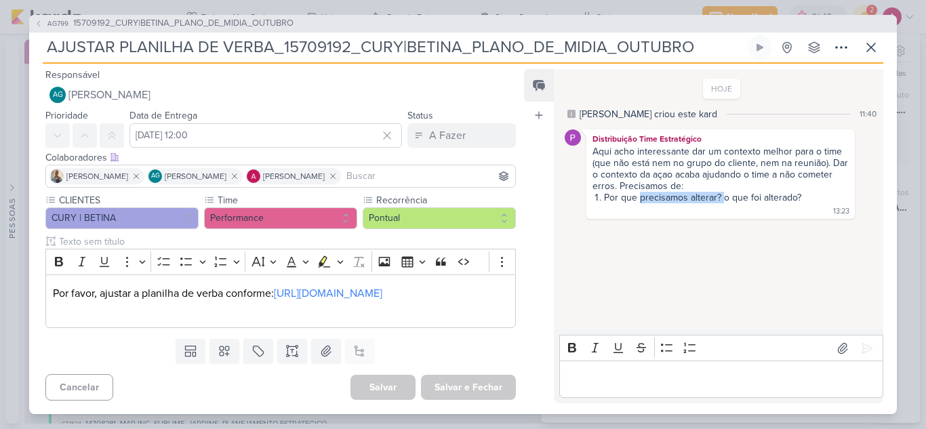
drag, startPoint x: 640, startPoint y: 196, endPoint x: 721, endPoint y: 191, distance: 81.5
click at [721, 192] on li "Por que precisamos alterar? o que foi alterado?" at bounding box center [721, 198] width 255 height 12
click at [449, 305] on p "Editor editing area: main" at bounding box center [280, 310] width 455 height 16
click at [280, 287] on link "https://docs.google.com/spreadsheets/d/1_hZ0kwcDUwdj8-rW9SrQEyJHm4R4OUlS/edit?g…" at bounding box center [328, 294] width 108 height 14
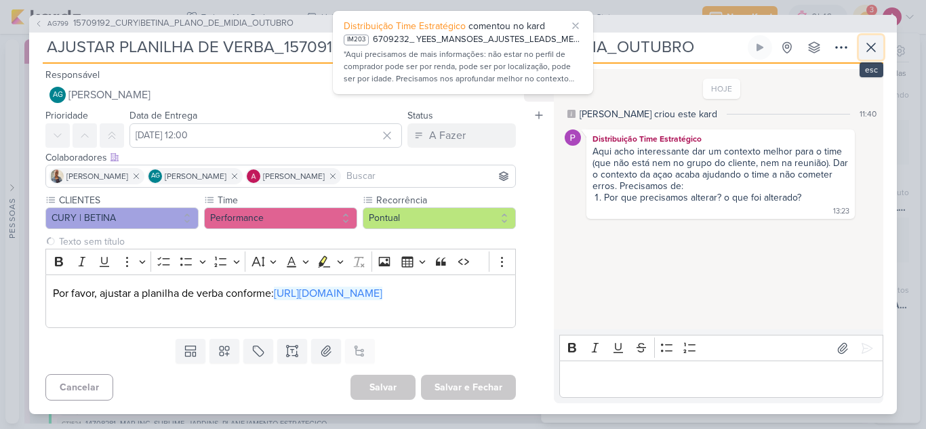
click at [870, 45] on icon at bounding box center [871, 47] width 8 height 8
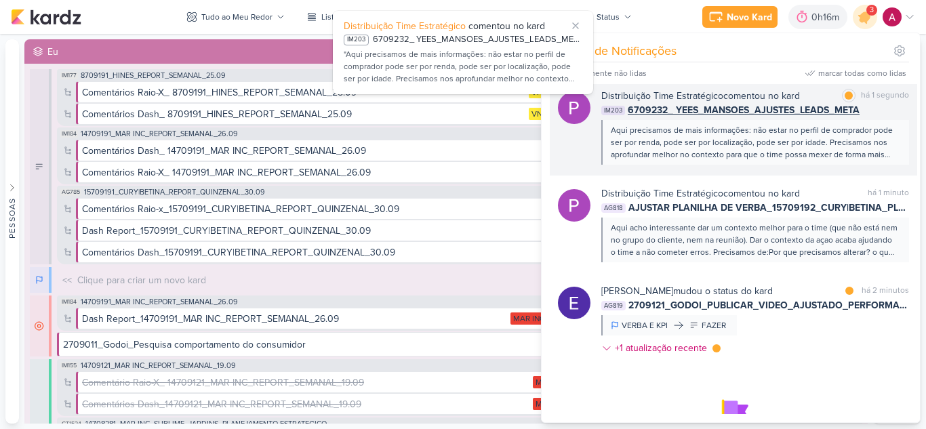
click at [577, 146] on div at bounding box center [574, 127] width 33 height 76
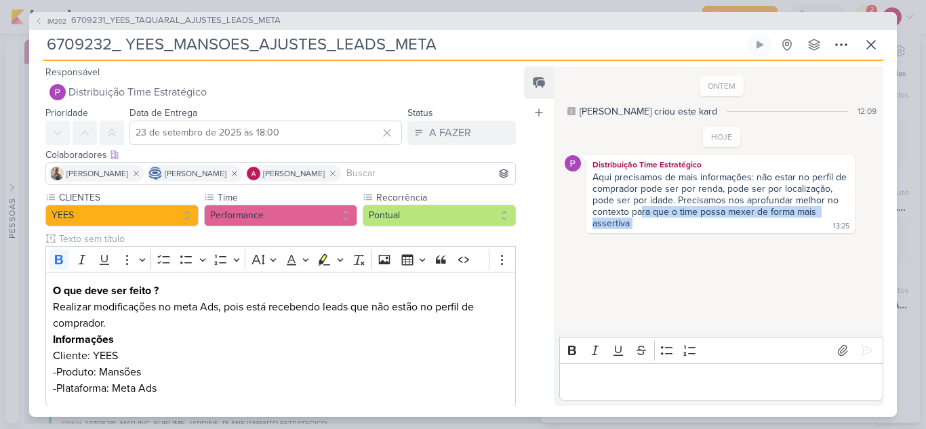
drag, startPoint x: 640, startPoint y: 213, endPoint x: 756, endPoint y: 224, distance: 115.7
click at [756, 224] on div "Aqui precisamos de mais informações: não estar no perfil de comprador pode ser …" at bounding box center [720, 200] width 263 height 59
click at [872, 41] on icon at bounding box center [871, 45] width 16 height 16
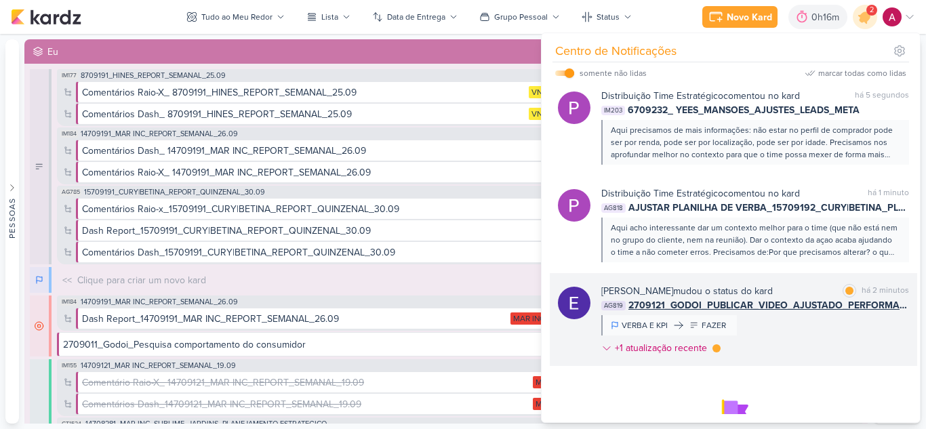
click at [821, 320] on div "Eduardo Quaresma mudou o status do kard marcar como lida há 2 minutos AG819 270…" at bounding box center [755, 322] width 308 height 77
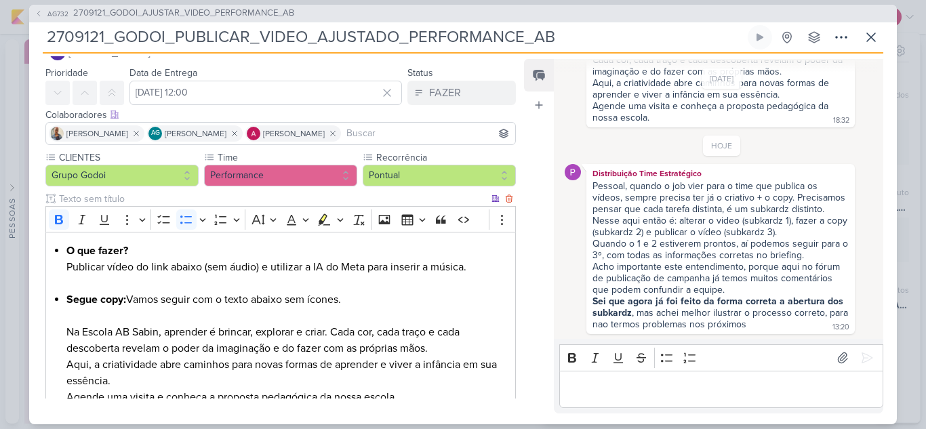
scroll to position [0, 0]
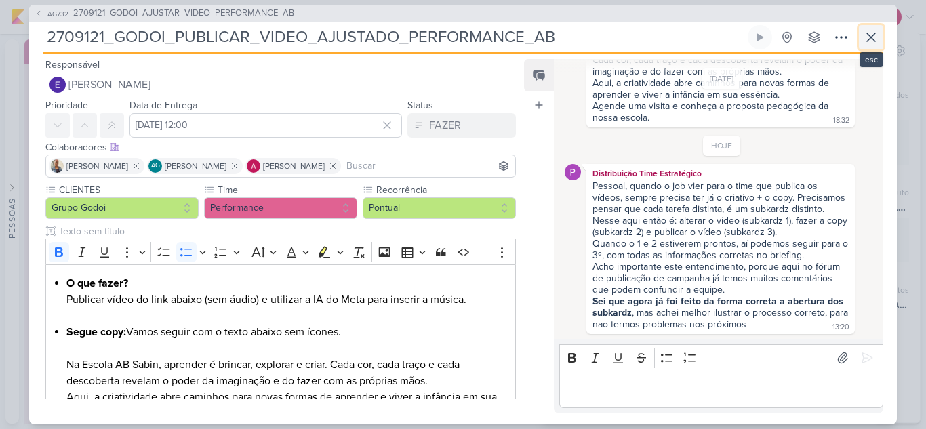
click at [863, 35] on icon at bounding box center [871, 37] width 16 height 16
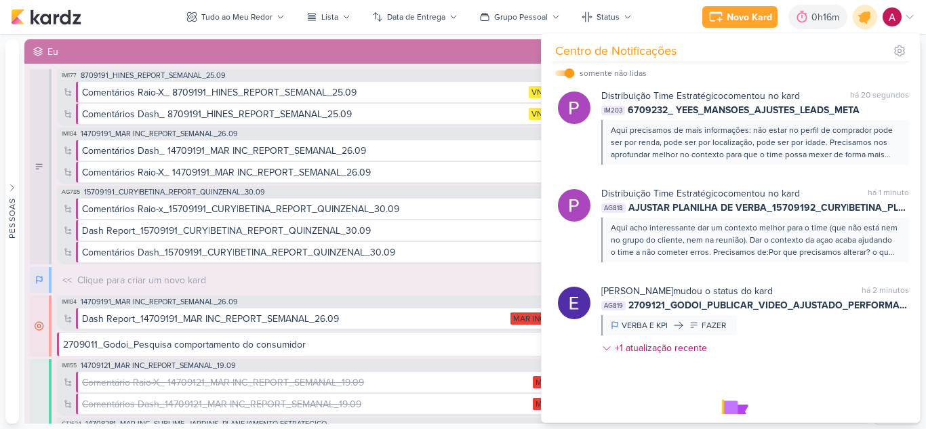
click at [869, 15] on icon at bounding box center [865, 17] width 16 height 16
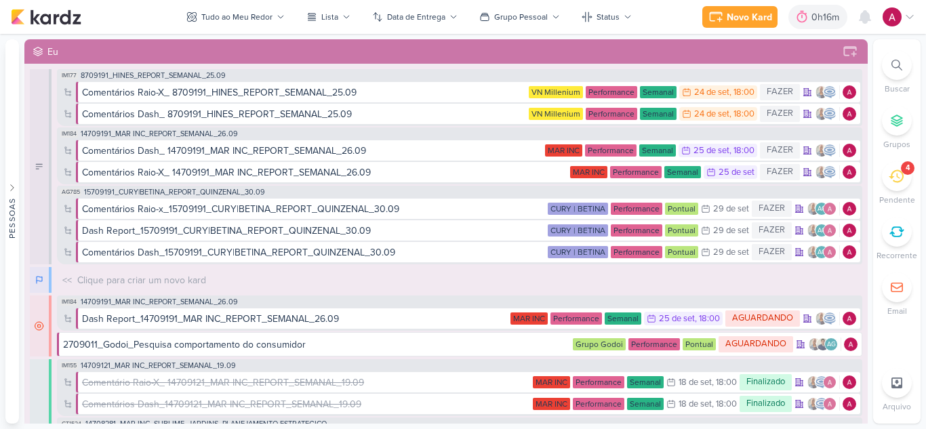
click at [889, 187] on div "4" at bounding box center [897, 176] width 30 height 30
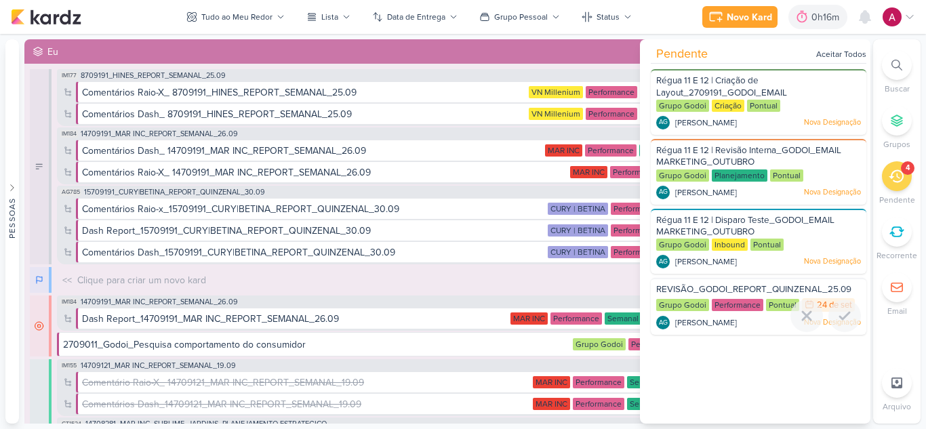
click at [735, 287] on span "REVISÃO_GODOI_REPORT_QUINZENAL_25.09" at bounding box center [753, 289] width 195 height 11
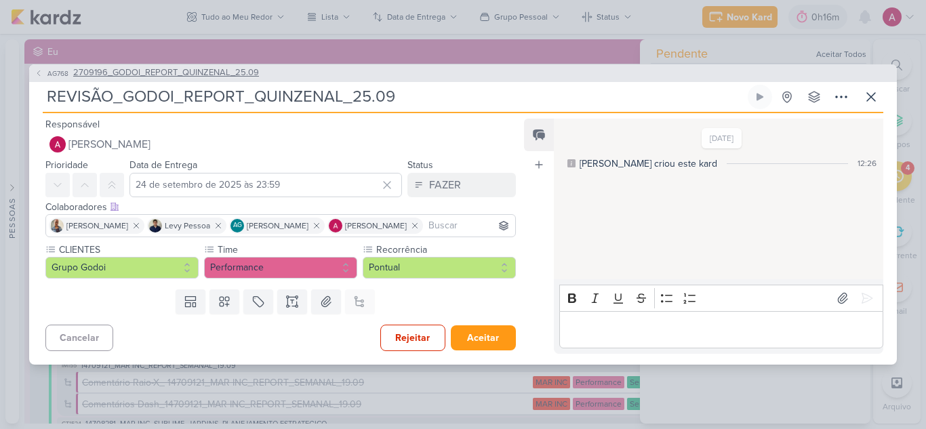
click at [52, 73] on span "AG768" at bounding box center [57, 73] width 25 height 10
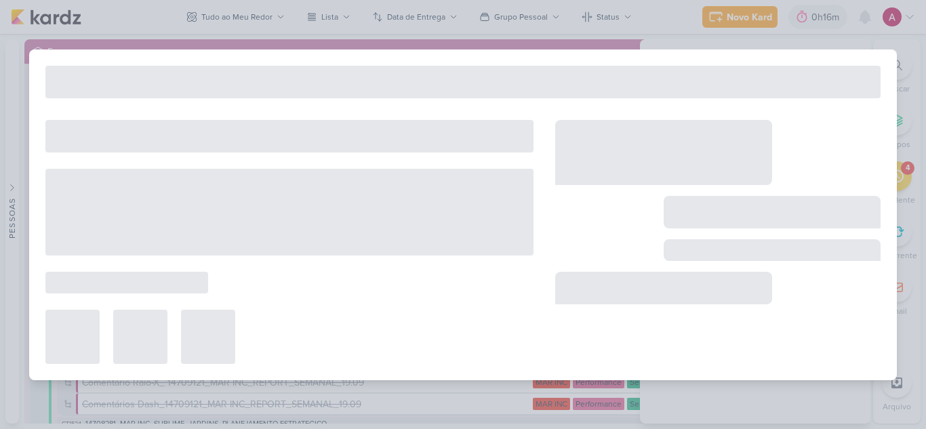
type input "2709196_GODOI_REPORT_QUINZENAL_25.09"
type input "25 de setembro de 2025 às 09:00"
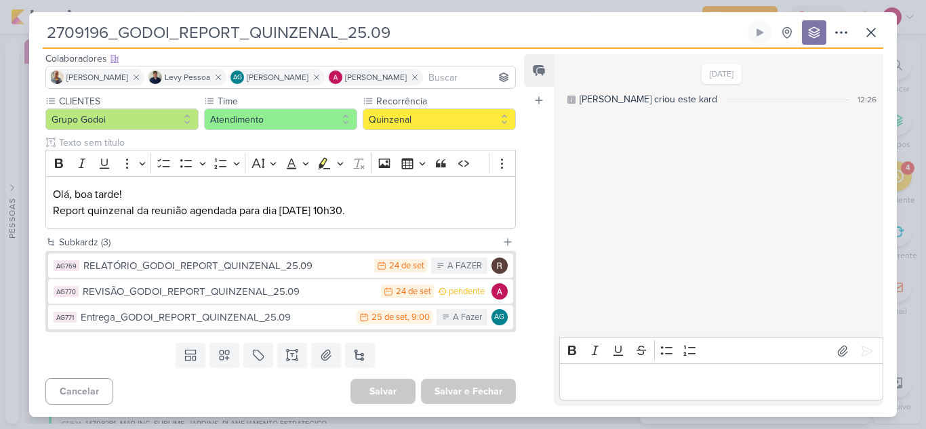
scroll to position [85, 0]
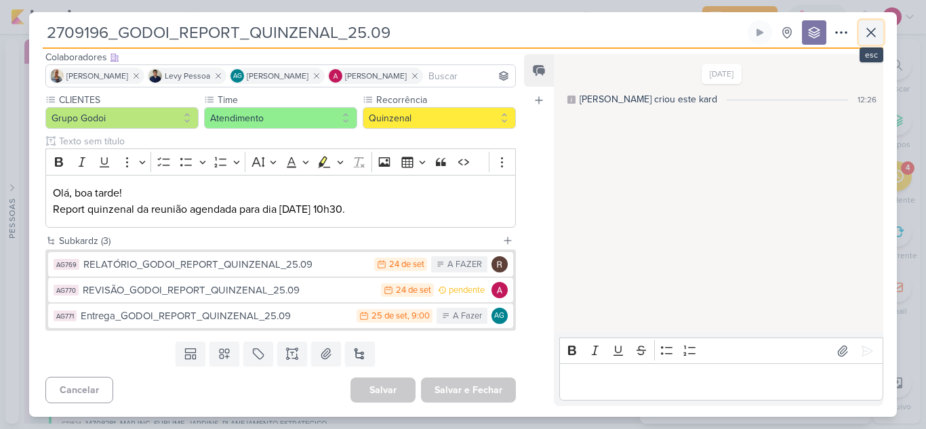
click at [876, 33] on icon at bounding box center [871, 32] width 16 height 16
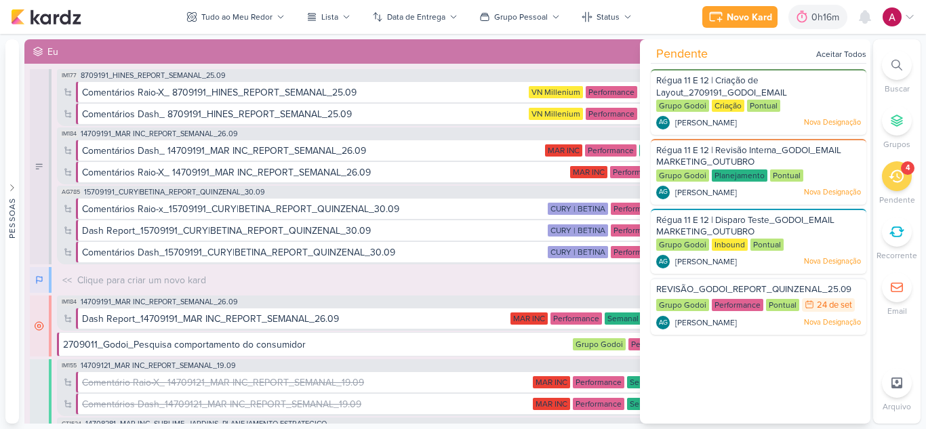
click at [894, 20] on img at bounding box center [891, 16] width 19 height 19
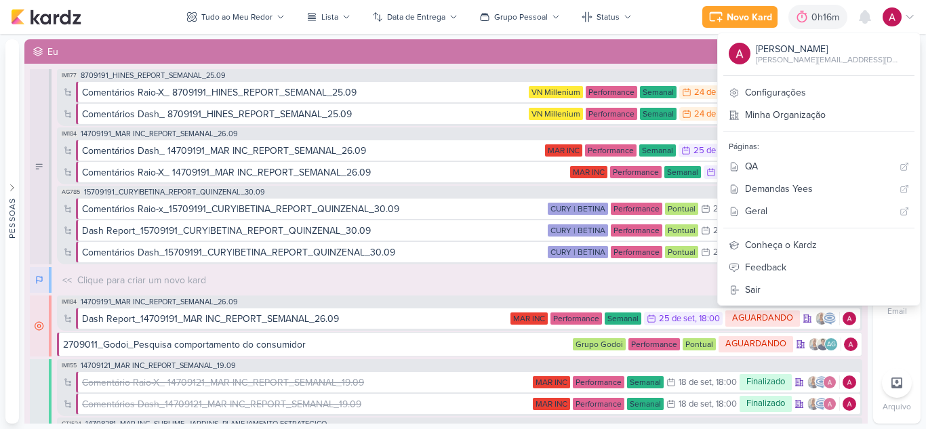
click at [894, 20] on img at bounding box center [891, 16] width 19 height 19
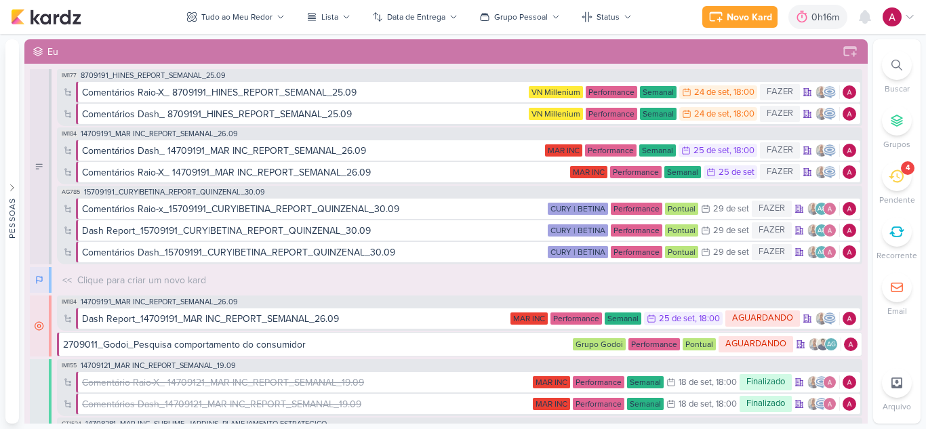
click at [660, 25] on div "Novo Kard Ctrl + k 0h16m Sessão desligada... Hoje 0h16m Semana 0h16m Mês 0h16m" at bounding box center [463, 17] width 904 height 34
click at [162, 75] on span "8709191_HINES_REPORT_SEMANAL_25.09" at bounding box center [153, 75] width 145 height 7
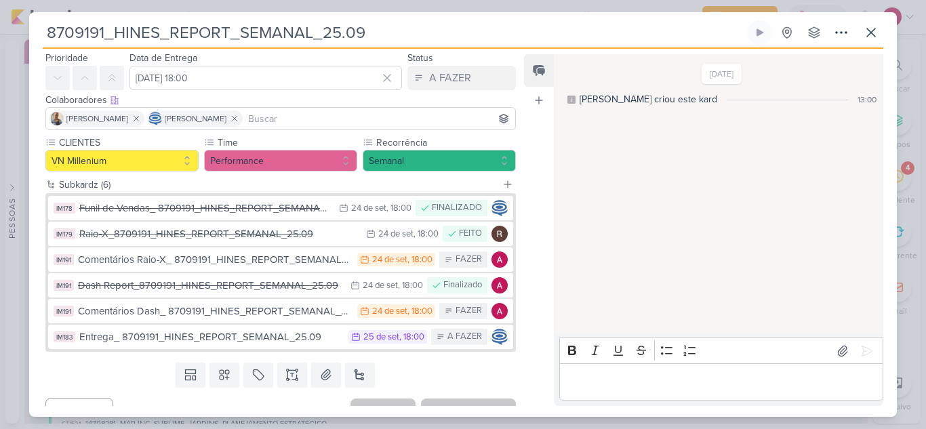
scroll to position [64, 0]
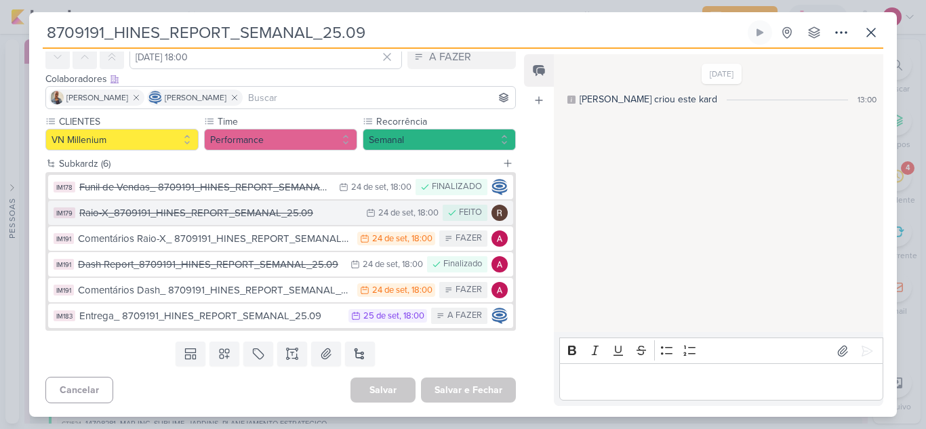
click at [230, 216] on div "Raio-X_8709191_HINES_REPORT_SEMANAL_25.09" at bounding box center [219, 213] width 280 height 16
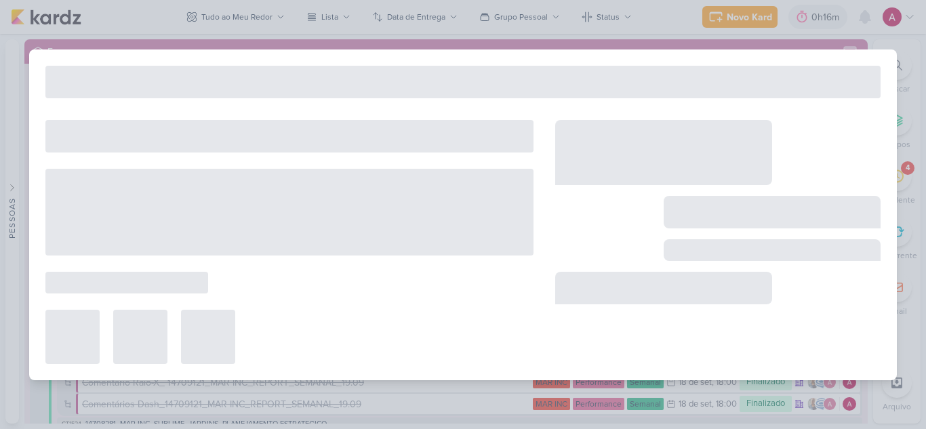
type input "Raio-X_8709191_HINES_REPORT_SEMANAL_25.09"
type input "24 de setembro de 2025 às 18:00"
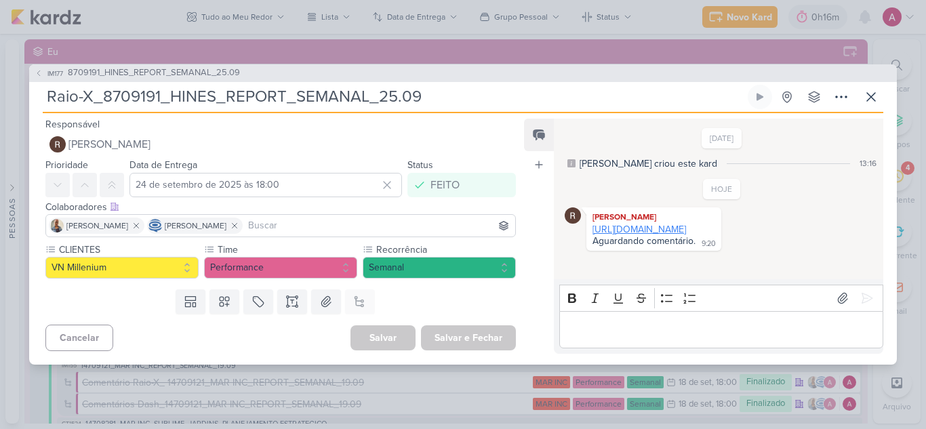
click at [686, 235] on link "https://docs.google.com/spreadsheets/d/1H-2fA0Qm2hhGv3JET4nRflNCDi_sKb1S8cL9iIq…" at bounding box center [639, 230] width 94 height 12
click at [42, 74] on icon at bounding box center [39, 73] width 8 height 8
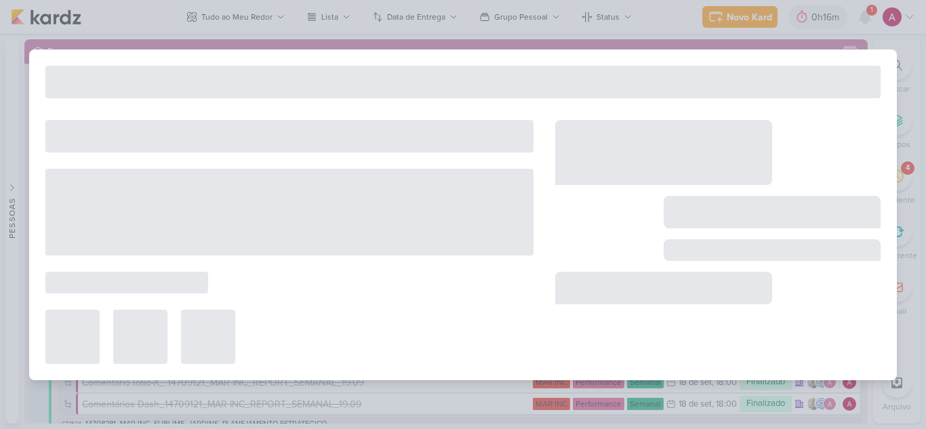
type input "8709191_HINES_REPORT_SEMANAL_25.09"
type input "25 de setembro de 2025 às 18:00"
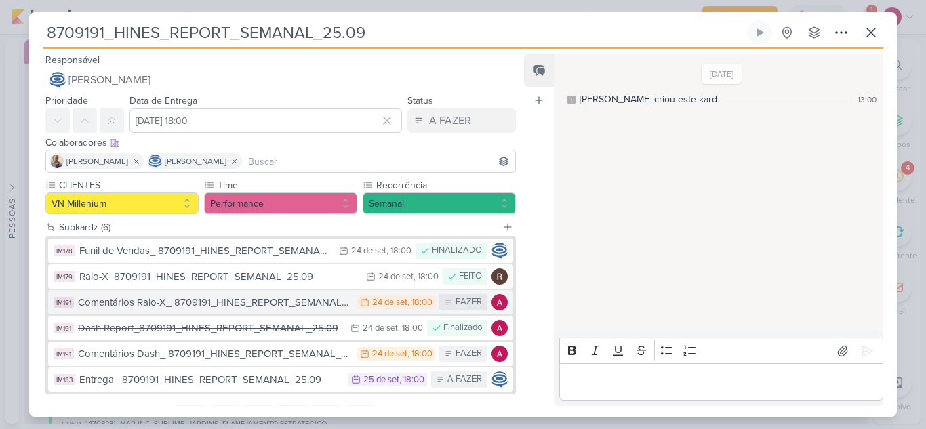
click at [272, 304] on div "Comentários Raio-X_ 8709191_HINES_REPORT_SEMANAL_25.09" at bounding box center [214, 303] width 272 height 16
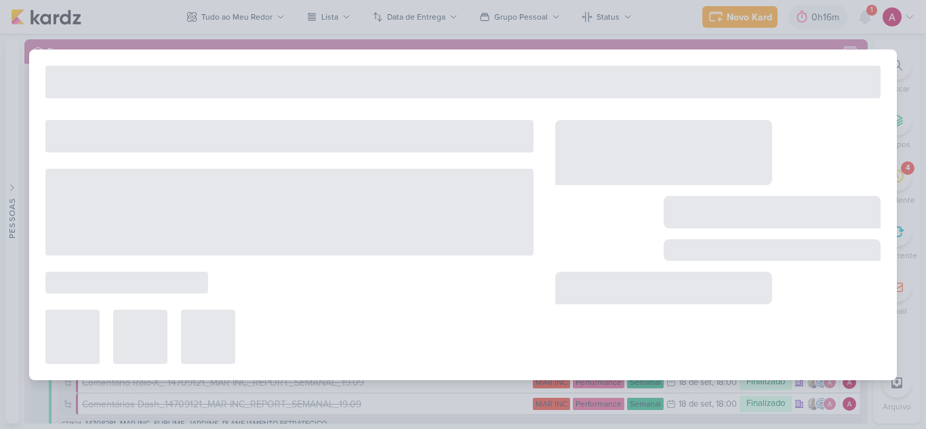
type input "Comentários Raio-X_ 8709191_HINES_REPORT_SEMANAL_25.09"
type input "24 de setembro de 2025 às 18:00"
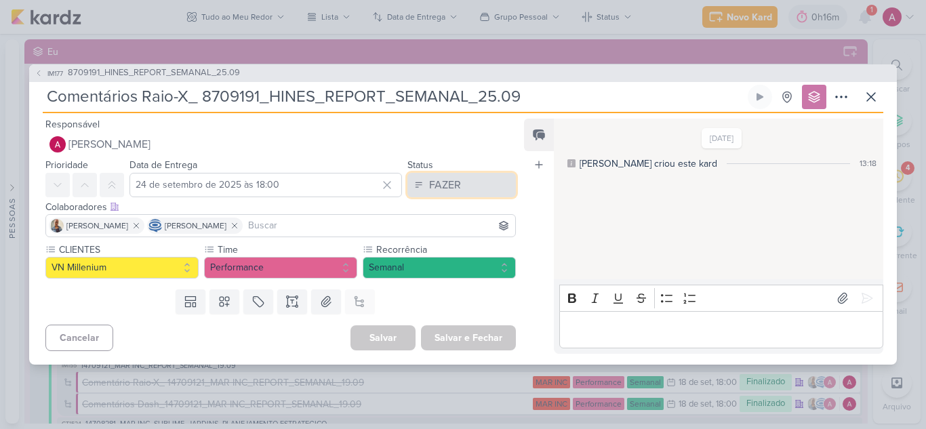
click at [457, 197] on button "FAZER" at bounding box center [461, 185] width 108 height 24
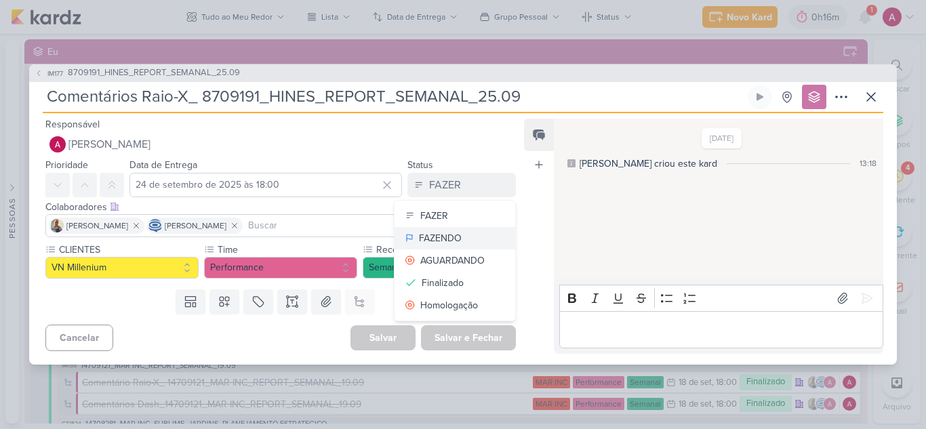
click at [443, 241] on div "FAZENDO" at bounding box center [440, 238] width 43 height 14
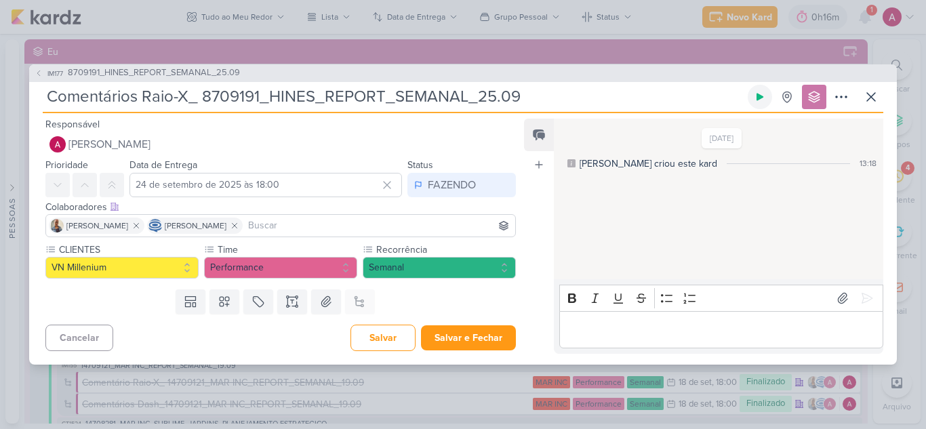
click at [758, 100] on icon at bounding box center [759, 96] width 11 height 11
click at [759, 99] on icon at bounding box center [759, 97] width 7 height 7
click at [626, 323] on p "Editor editing area: main" at bounding box center [721, 329] width 310 height 16
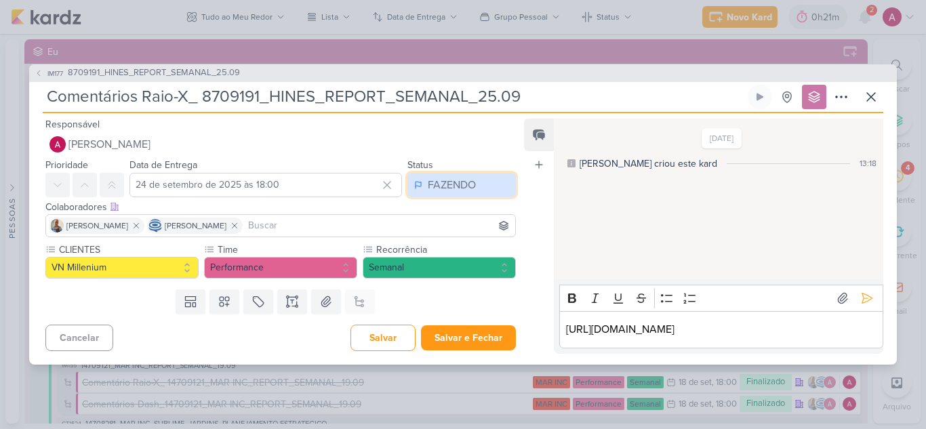
click at [445, 189] on div "FAZENDO" at bounding box center [452, 185] width 48 height 16
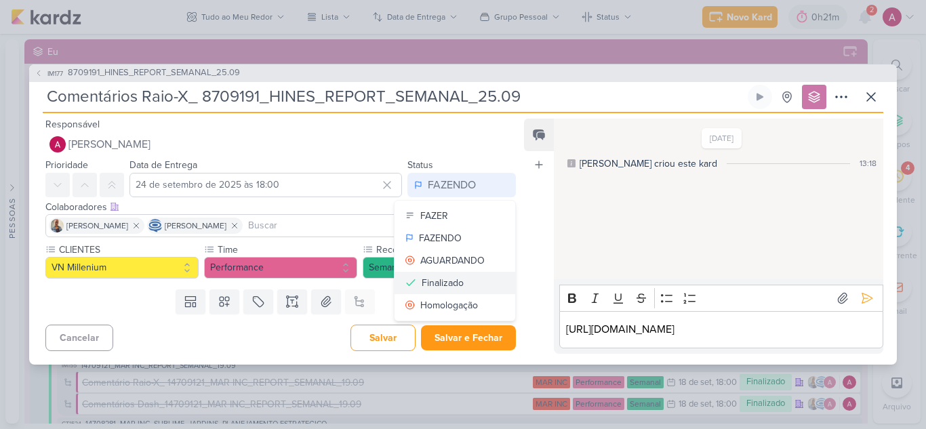
click at [449, 281] on div "Finalizado" at bounding box center [443, 283] width 42 height 14
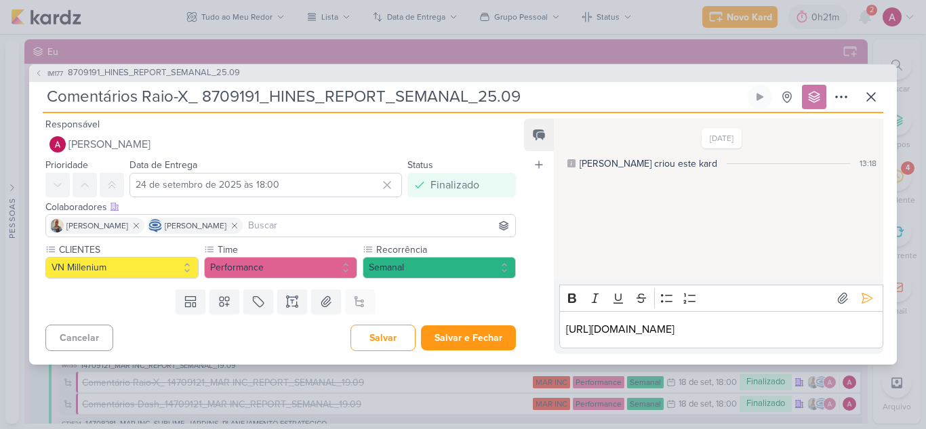
click at [650, 329] on p "https://docs.google.com/spreadsheets/d/1H-2fA0Qm2hhGv3JET4nRflNCDi_sKb1S8cL9iIq…" at bounding box center [721, 329] width 310 height 16
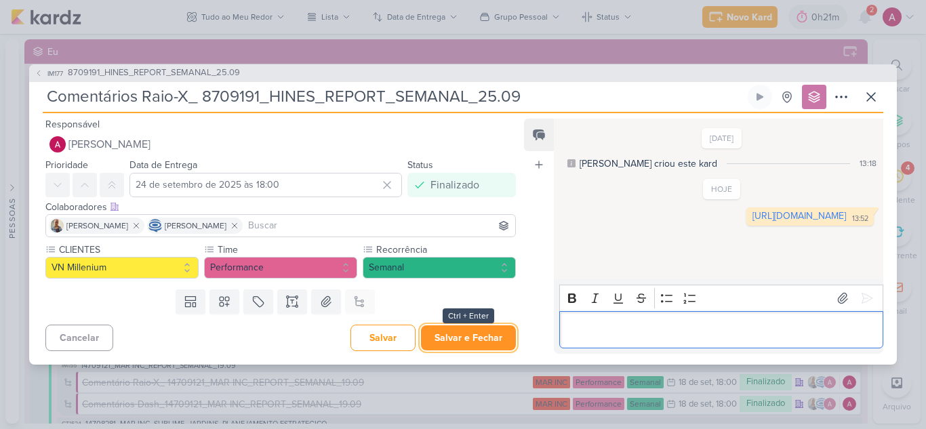
click at [476, 340] on button "Salvar e Fechar" at bounding box center [468, 337] width 95 height 25
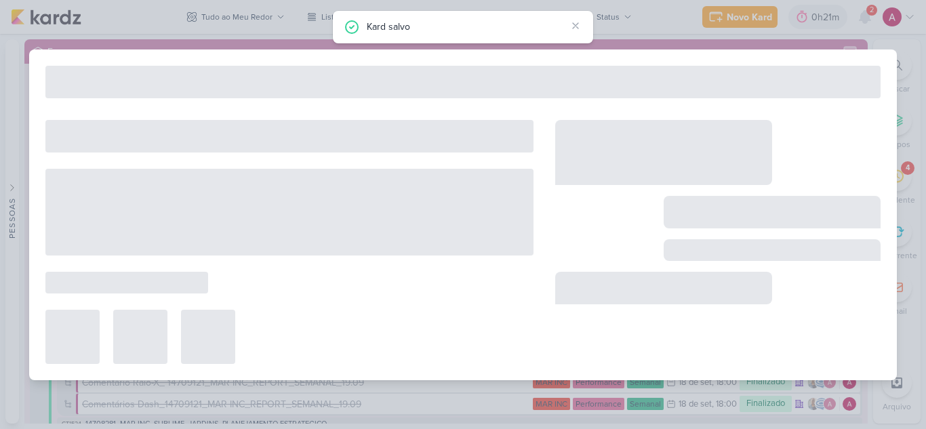
type input "8709191_HINES_REPORT_SEMANAL_25.09"
type input "25 de setembro de 2025 às 18:00"
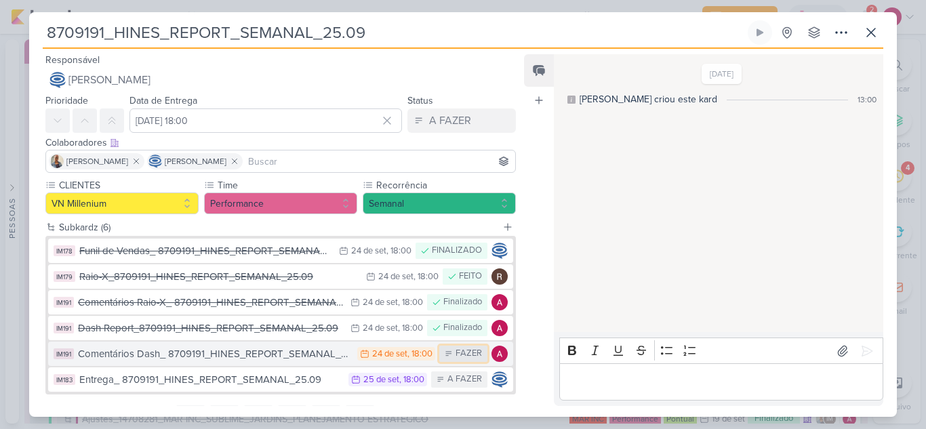
click at [459, 361] on div "FAZER" at bounding box center [463, 354] width 48 height 16
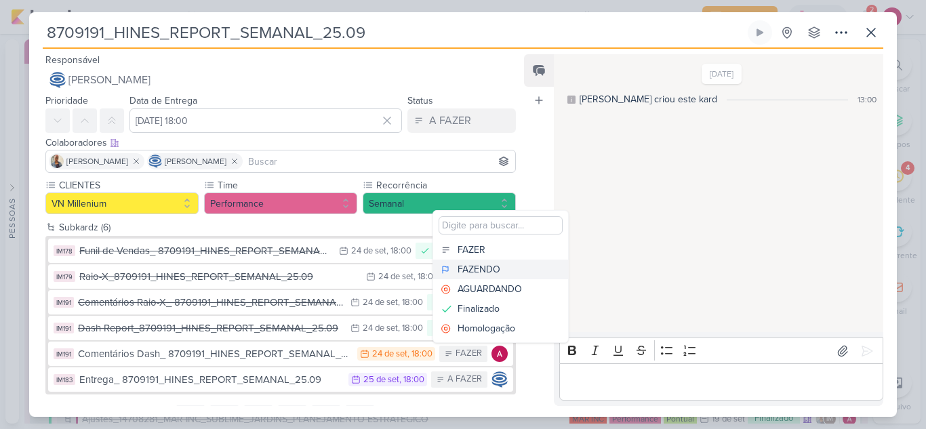
click at [490, 270] on div "FAZENDO" at bounding box center [478, 269] width 43 height 14
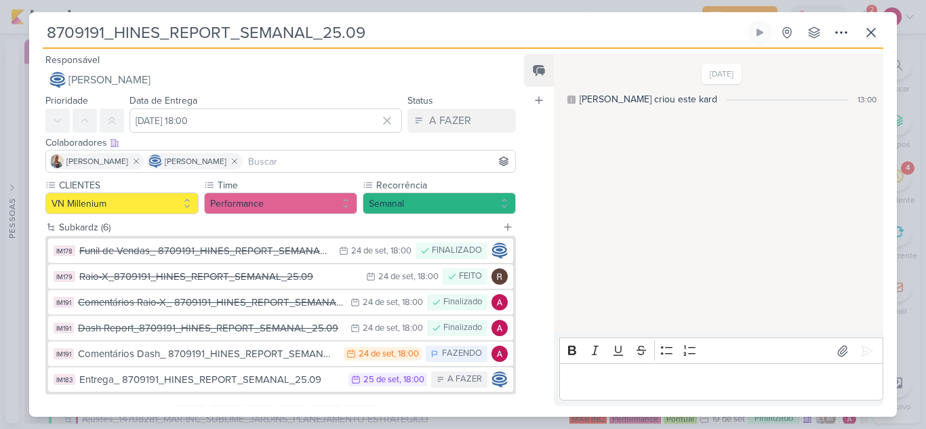
click at [661, 258] on div "19/9/25 Isabella criou este kard 13:00" at bounding box center [718, 194] width 328 height 277
click at [882, 32] on button at bounding box center [871, 32] width 24 height 24
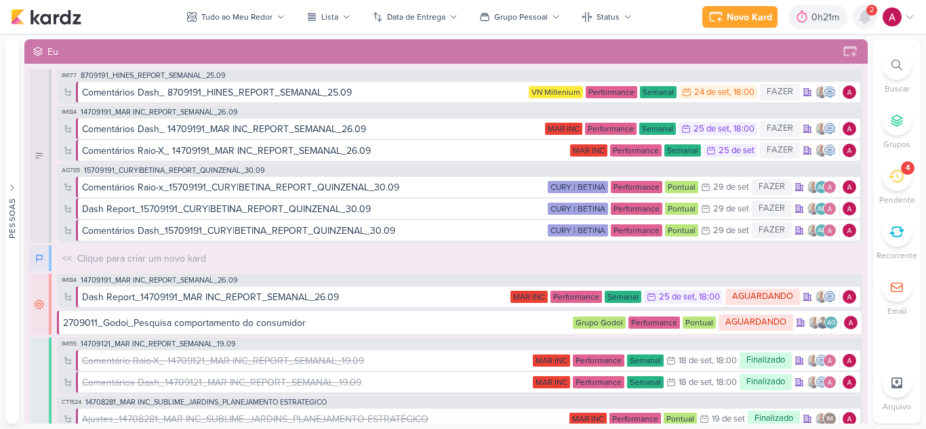
click at [868, 20] on icon at bounding box center [864, 17] width 11 height 12
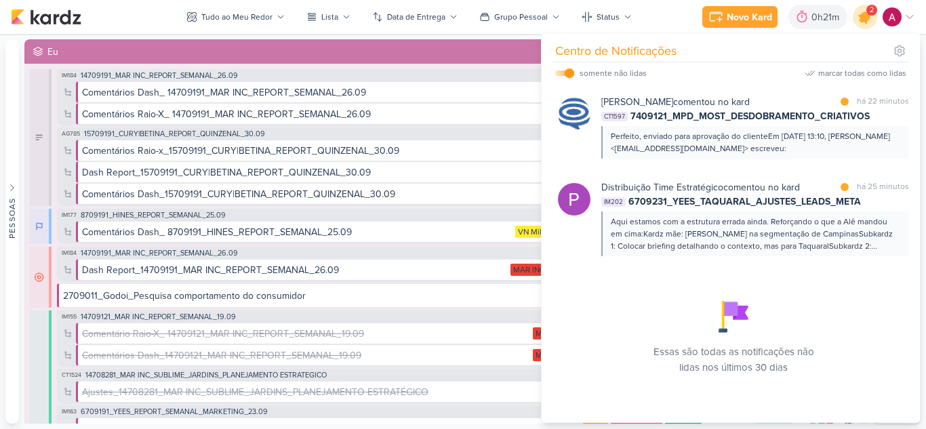
scroll to position [0, 0]
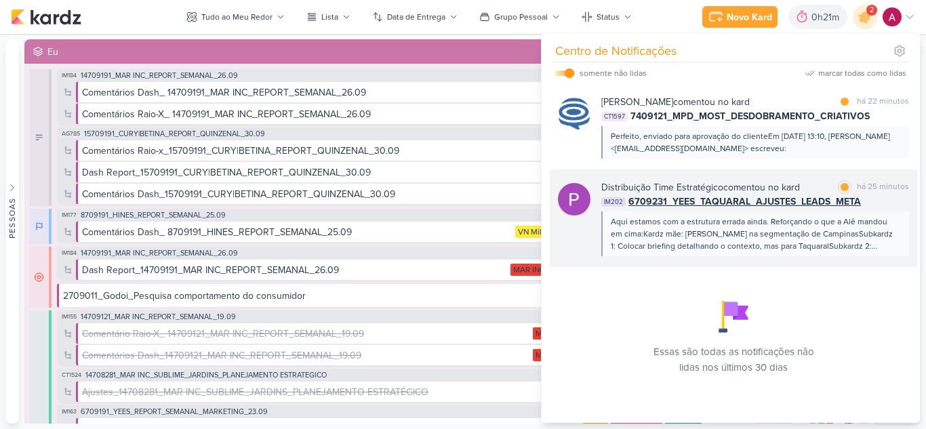
click at [739, 249] on div "Aqui estamos com a estrutura errada ainda. Reforçando o que a Alê mandou em cim…" at bounding box center [754, 234] width 287 height 37
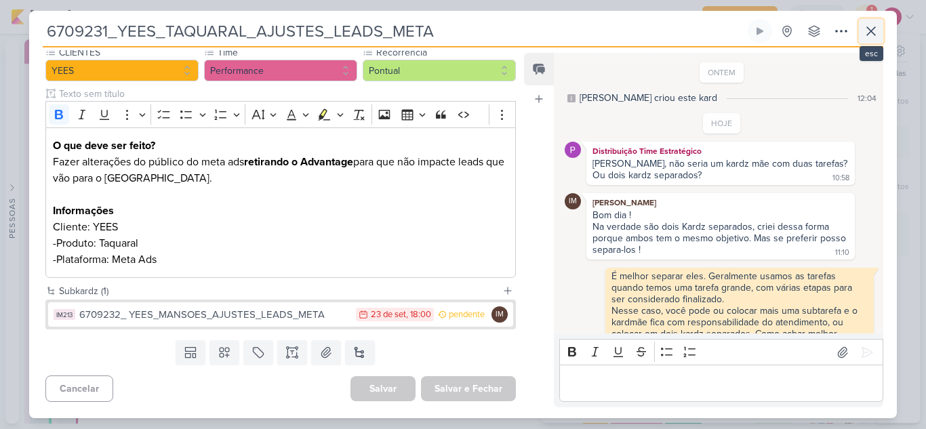
click at [865, 39] on icon at bounding box center [871, 31] width 16 height 16
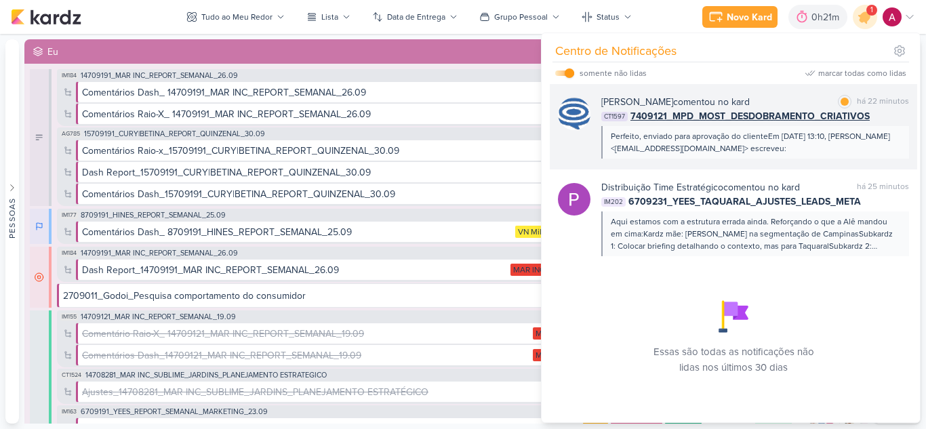
click at [802, 95] on div "Caroline Traven De Andrade comentou no kard marcar como lida há 22 minutos" at bounding box center [755, 102] width 308 height 14
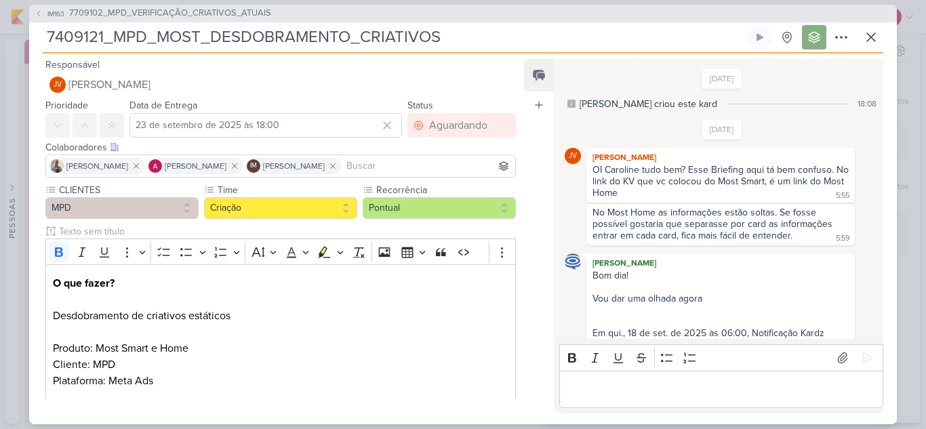
scroll to position [1153, 0]
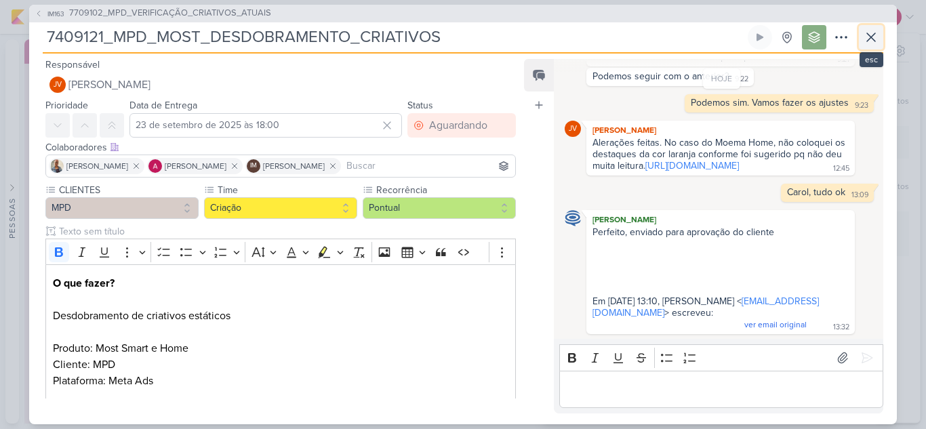
click at [867, 39] on icon at bounding box center [871, 37] width 16 height 16
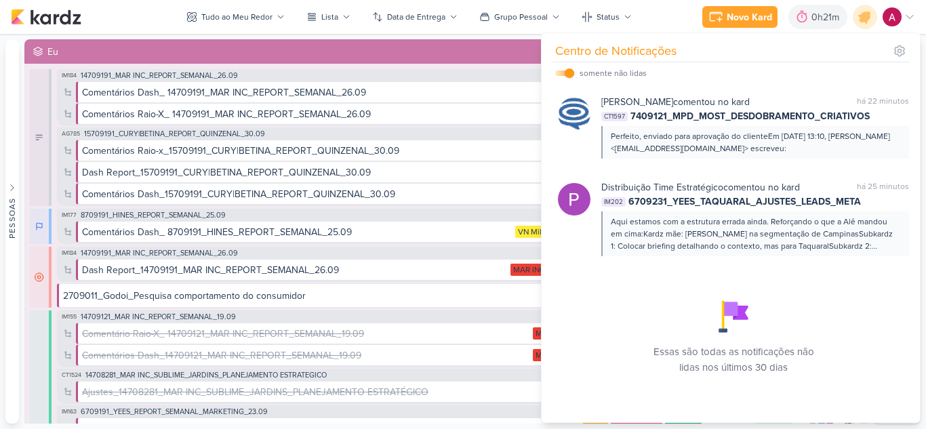
click at [876, 12] on div at bounding box center [865, 17] width 24 height 24
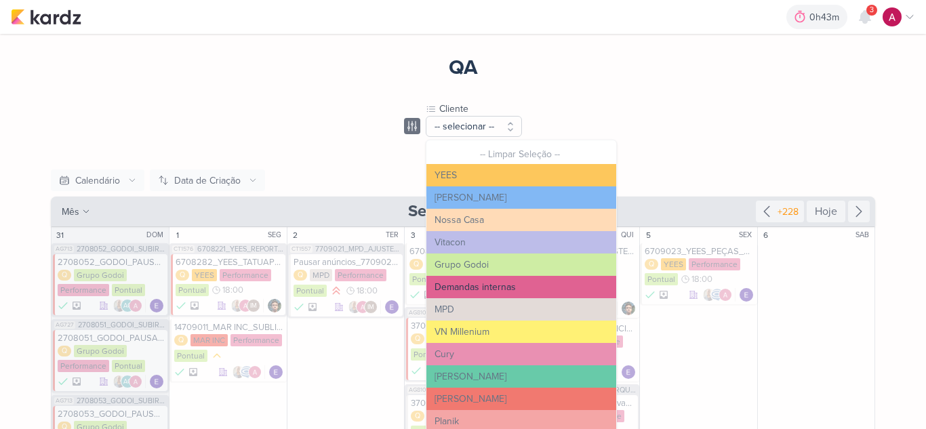
scroll to position [68, 0]
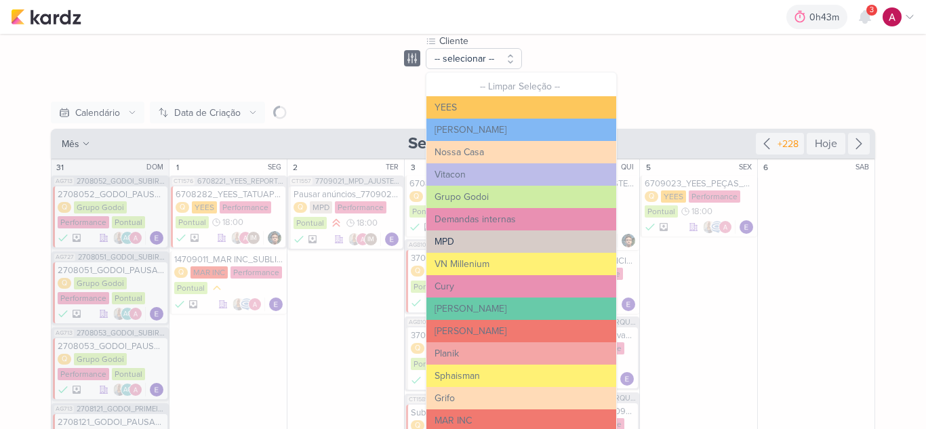
click at [462, 247] on button "MPD" at bounding box center [521, 241] width 190 height 22
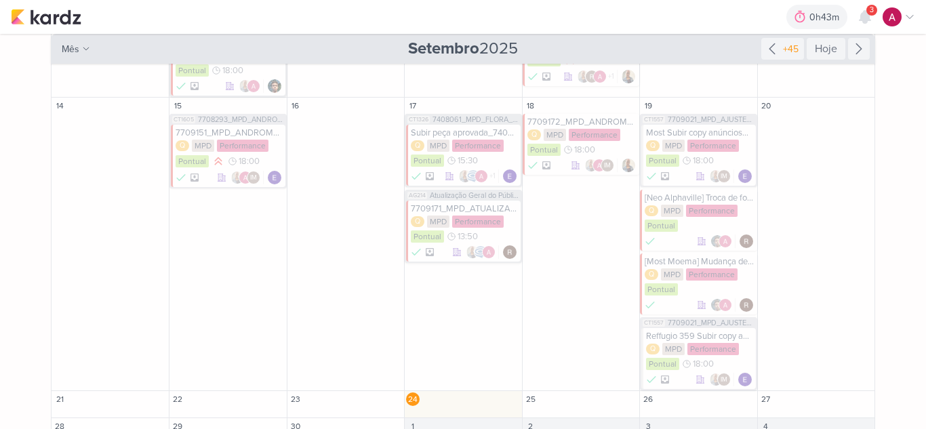
scroll to position [333, 0]
